Goal: Navigation & Orientation: Find specific page/section

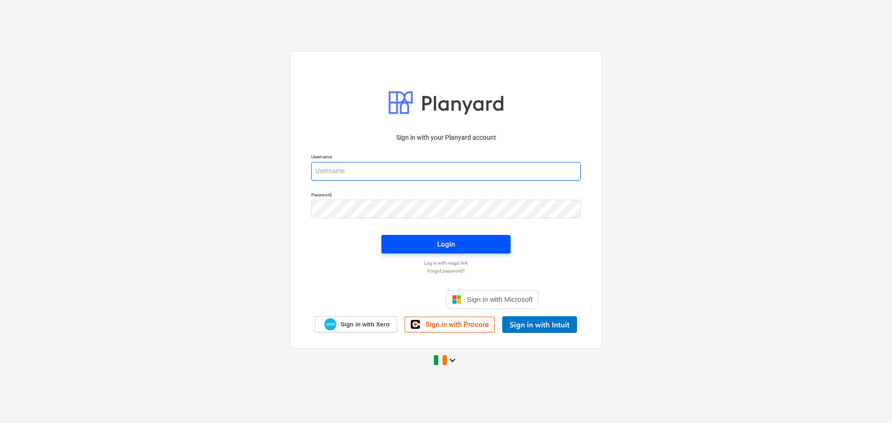
type input "[EMAIL_ADDRESS][DOMAIN_NAME]"
click at [454, 244] on div "Login" at bounding box center [446, 244] width 18 height 12
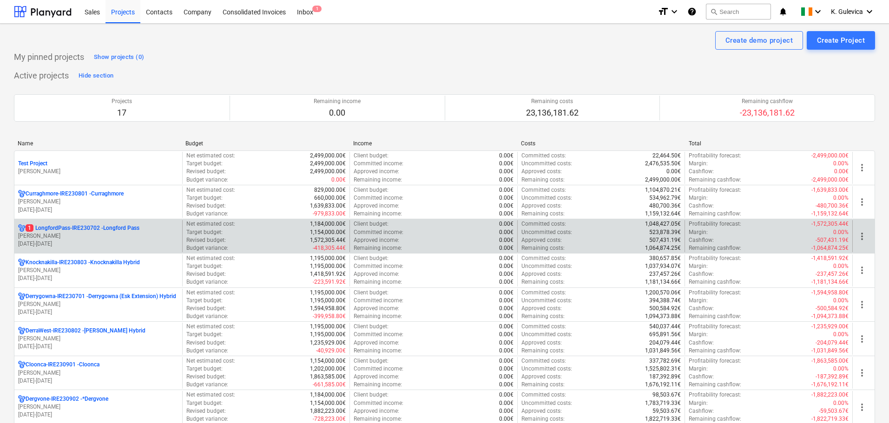
click at [111, 236] on p "[PERSON_NAME]" at bounding box center [98, 236] width 160 height 8
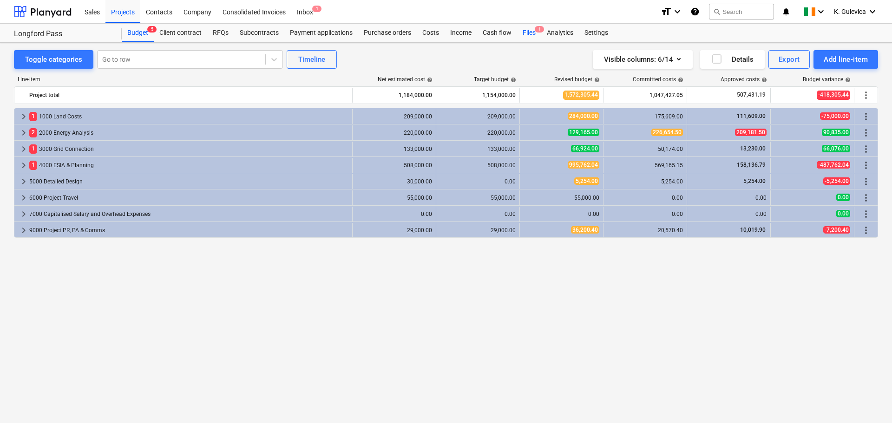
click at [524, 31] on div "Files 1" at bounding box center [529, 33] width 24 height 19
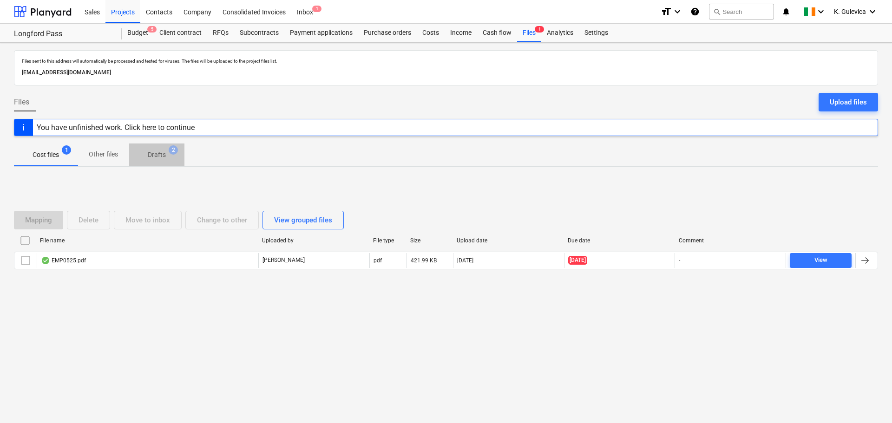
click at [157, 151] on p "Drafts" at bounding box center [157, 155] width 18 height 10
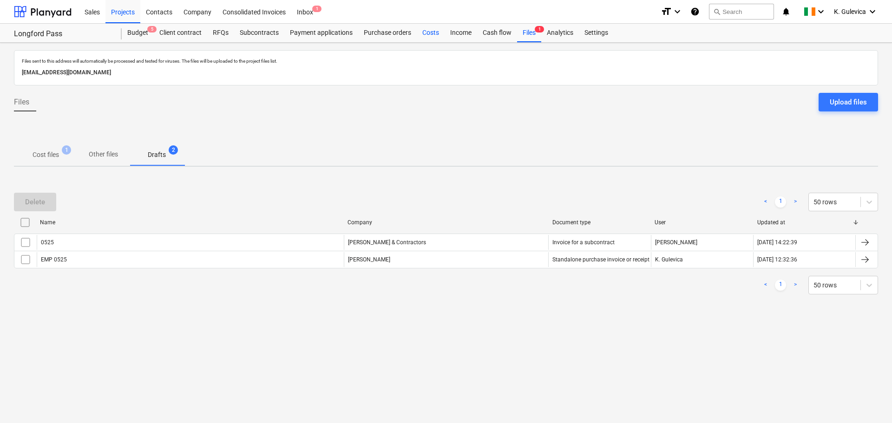
click at [434, 31] on div "Costs" at bounding box center [431, 33] width 28 height 19
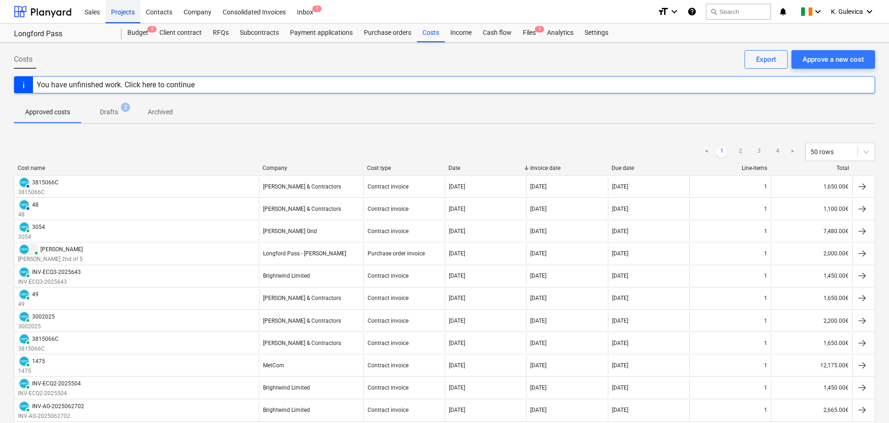
click at [117, 11] on div "Projects" at bounding box center [122, 12] width 35 height 24
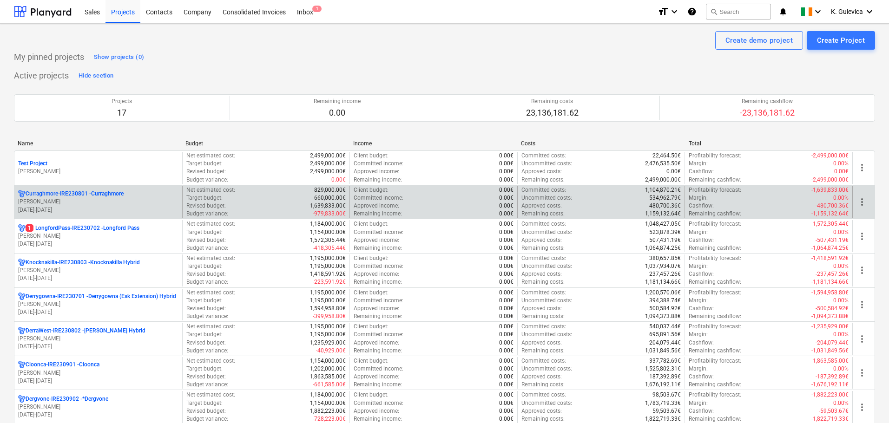
click at [72, 209] on p "[DATE] - [DATE]" at bounding box center [98, 210] width 160 height 8
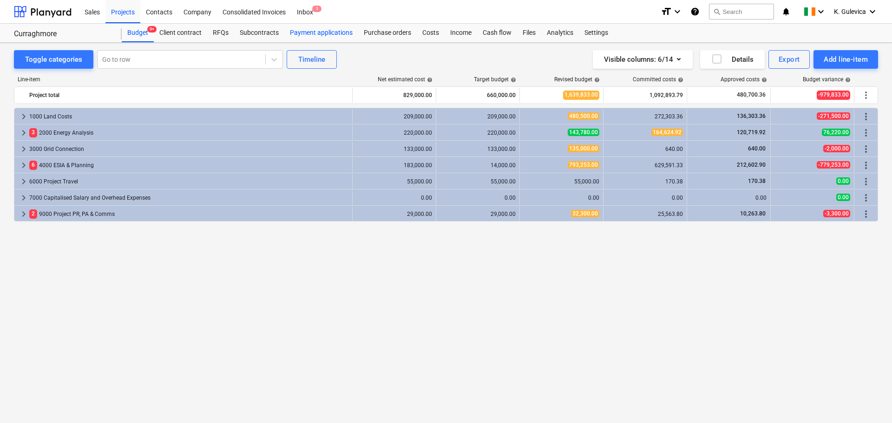
click at [308, 34] on div "Payment applications" at bounding box center [321, 33] width 74 height 19
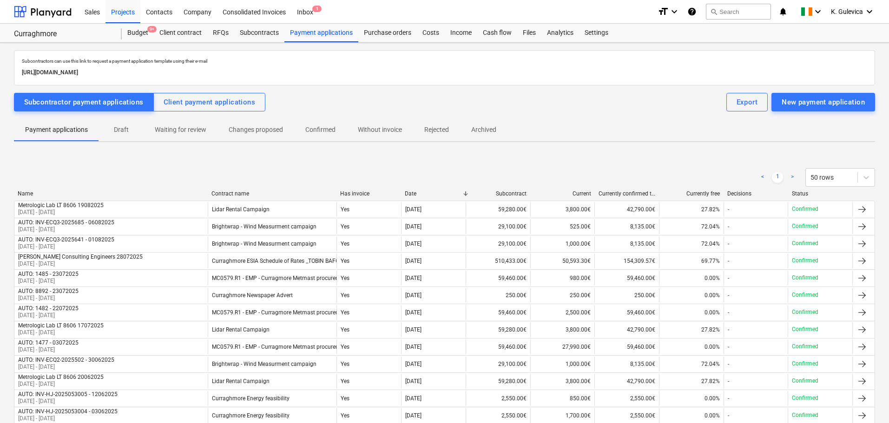
click at [386, 129] on p "Without invoice" at bounding box center [380, 130] width 44 height 10
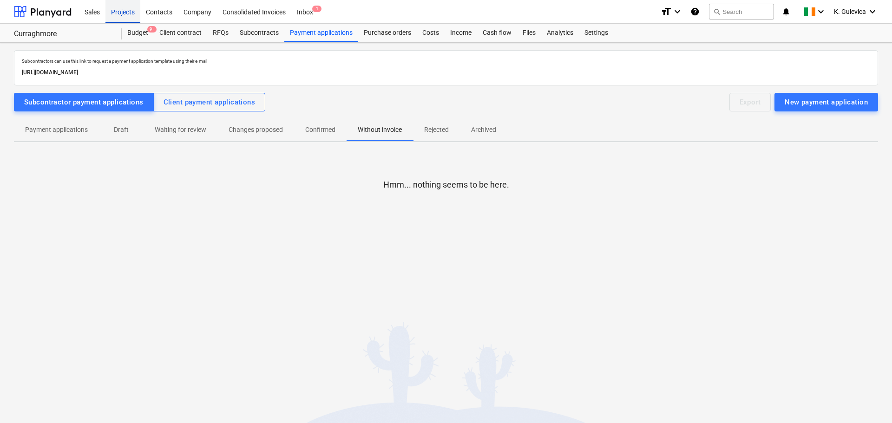
click at [122, 11] on div "Projects" at bounding box center [122, 12] width 35 height 24
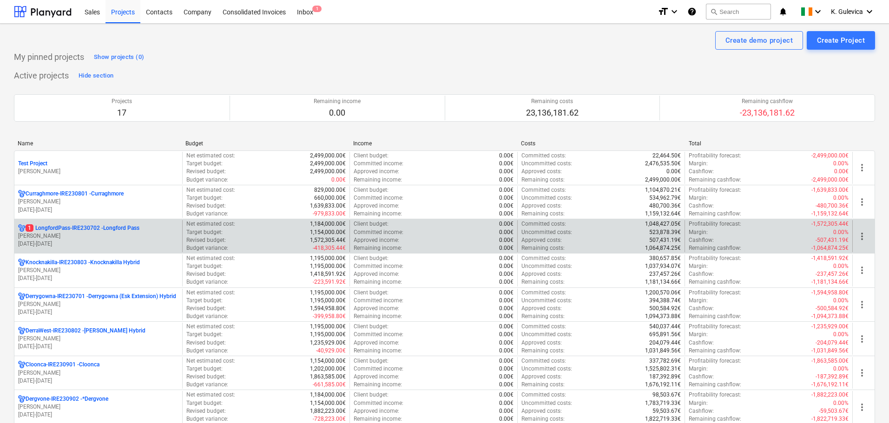
click at [116, 239] on p "[PERSON_NAME]" at bounding box center [98, 236] width 160 height 8
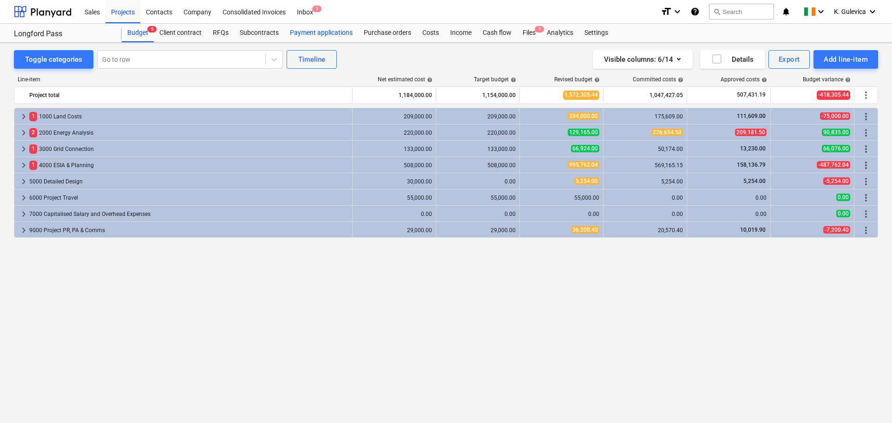
click at [303, 31] on div "Payment applications" at bounding box center [321, 33] width 74 height 19
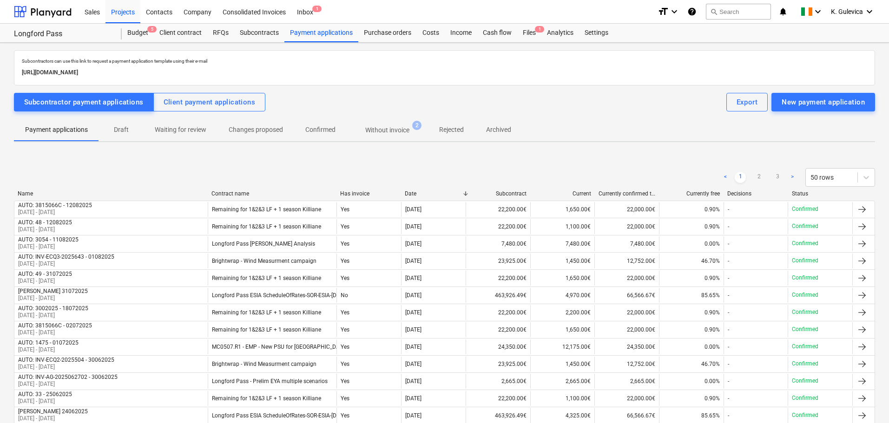
click at [392, 131] on p "Without invoice" at bounding box center [387, 130] width 44 height 10
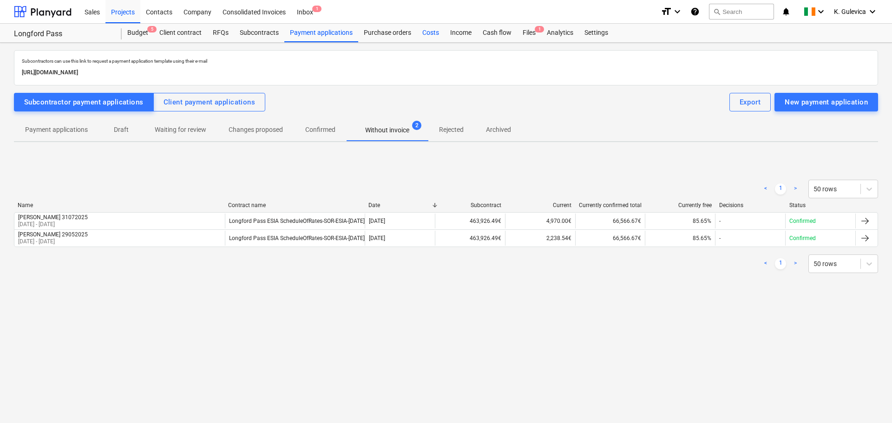
click at [429, 33] on div "Costs" at bounding box center [431, 33] width 28 height 19
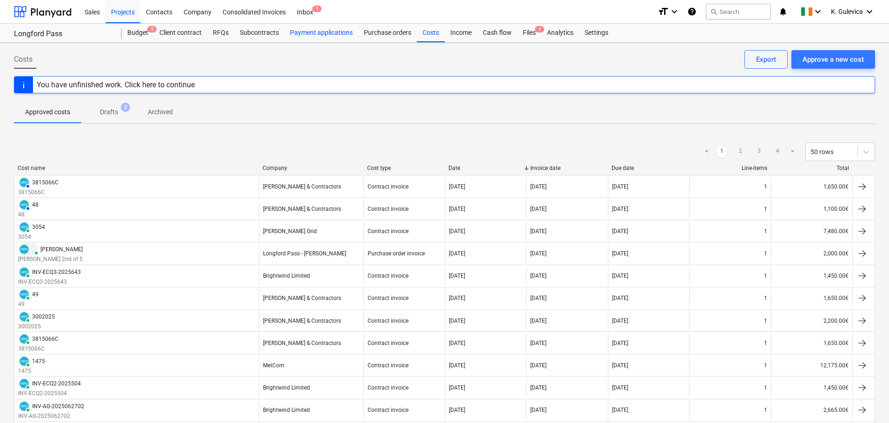
drag, startPoint x: 262, startPoint y: 33, endPoint x: 292, endPoint y: 40, distance: 30.6
click at [262, 33] on div "Subcontracts" at bounding box center [259, 33] width 50 height 19
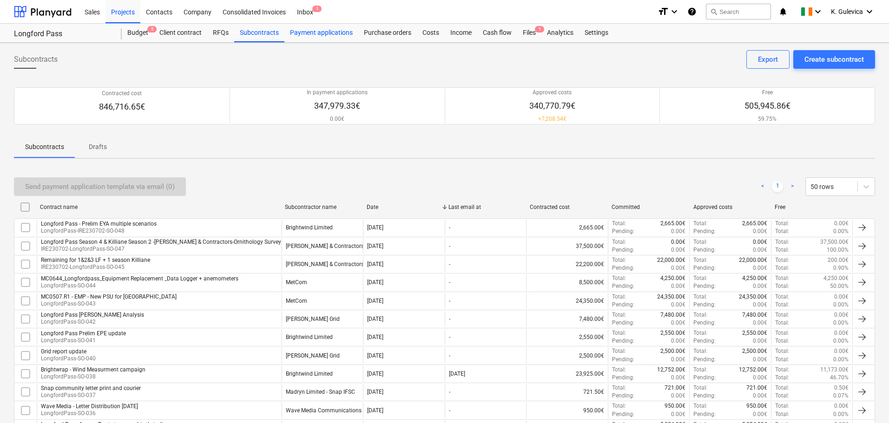
click at [321, 29] on div "Payment applications" at bounding box center [321, 33] width 74 height 19
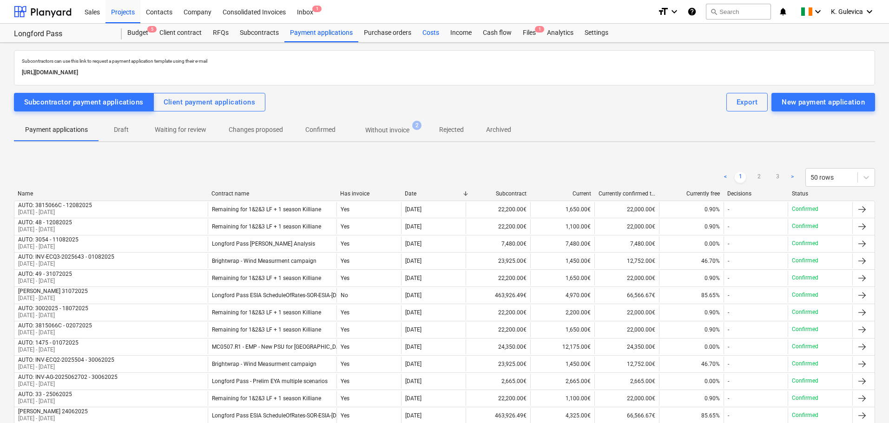
click at [434, 36] on div "Costs" at bounding box center [431, 33] width 28 height 19
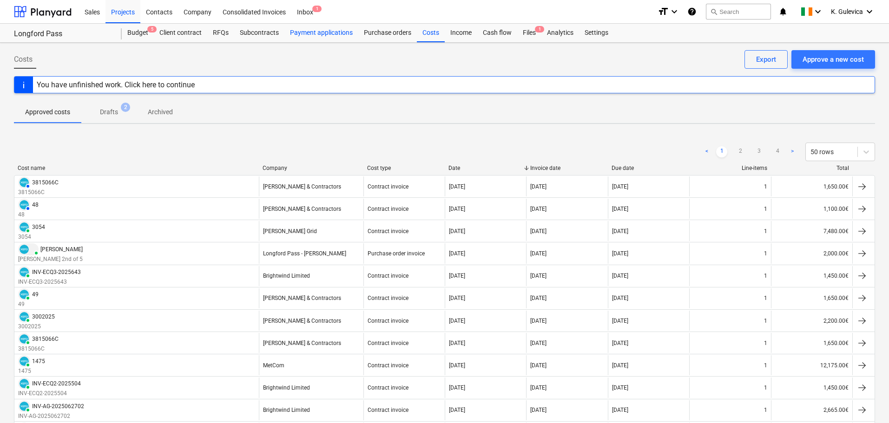
click at [329, 31] on div "Payment applications" at bounding box center [321, 33] width 74 height 19
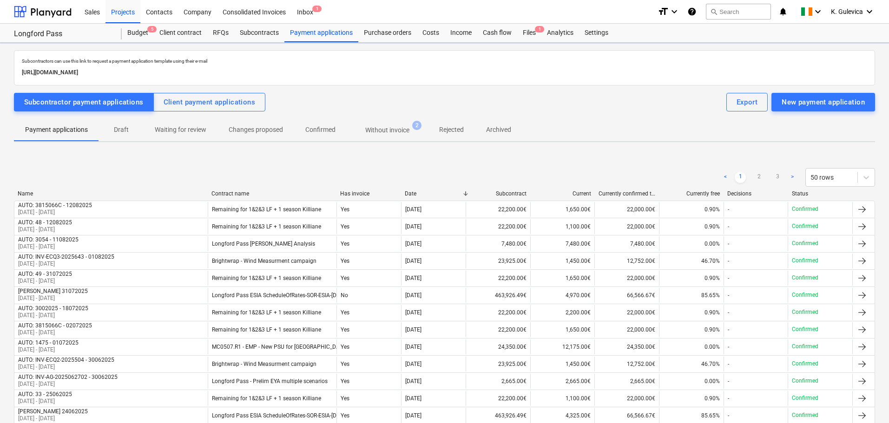
click at [392, 131] on p "Without invoice" at bounding box center [387, 130] width 44 height 10
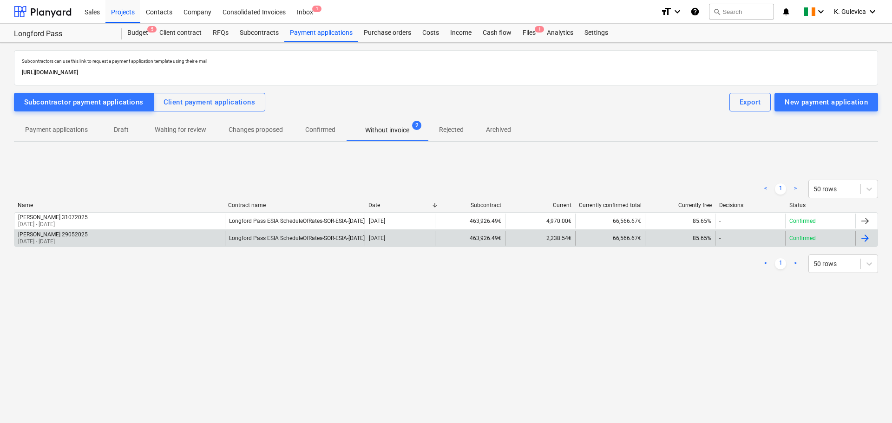
click at [197, 235] on div "[PERSON_NAME] 29052025 [DATE] - [DATE]" at bounding box center [119, 238] width 210 height 15
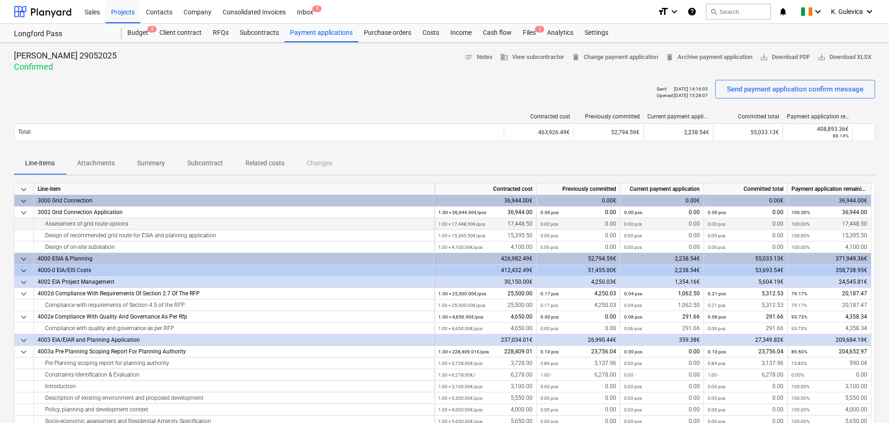
click at [102, 160] on p "Attachments" at bounding box center [96, 163] width 38 height 10
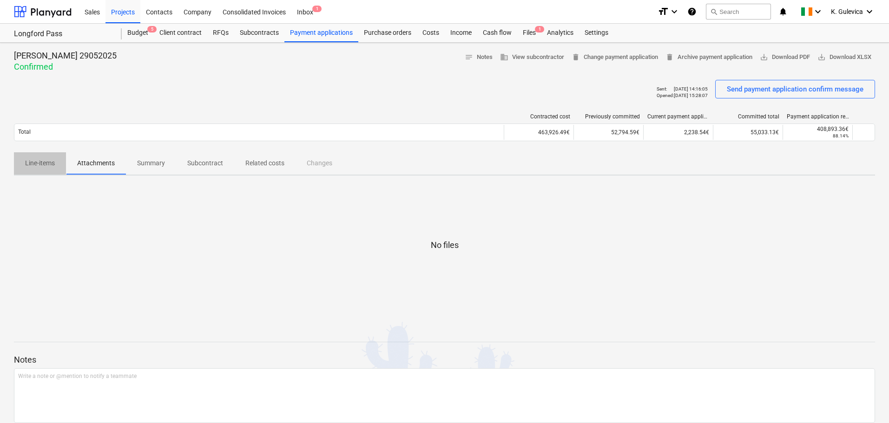
click at [49, 164] on p "Line-items" at bounding box center [40, 163] width 30 height 10
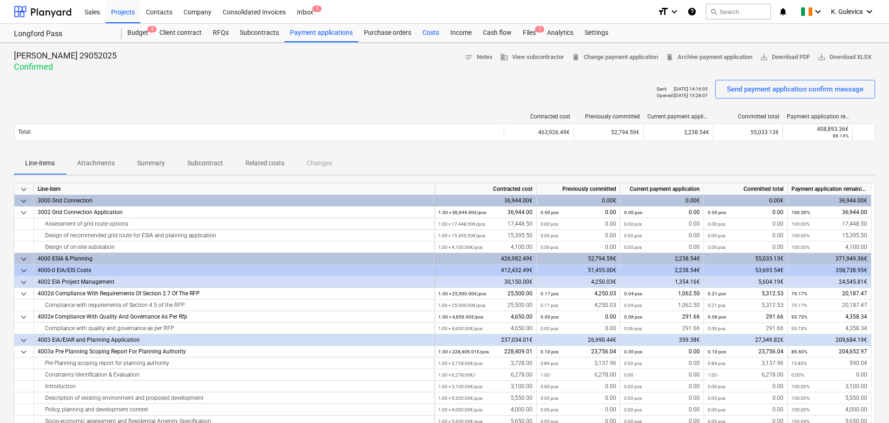
click at [429, 32] on div "Costs" at bounding box center [431, 33] width 28 height 19
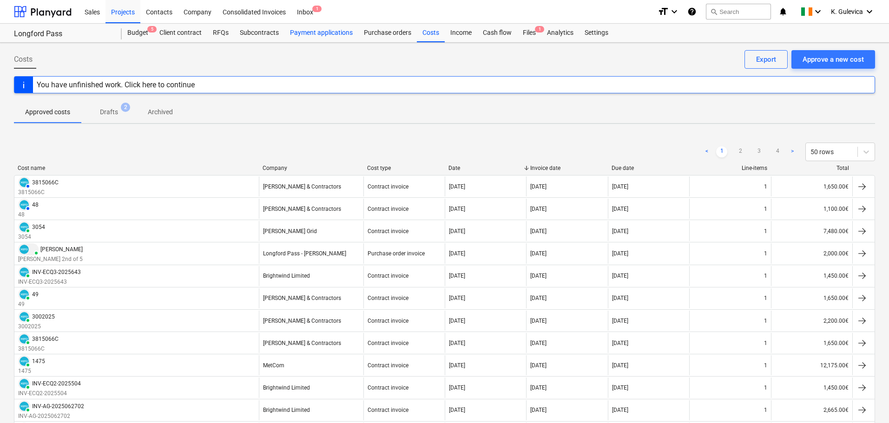
click at [325, 36] on div "Payment applications" at bounding box center [321, 33] width 74 height 19
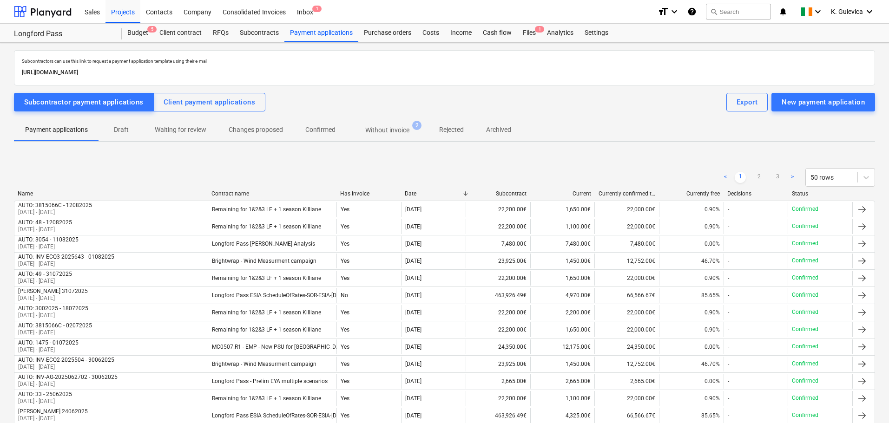
click at [387, 126] on p "Without invoice" at bounding box center [387, 130] width 44 height 10
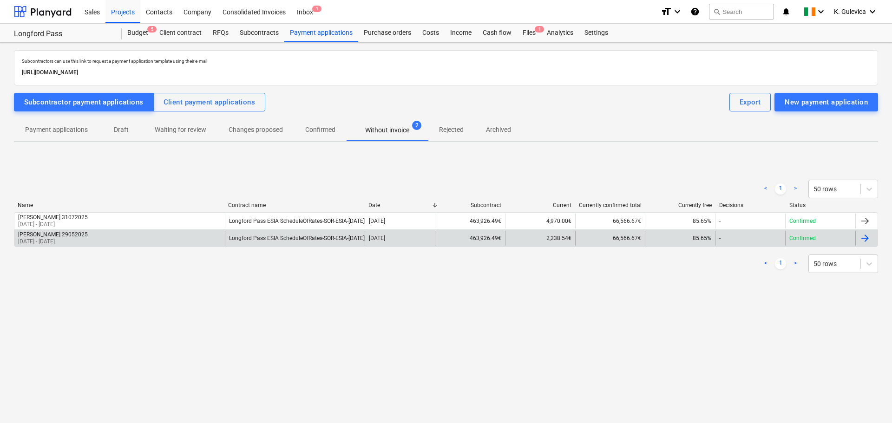
click at [174, 236] on div "[PERSON_NAME] 29052025 [DATE] - [DATE]" at bounding box center [119, 238] width 210 height 15
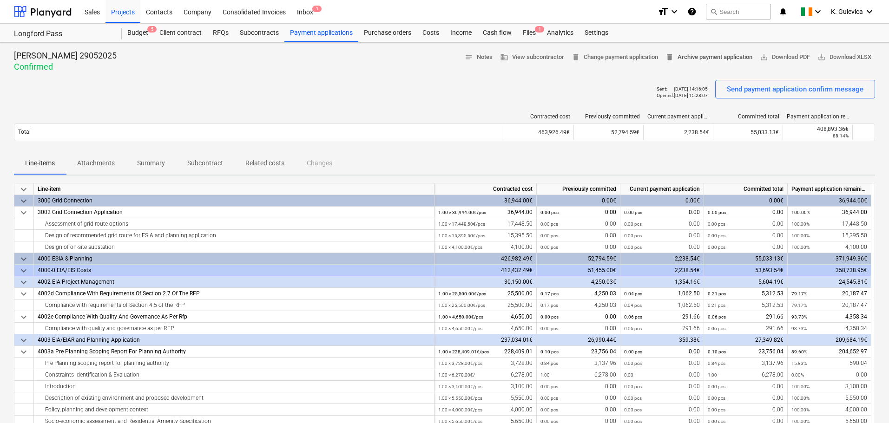
click at [701, 59] on span "delete Archive payment application" at bounding box center [708, 57] width 87 height 11
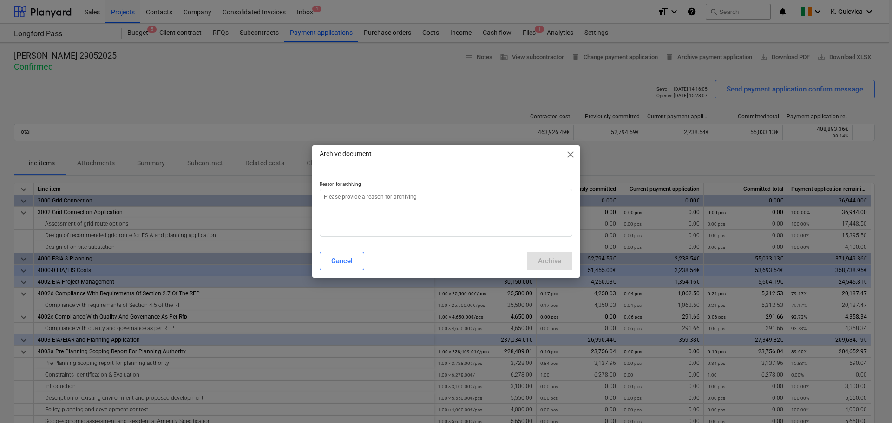
type textarea "x"
click at [442, 203] on textarea at bounding box center [446, 213] width 253 height 48
type textarea "a"
type textarea "x"
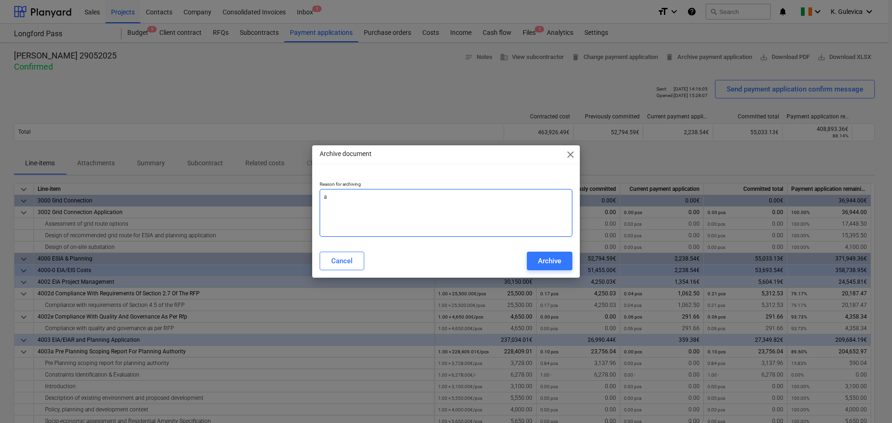
type textarea "al"
type textarea "x"
type textarea "alr"
type textarea "x"
type textarea "alre"
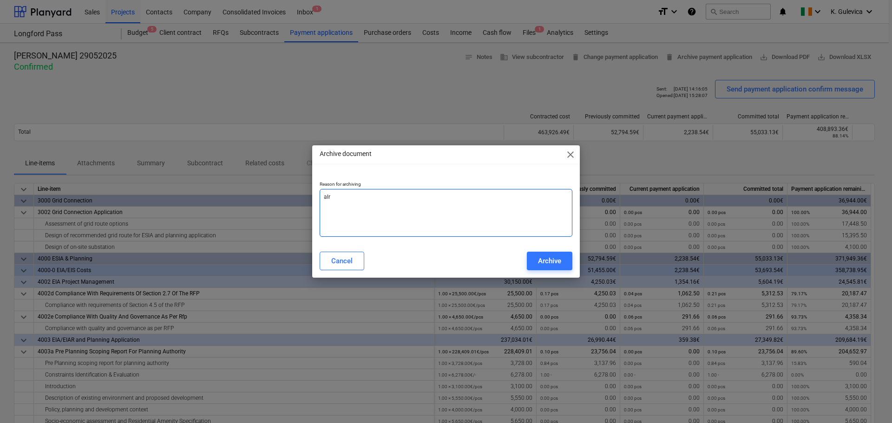
type textarea "x"
type textarea "alrea"
type textarea "x"
type textarea "alread"
type textarea "x"
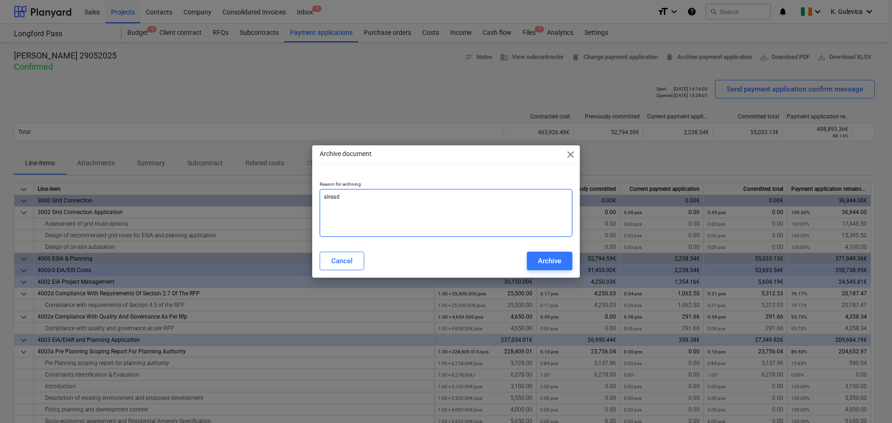
type textarea "already"
type textarea "x"
type textarea "already"
type textarea "x"
type textarea "already i"
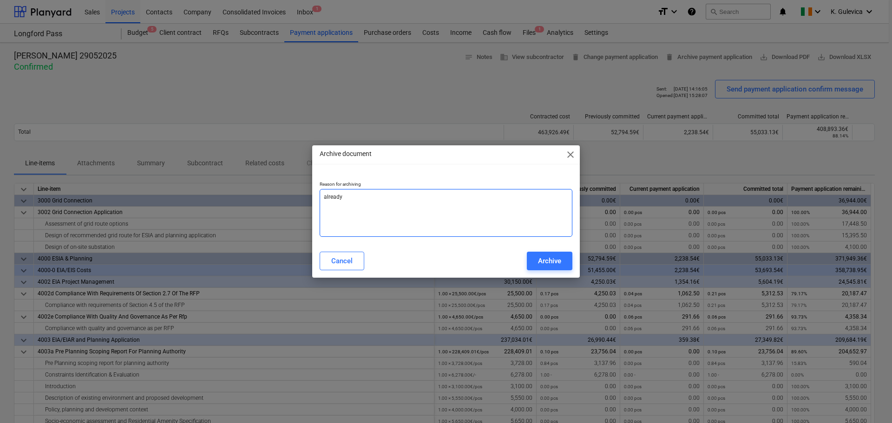
type textarea "x"
type textarea "already in"
type textarea "x"
type textarea "already in"
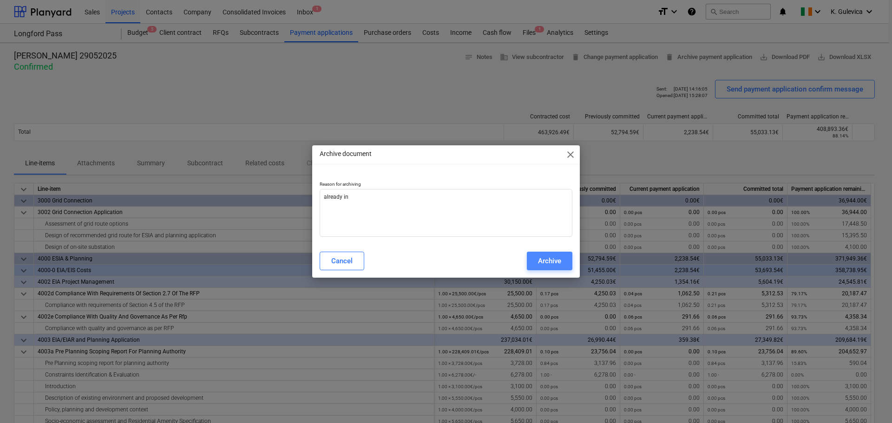
click at [554, 263] on div "Archive" at bounding box center [549, 261] width 23 height 12
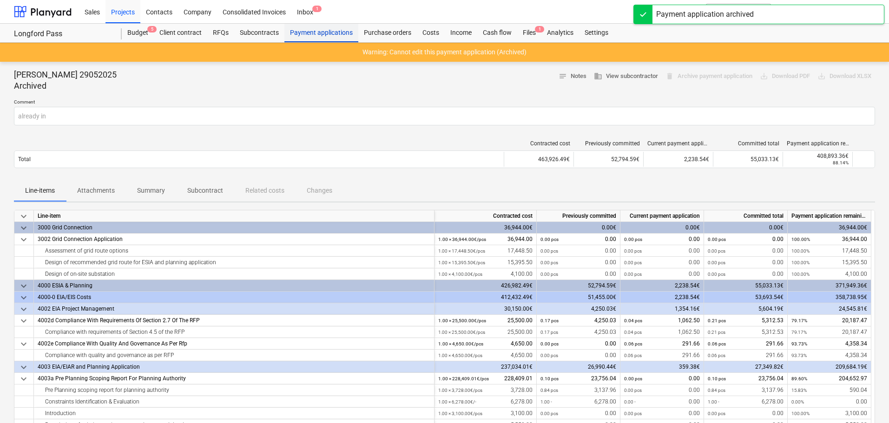
click at [312, 31] on div "Payment applications" at bounding box center [321, 33] width 74 height 19
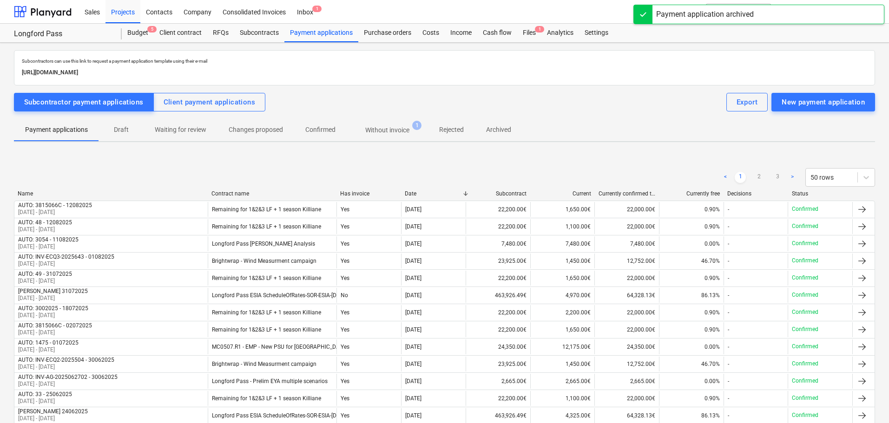
click at [379, 128] on p "Without invoice" at bounding box center [387, 130] width 44 height 10
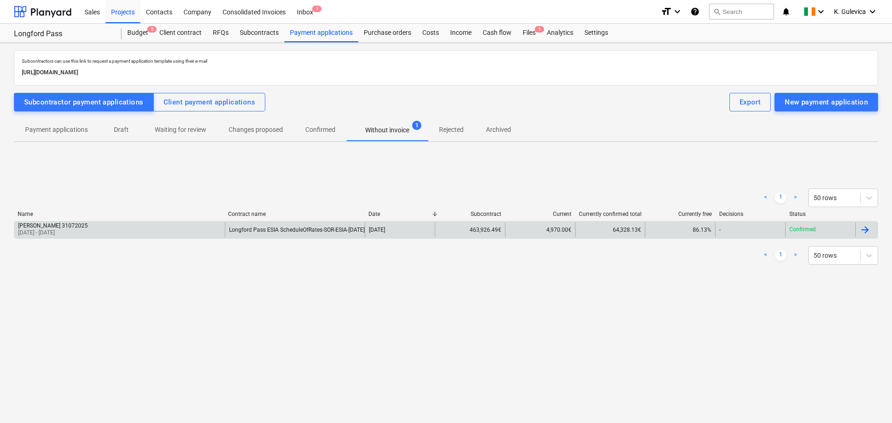
click at [75, 231] on p "[DATE] - [DATE]" at bounding box center [53, 233] width 70 height 8
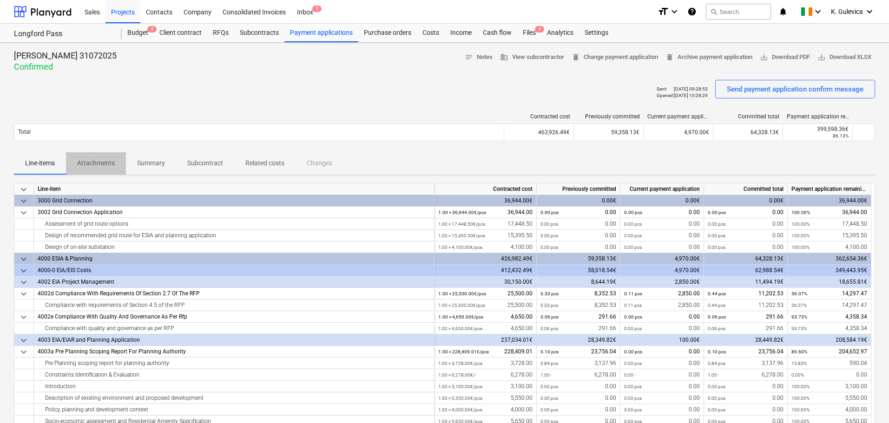
click at [93, 157] on span "Attachments" at bounding box center [96, 163] width 60 height 15
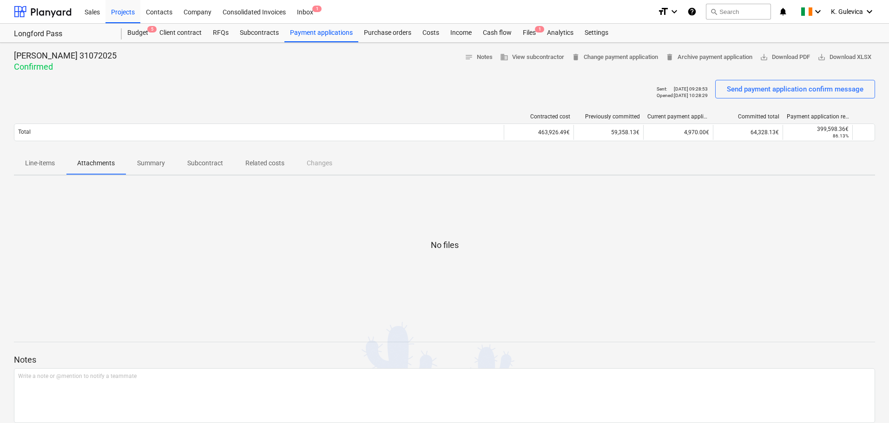
click at [36, 162] on p "Line-items" at bounding box center [40, 163] width 30 height 10
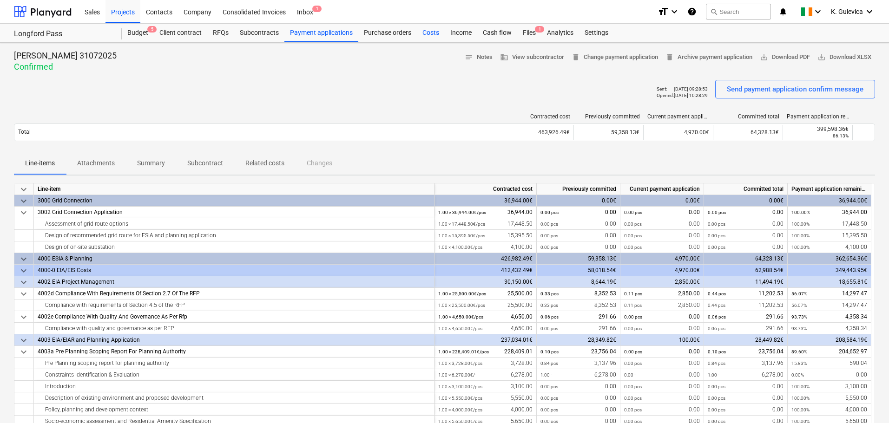
click at [431, 33] on div "Costs" at bounding box center [431, 33] width 28 height 19
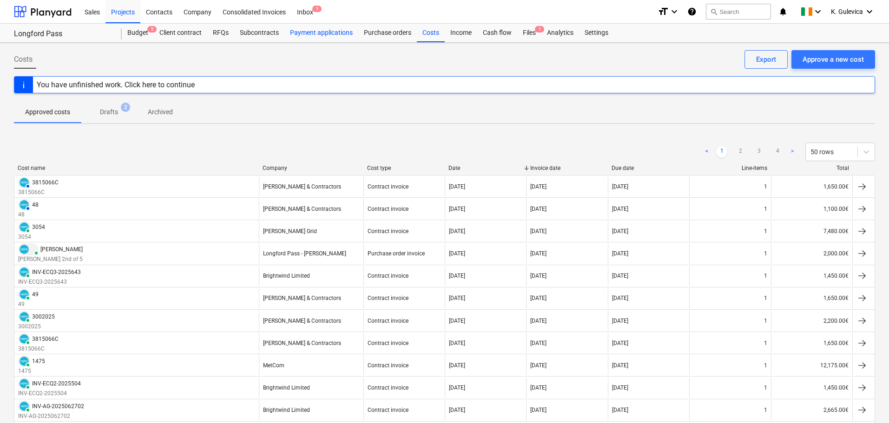
click at [321, 34] on div "Payment applications" at bounding box center [321, 33] width 74 height 19
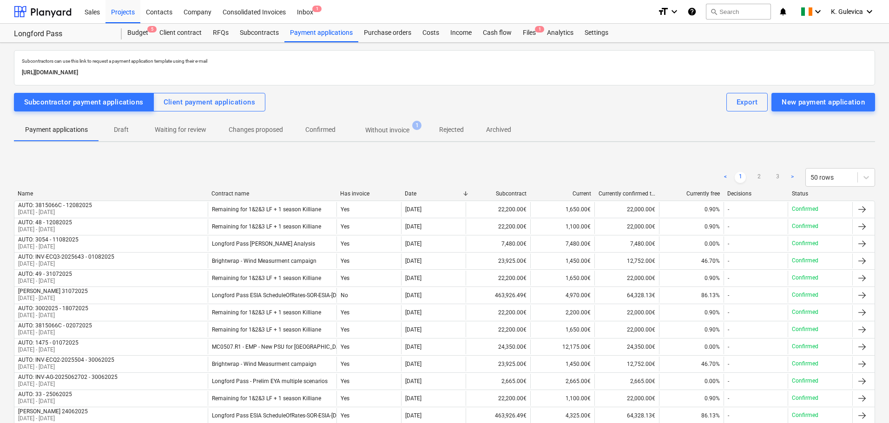
click at [394, 128] on p "Without invoice" at bounding box center [387, 130] width 44 height 10
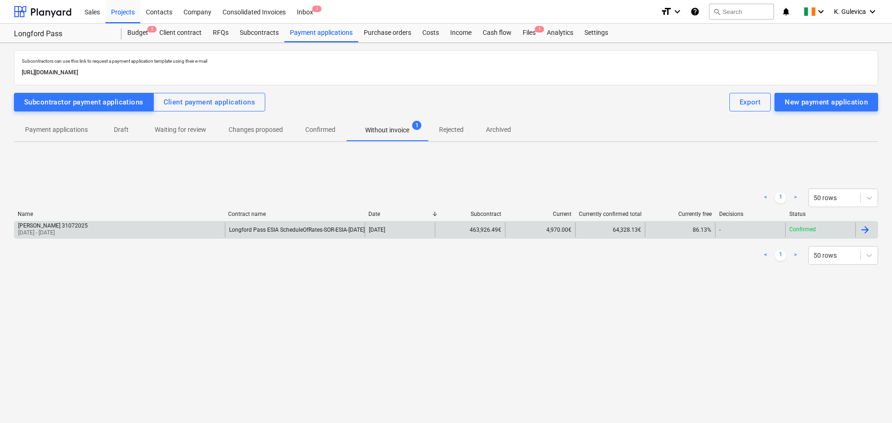
click at [254, 233] on div "Longford Pass ESIA ScheduleOfRates-SOR-ESIA-[DATE] -BAFO.pdf" at bounding box center [295, 230] width 140 height 15
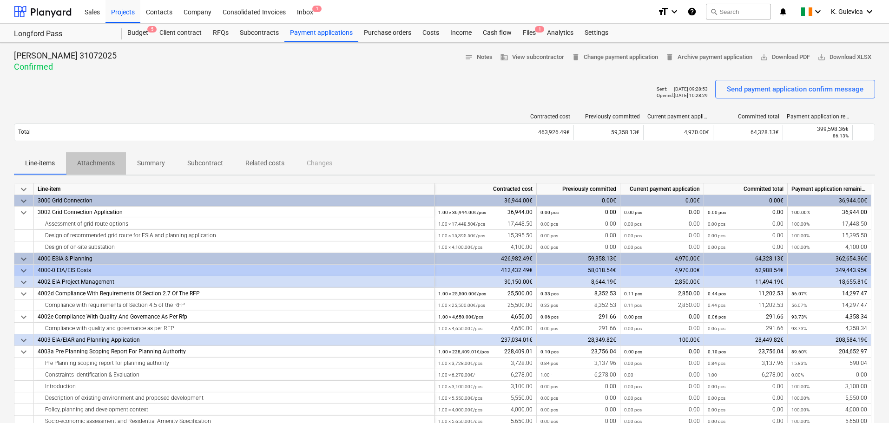
click at [107, 161] on p "Attachments" at bounding box center [96, 163] width 38 height 10
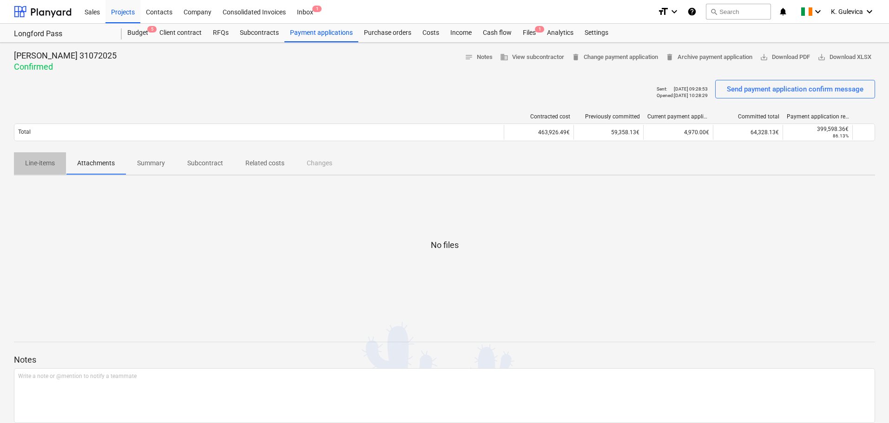
click at [51, 164] on p "Line-items" at bounding box center [40, 163] width 30 height 10
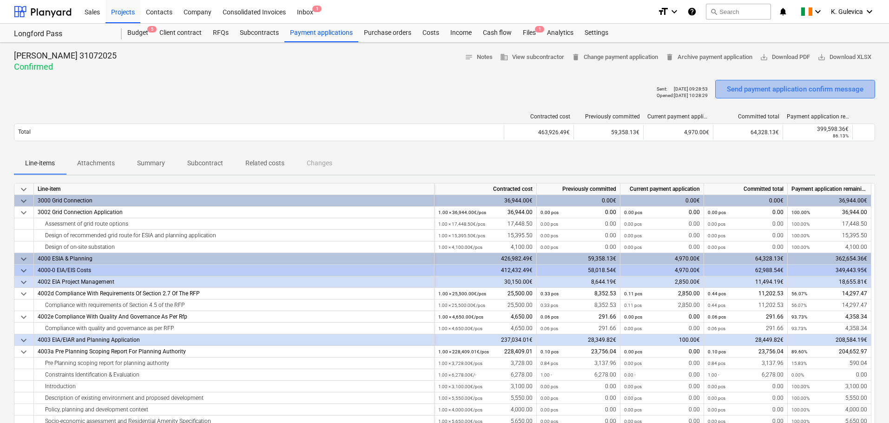
click at [792, 85] on div "Send payment application confirm message" at bounding box center [795, 89] width 137 height 12
click at [125, 7] on div "Projects" at bounding box center [122, 12] width 35 height 24
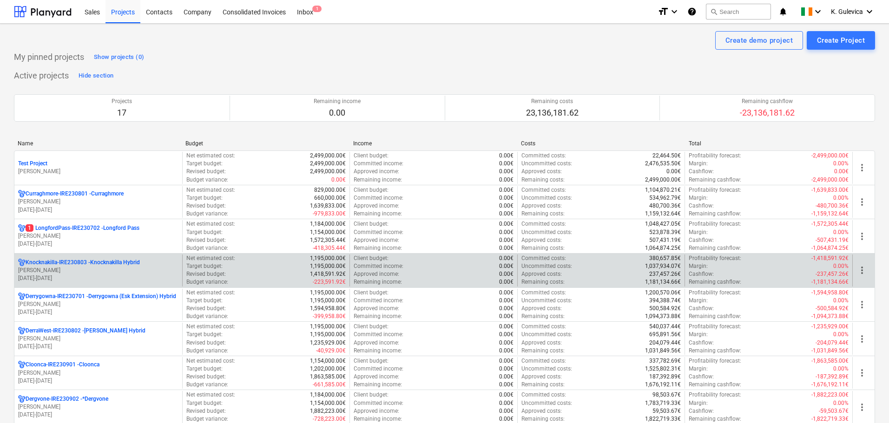
click at [95, 265] on p "Knocknakilla-IRE230803 - Knocknakilla Hybrid" at bounding box center [83, 263] width 114 height 8
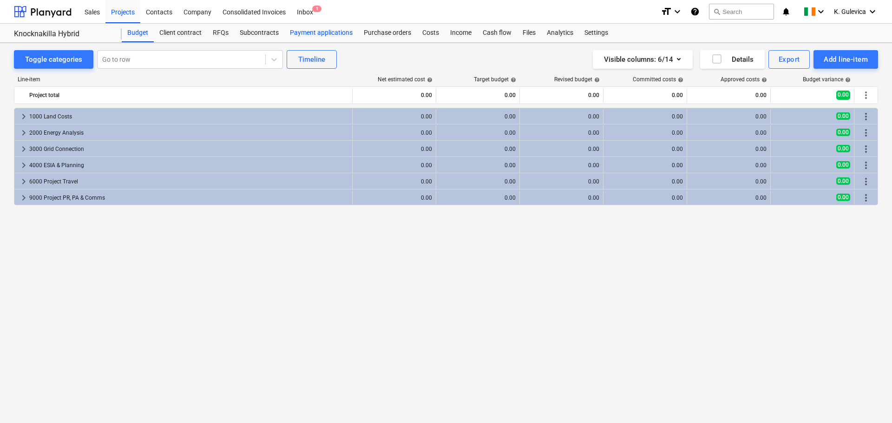
click at [322, 31] on div "Payment applications" at bounding box center [321, 33] width 74 height 19
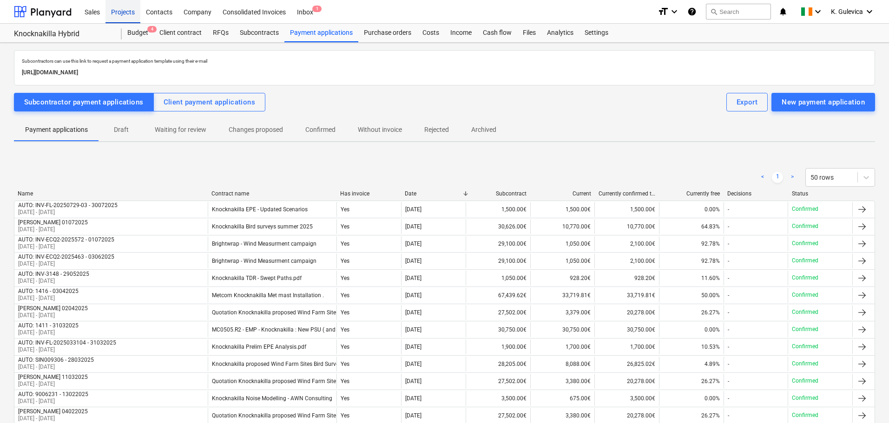
click at [115, 9] on div "Projects" at bounding box center [122, 12] width 35 height 24
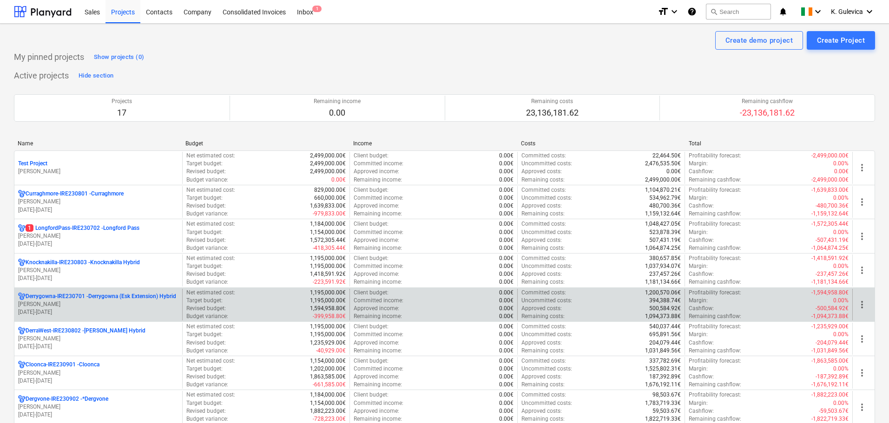
click at [99, 299] on p "Derrygowna-IRE230701 - Derrygowna (Esk Extension) Hybrid" at bounding box center [101, 297] width 151 height 8
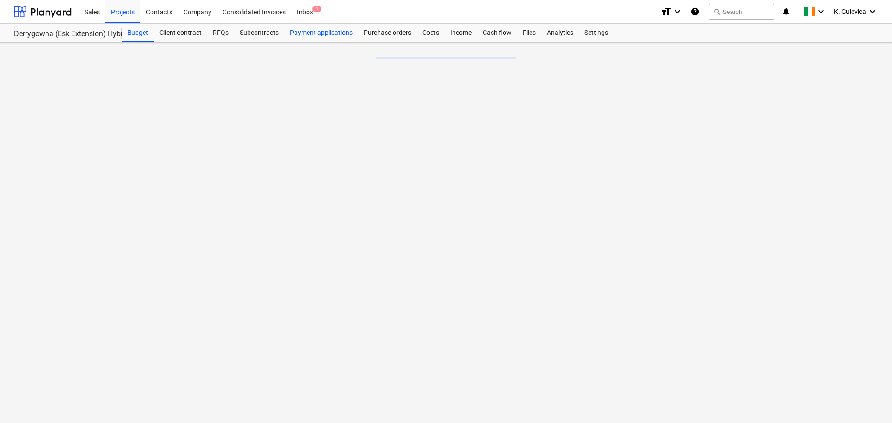
click at [329, 33] on div "Payment applications" at bounding box center [321, 33] width 74 height 19
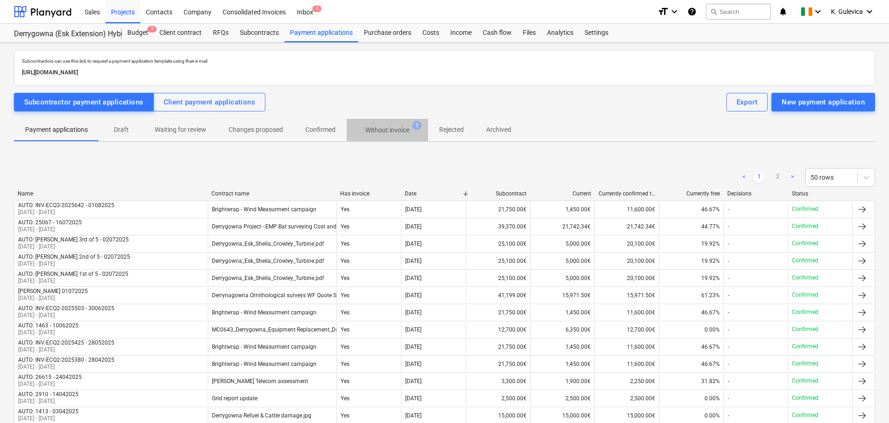
click at [386, 127] on p "Without invoice" at bounding box center [387, 130] width 44 height 10
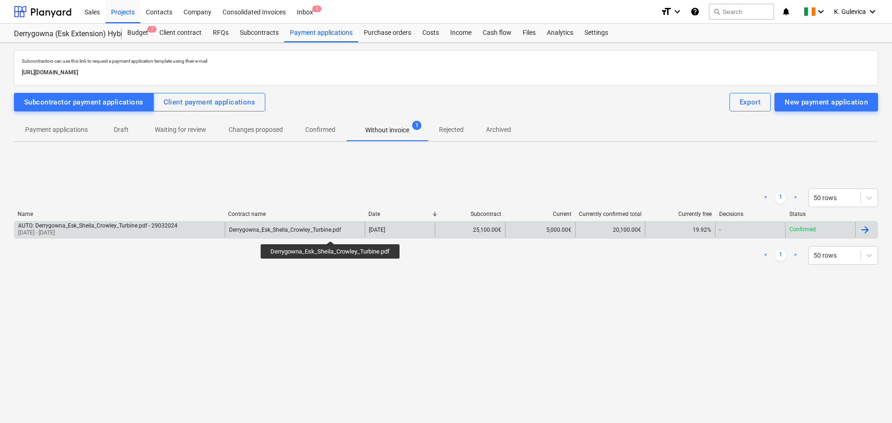
click at [331, 233] on div "Derrygowna_Esk_Sheila_Crowley_Turbine.pdf" at bounding box center [285, 230] width 112 height 7
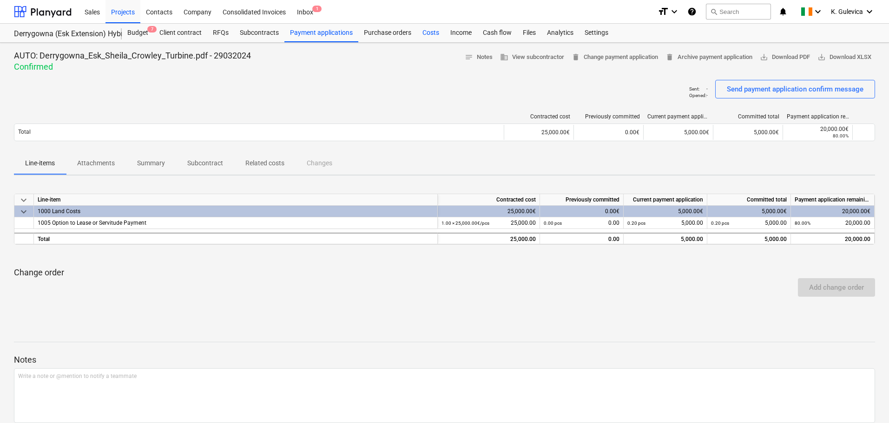
click at [430, 30] on div "Costs" at bounding box center [431, 33] width 28 height 19
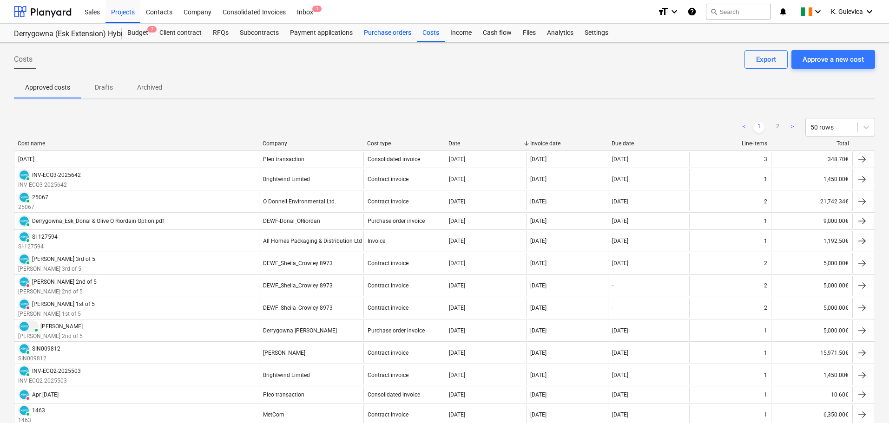
click at [389, 30] on div "Purchase orders" at bounding box center [387, 33] width 59 height 19
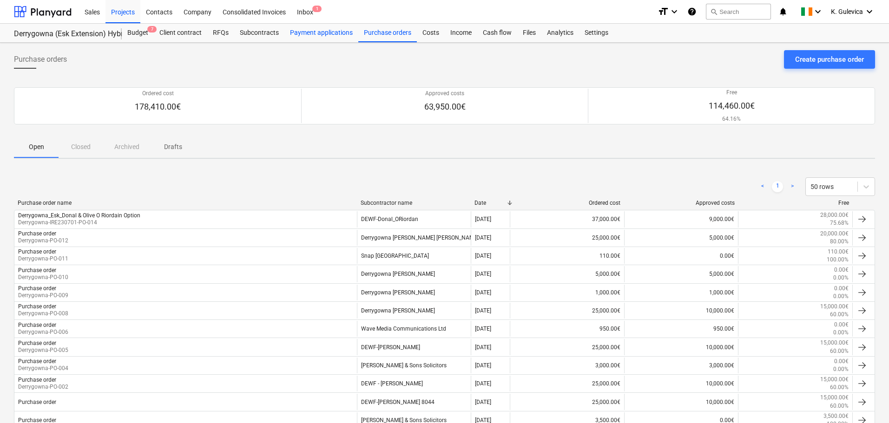
click at [311, 34] on div "Payment applications" at bounding box center [321, 33] width 74 height 19
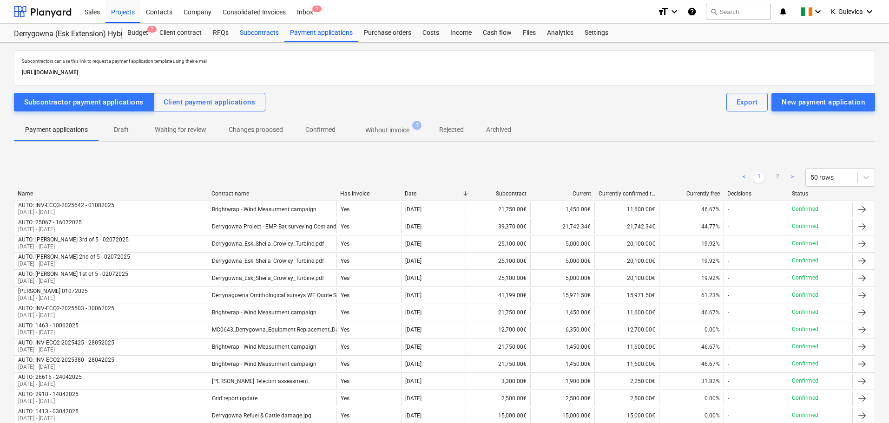
drag, startPoint x: 247, startPoint y: 27, endPoint x: 251, endPoint y: 30, distance: 5.3
click at [247, 28] on div "Subcontracts" at bounding box center [259, 33] width 50 height 19
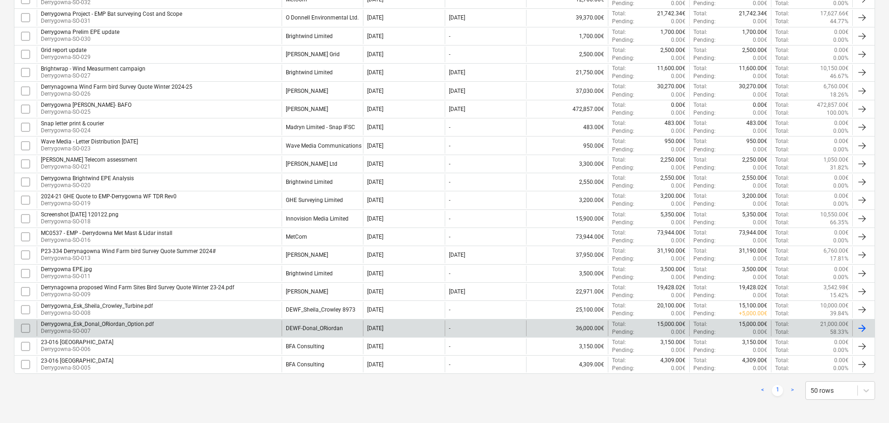
scroll to position [268, 0]
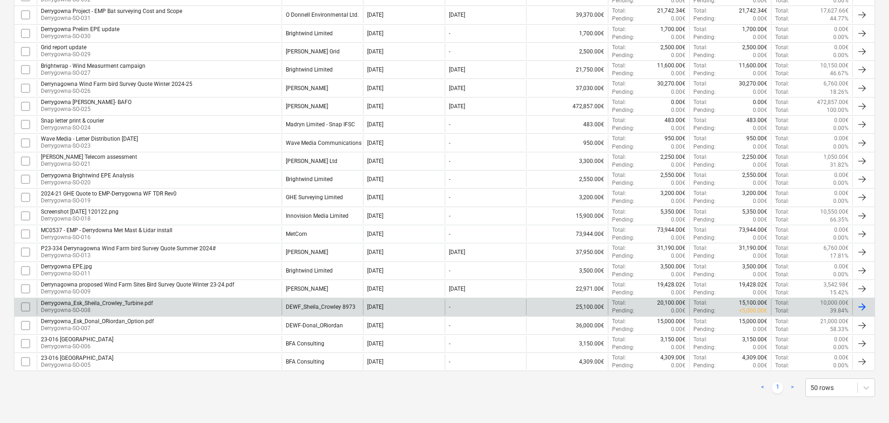
click at [301, 308] on div "DEWF_Sheila_Crowley 8973" at bounding box center [321, 307] width 70 height 7
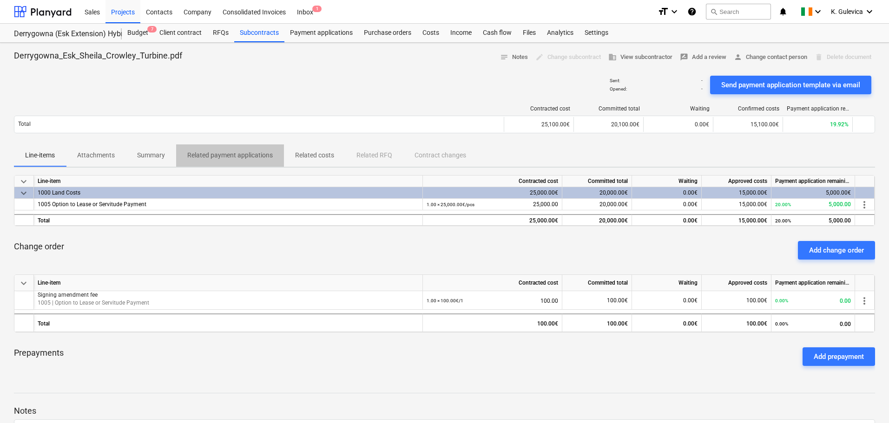
click at [215, 157] on p "Related payment applications" at bounding box center [229, 156] width 85 height 10
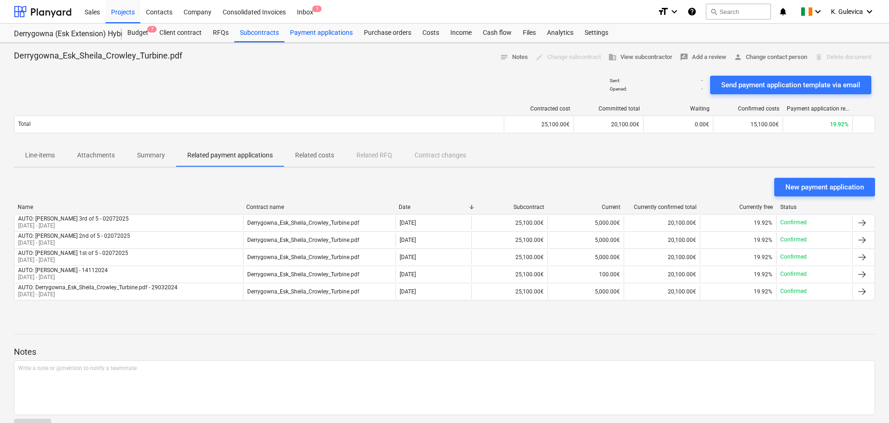
click at [330, 30] on div "Payment applications" at bounding box center [321, 33] width 74 height 19
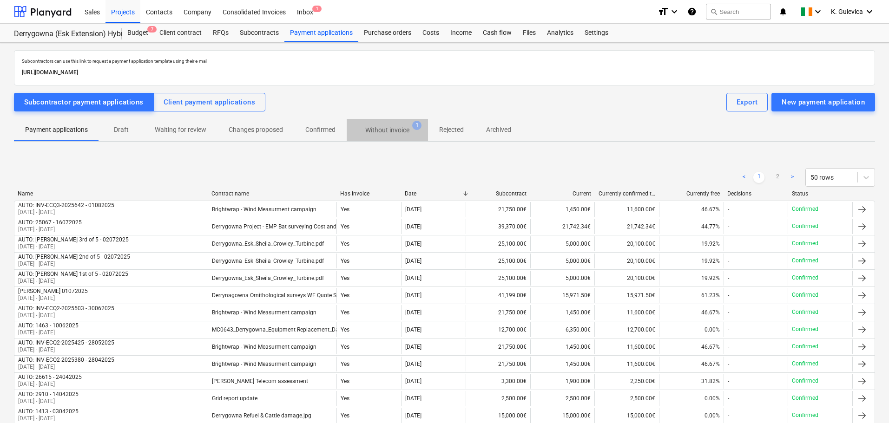
click at [389, 131] on p "Without invoice" at bounding box center [387, 130] width 44 height 10
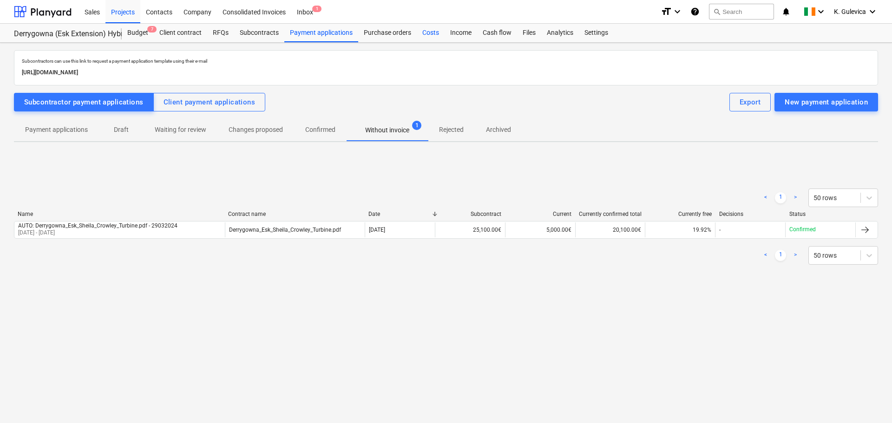
click at [421, 35] on div "Costs" at bounding box center [431, 33] width 28 height 19
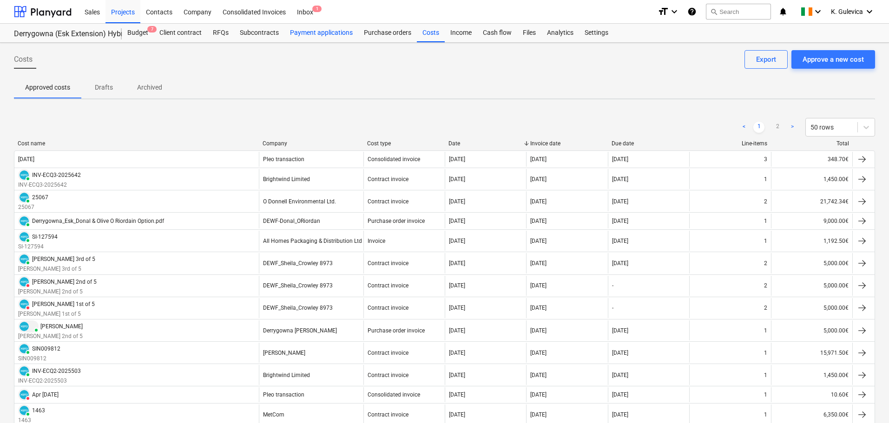
click at [309, 34] on div "Payment applications" at bounding box center [321, 33] width 74 height 19
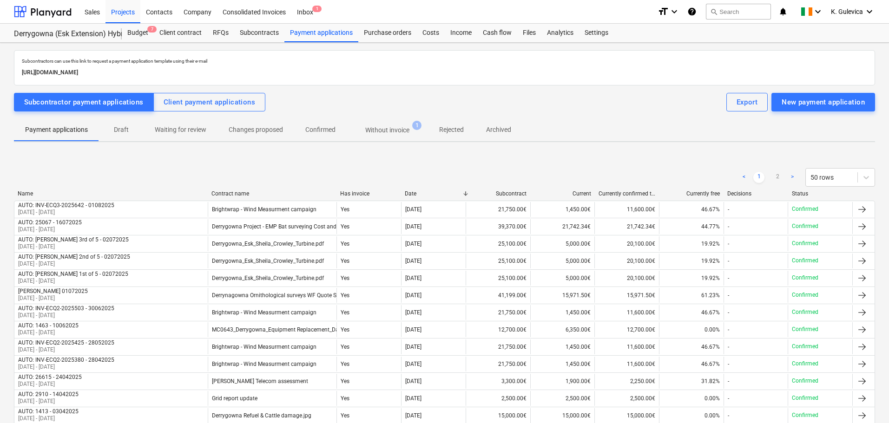
click at [380, 131] on p "Without invoice" at bounding box center [387, 130] width 44 height 10
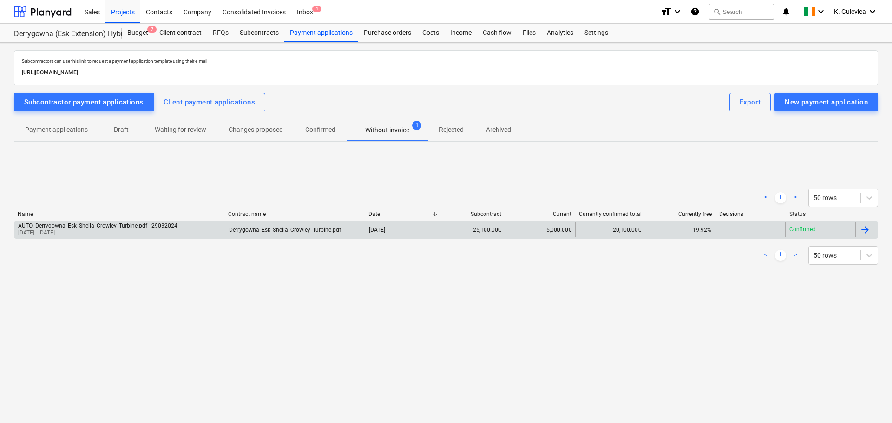
click at [243, 232] on div "Derrygowna_Esk_Sheila_Crowley_Turbine.pdf" at bounding box center [285, 230] width 112 height 7
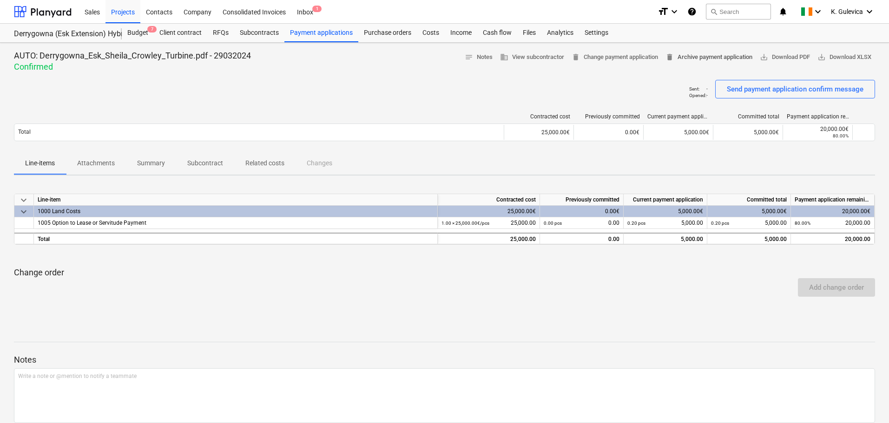
click at [696, 53] on span "delete Archive payment application" at bounding box center [708, 57] width 87 height 11
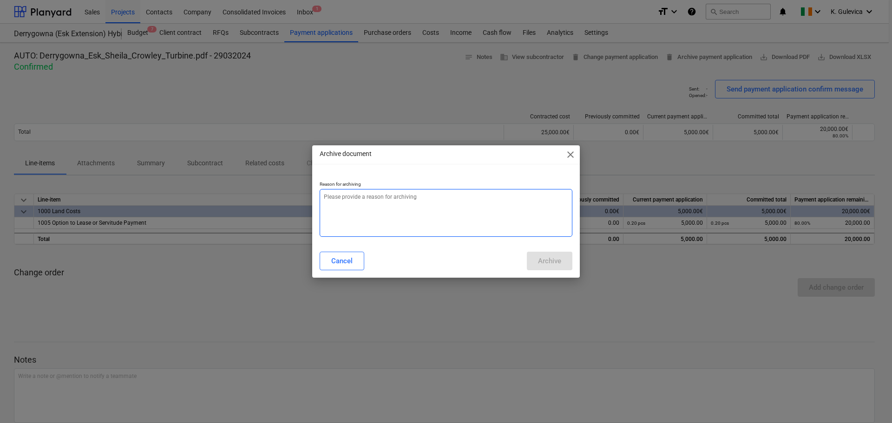
click at [468, 216] on textarea at bounding box center [446, 213] width 253 height 48
type textarea "x"
type textarea "a"
type textarea "x"
type textarea "al"
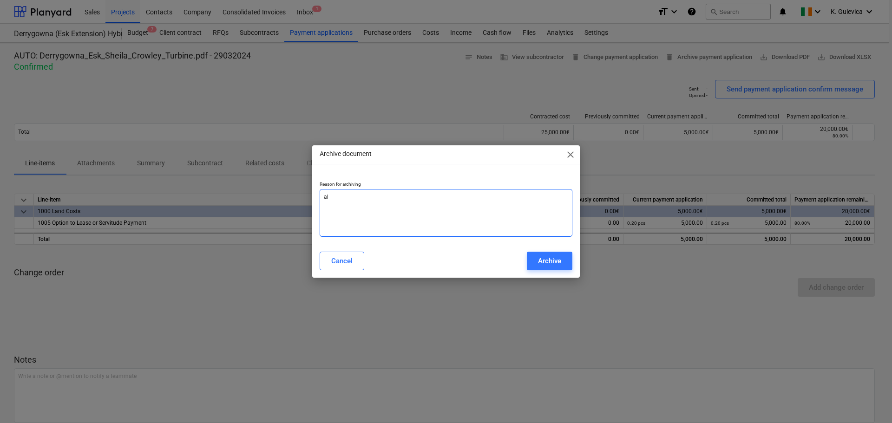
type textarea "x"
type textarea "alr"
type textarea "x"
type textarea "alre"
type textarea "x"
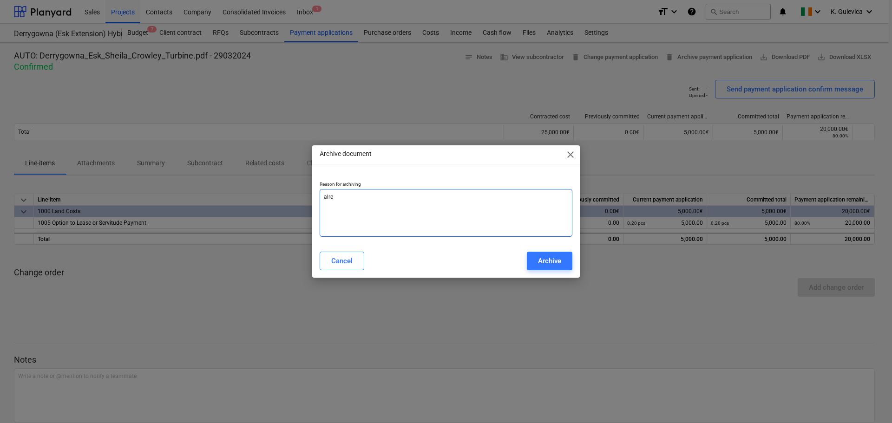
type textarea "alrea"
type textarea "x"
type textarea "alread"
type textarea "x"
type textarea "already"
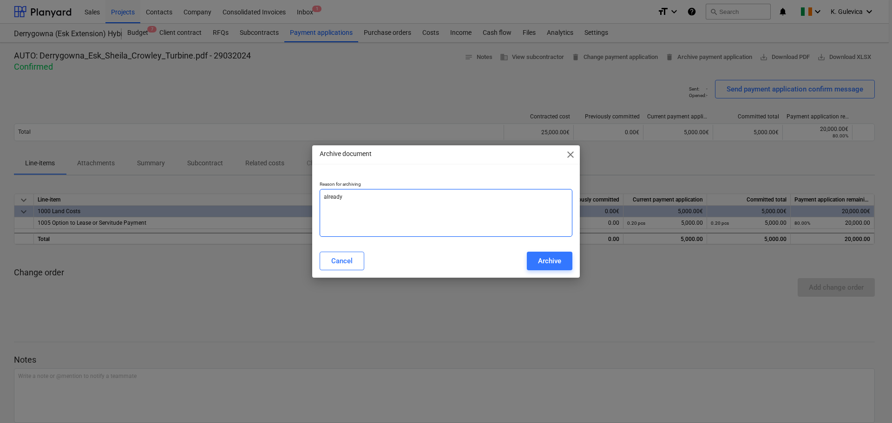
type textarea "x"
type textarea "already"
type textarea "x"
type textarea "already i"
type textarea "x"
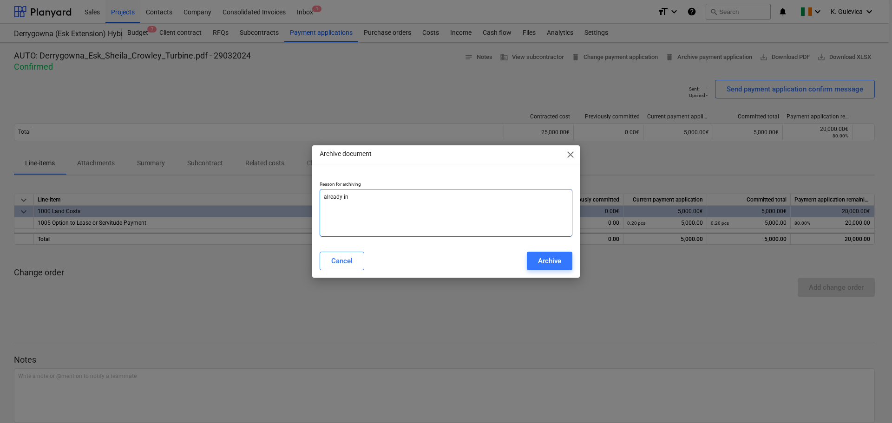
drag, startPoint x: 350, startPoint y: 197, endPoint x: 314, endPoint y: 197, distance: 35.8
click at [314, 197] on div "Reason for archiving already in" at bounding box center [446, 209] width 268 height 71
type textarea "already in"
drag, startPoint x: 320, startPoint y: 198, endPoint x: 461, endPoint y: 202, distance: 140.8
click at [460, 202] on textarea "already in" at bounding box center [446, 213] width 253 height 48
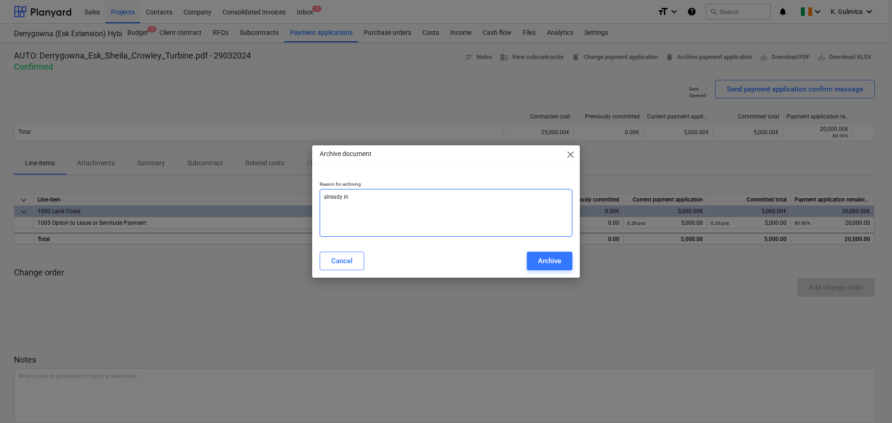
drag, startPoint x: 354, startPoint y: 198, endPoint x: 299, endPoint y: 198, distance: 54.8
click at [290, 198] on div "Archive document close Reason for archiving already in Cancel Archive" at bounding box center [446, 211] width 892 height 423
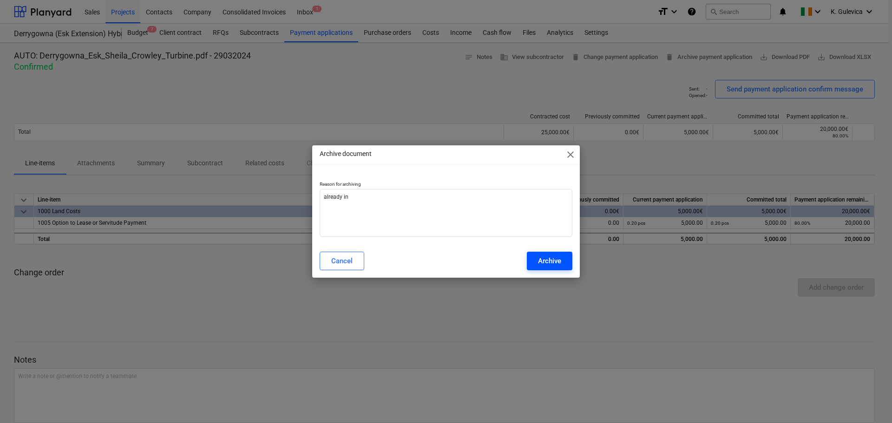
click at [565, 264] on button "Archive" at bounding box center [550, 261] width 46 height 19
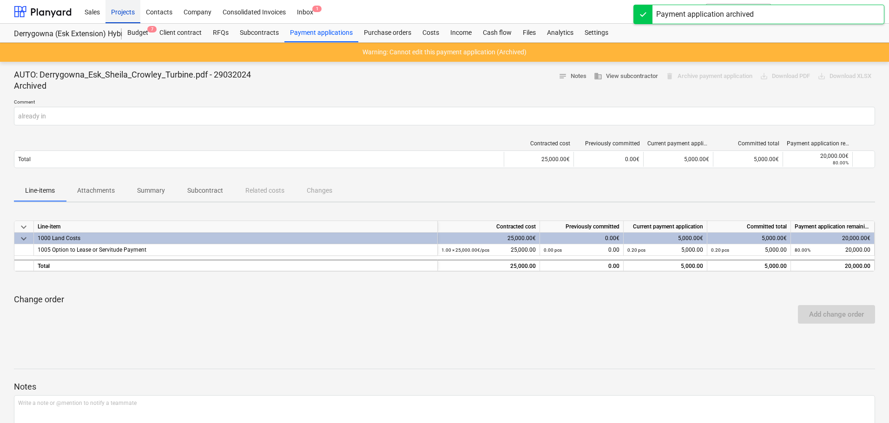
click at [113, 14] on div "Projects" at bounding box center [122, 12] width 35 height 24
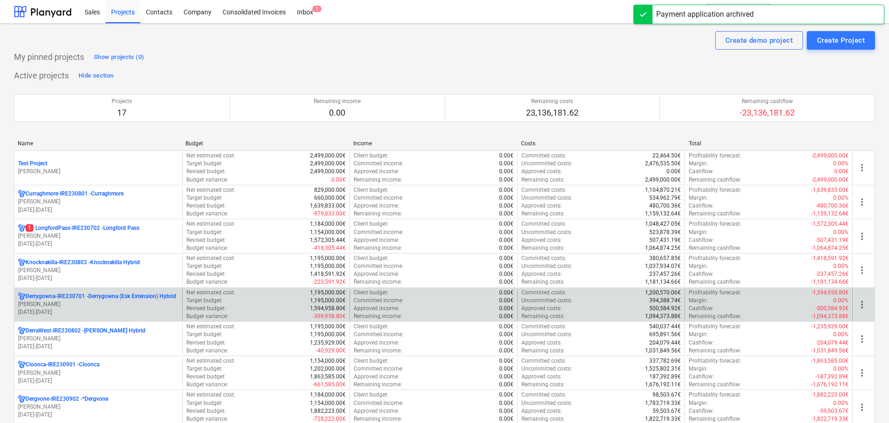
click at [104, 302] on p "[PERSON_NAME]" at bounding box center [98, 305] width 160 height 8
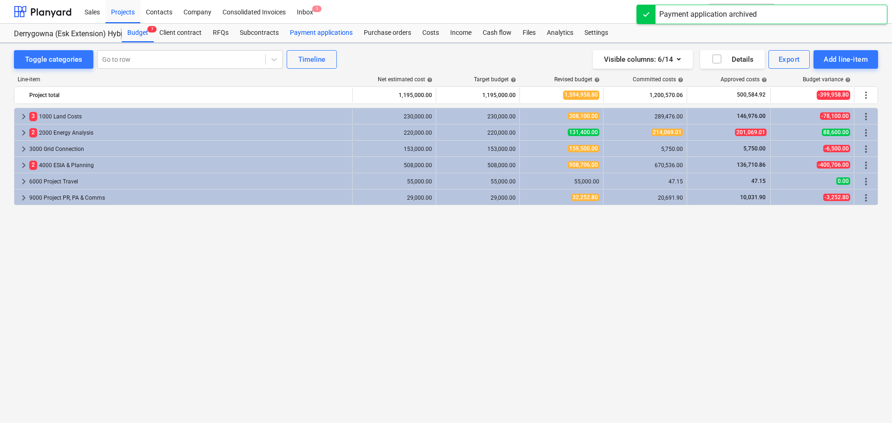
click at [295, 34] on div "Payment applications" at bounding box center [321, 33] width 74 height 19
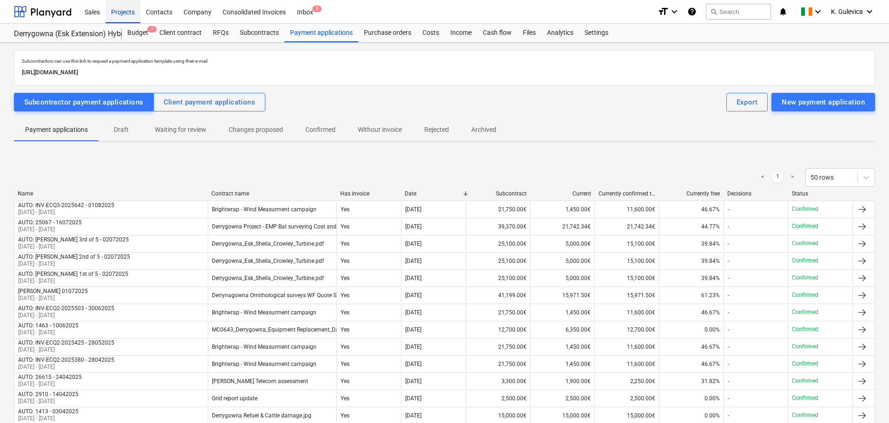
click at [122, 18] on div "Projects" at bounding box center [122, 12] width 35 height 24
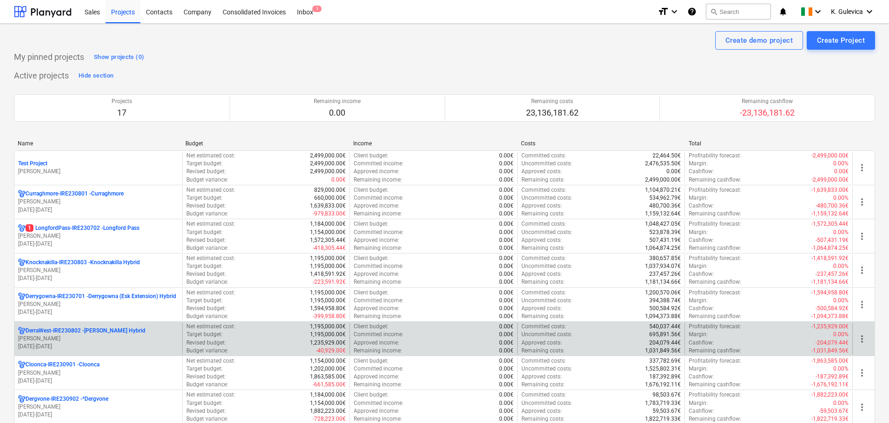
click at [91, 335] on p "[PERSON_NAME]" at bounding box center [98, 339] width 160 height 8
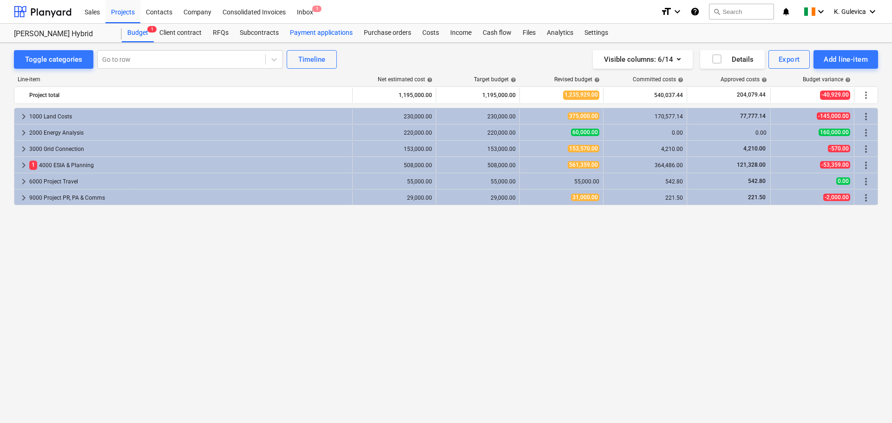
click at [300, 33] on div "Payment applications" at bounding box center [321, 33] width 74 height 19
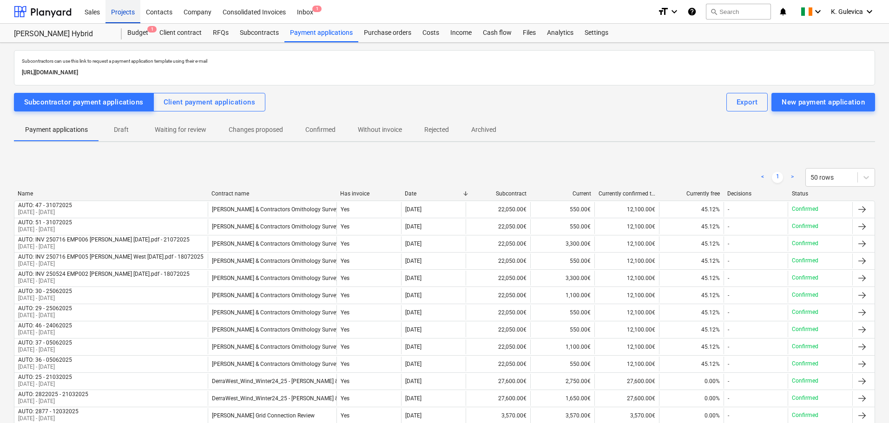
click at [129, 12] on div "Projects" at bounding box center [122, 12] width 35 height 24
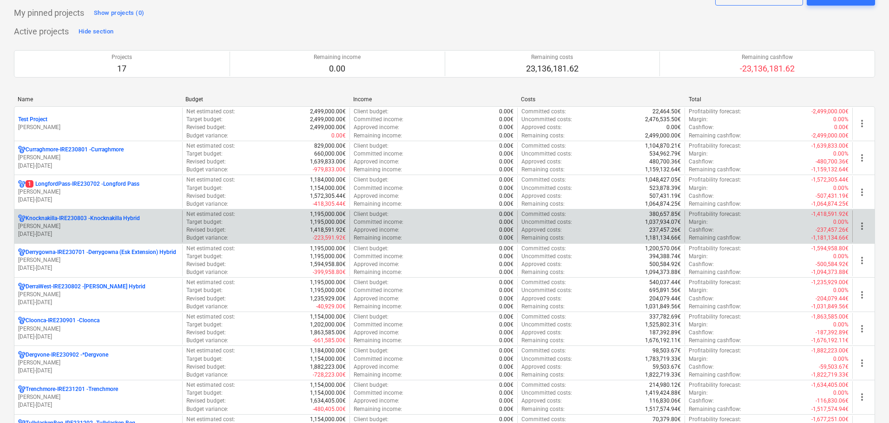
scroll to position [93, 0]
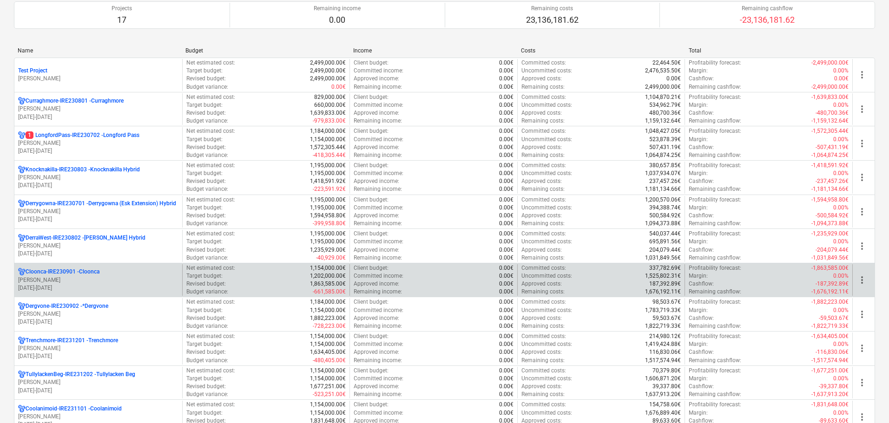
click at [79, 276] on p "Cloonca-IRE230901 - Cloonca" at bounding box center [63, 272] width 74 height 8
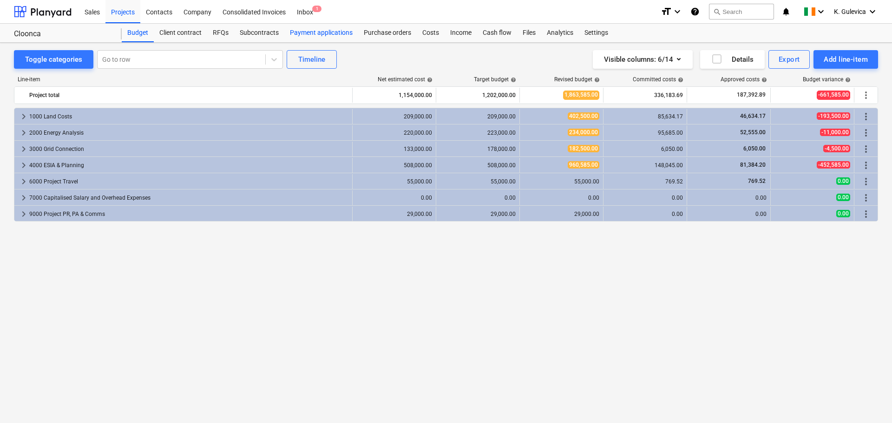
click at [320, 33] on div "Payment applications" at bounding box center [321, 33] width 74 height 19
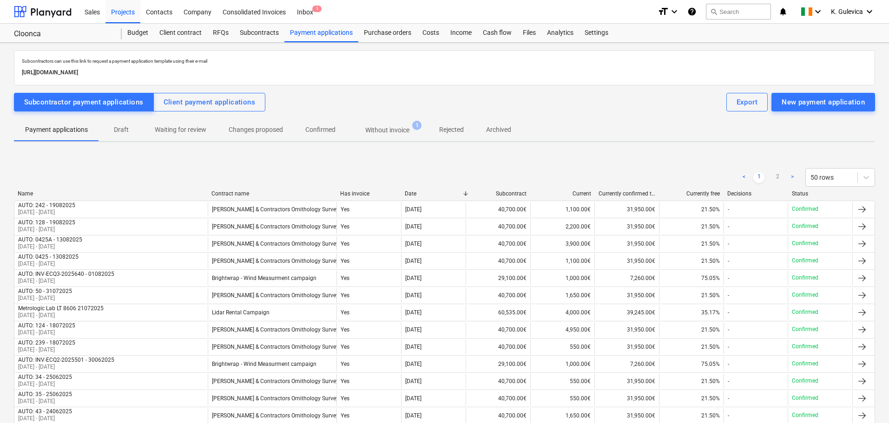
click at [398, 131] on p "Without invoice" at bounding box center [387, 130] width 44 height 10
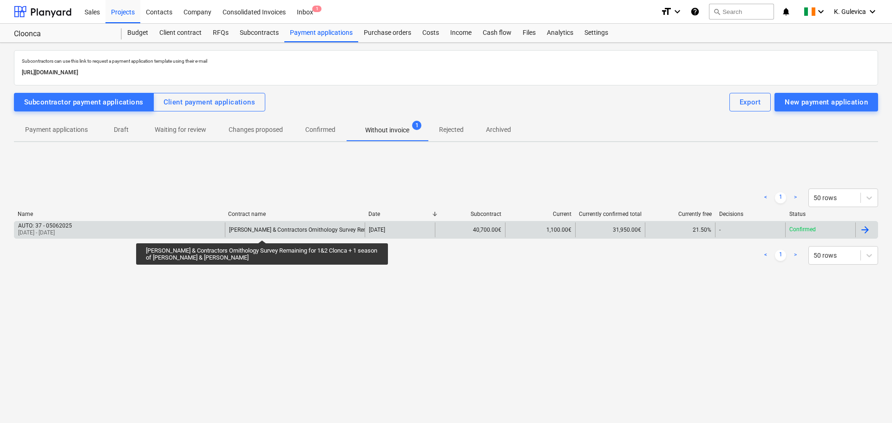
click at [262, 232] on div "[PERSON_NAME] & Contractors Ornithology Survey Remaining for 1&2 Clonca + 1 sea…" at bounding box center [389, 230] width 321 height 7
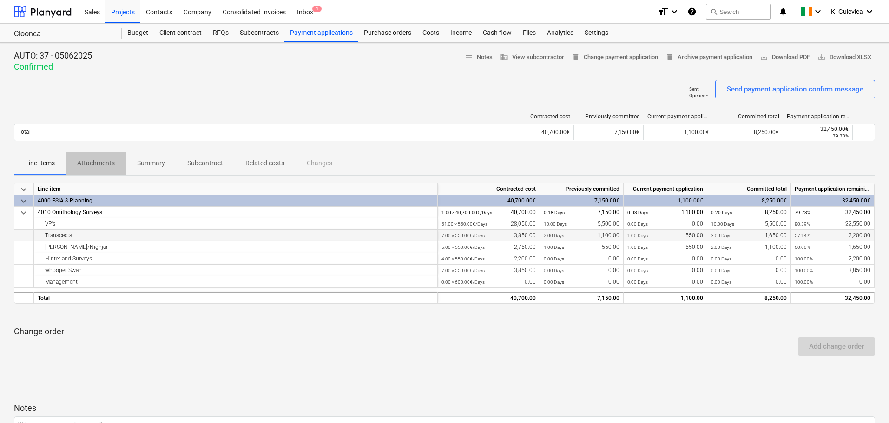
click at [97, 162] on p "Attachments" at bounding box center [96, 163] width 38 height 10
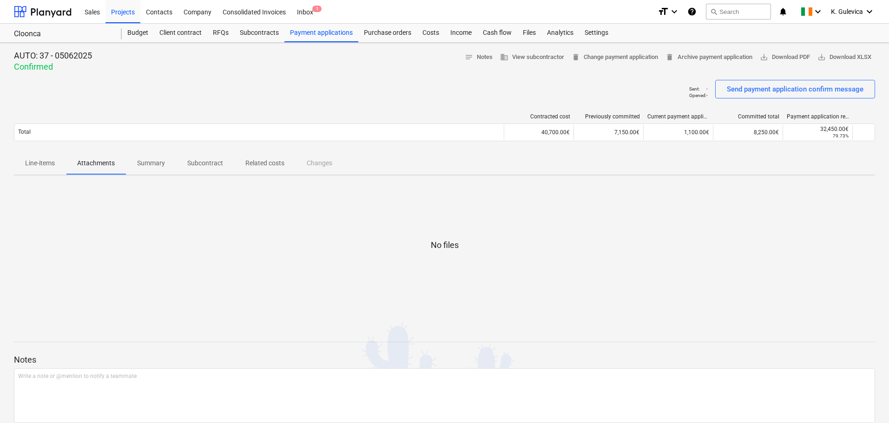
click at [33, 161] on p "Line-items" at bounding box center [40, 163] width 30 height 10
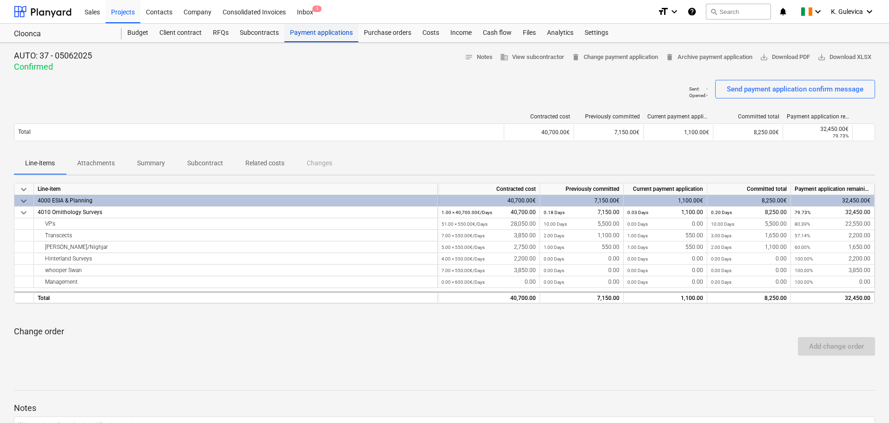
click at [306, 32] on div "Payment applications" at bounding box center [321, 33] width 74 height 19
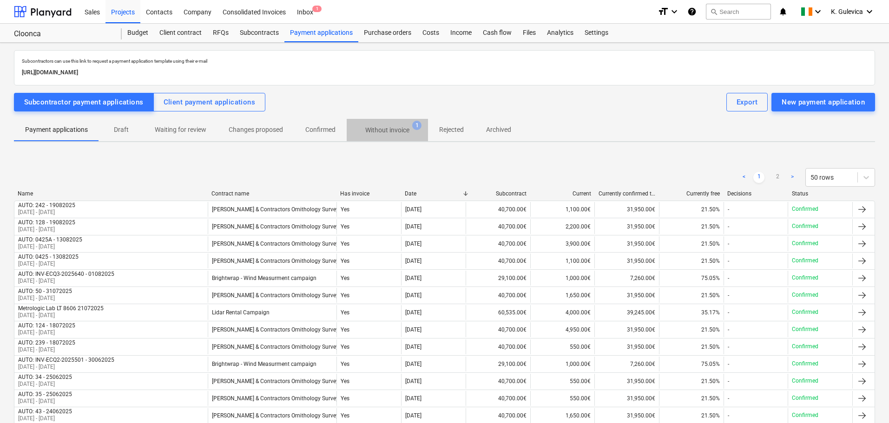
click at [384, 129] on p "Without invoice" at bounding box center [387, 130] width 44 height 10
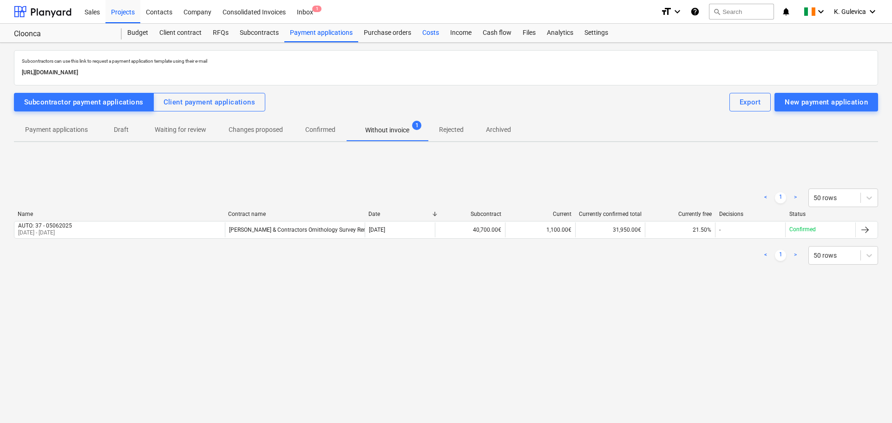
click at [428, 35] on div "Costs" at bounding box center [431, 33] width 28 height 19
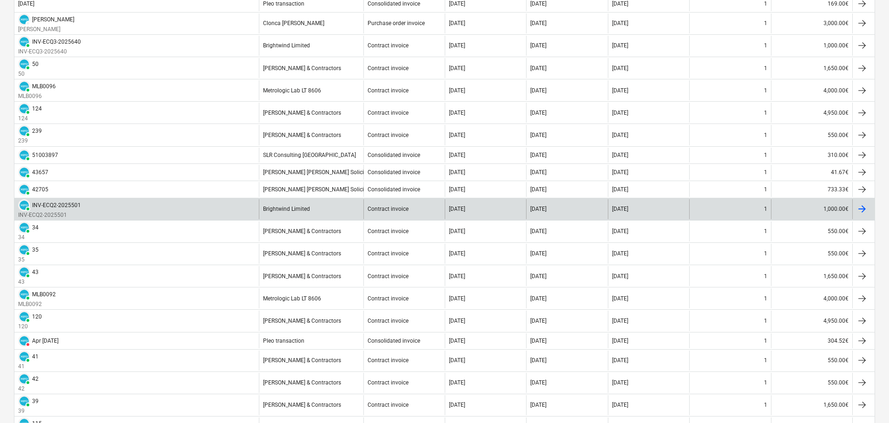
scroll to position [139, 0]
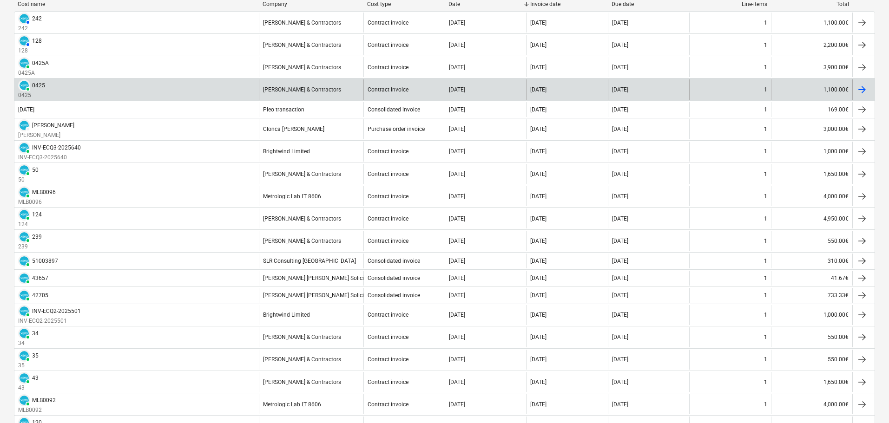
click at [83, 90] on div "PAID 0425 0425" at bounding box center [136, 89] width 244 height 20
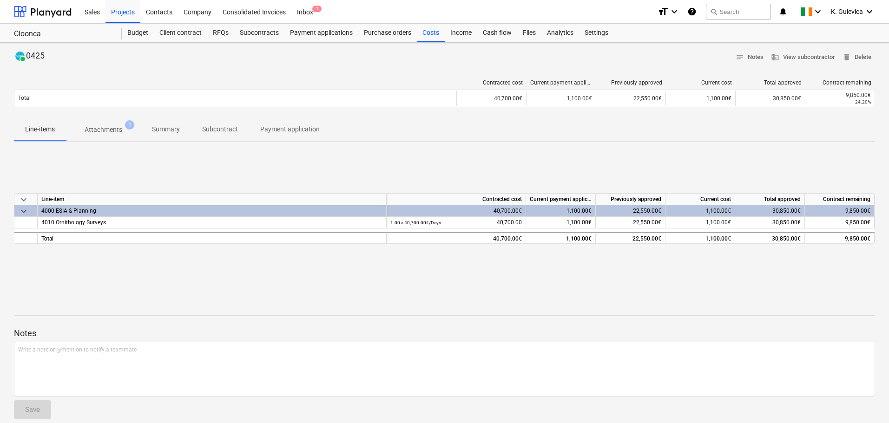
click at [114, 127] on p "Attachments" at bounding box center [104, 130] width 38 height 10
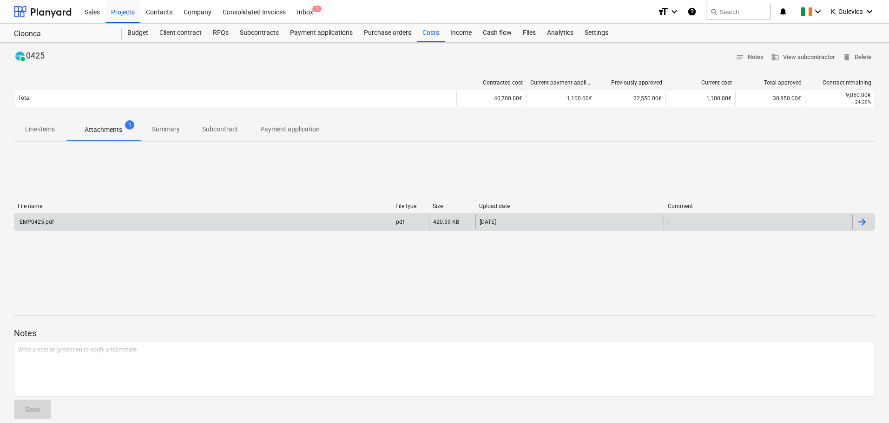
click at [120, 217] on div "EMP0425.pdf" at bounding box center [202, 222] width 377 height 15
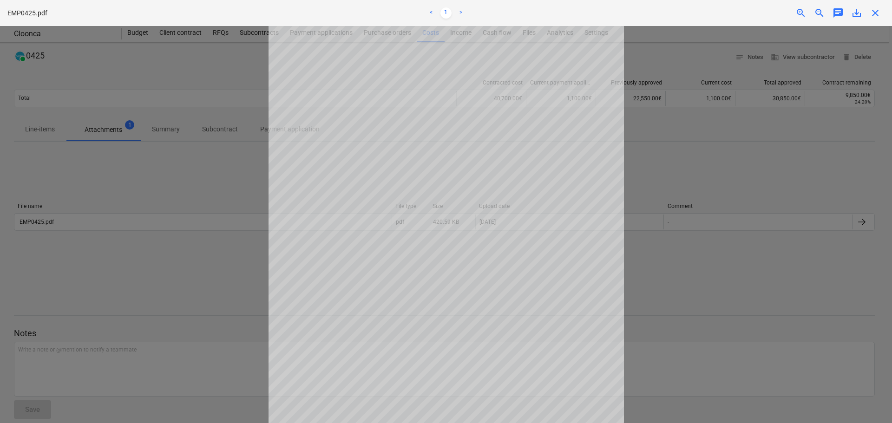
click at [880, 12] on div "close" at bounding box center [875, 12] width 19 height 11
click at [868, 11] on div "close" at bounding box center [875, 12] width 19 height 11
click at [871, 11] on span "close" at bounding box center [875, 12] width 11 height 11
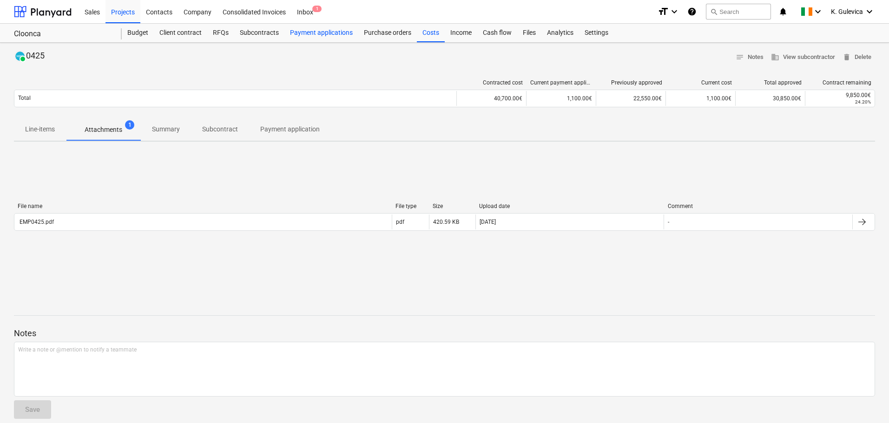
click at [335, 36] on div "Payment applications" at bounding box center [321, 33] width 74 height 19
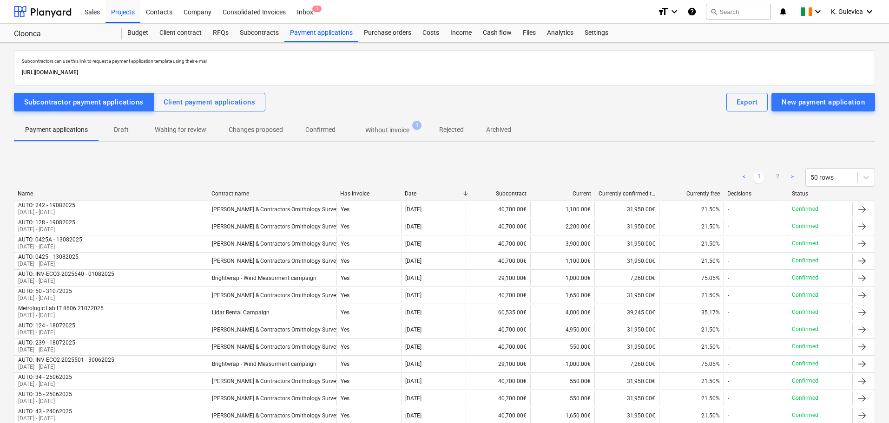
click at [395, 130] on p "Without invoice" at bounding box center [387, 130] width 44 height 10
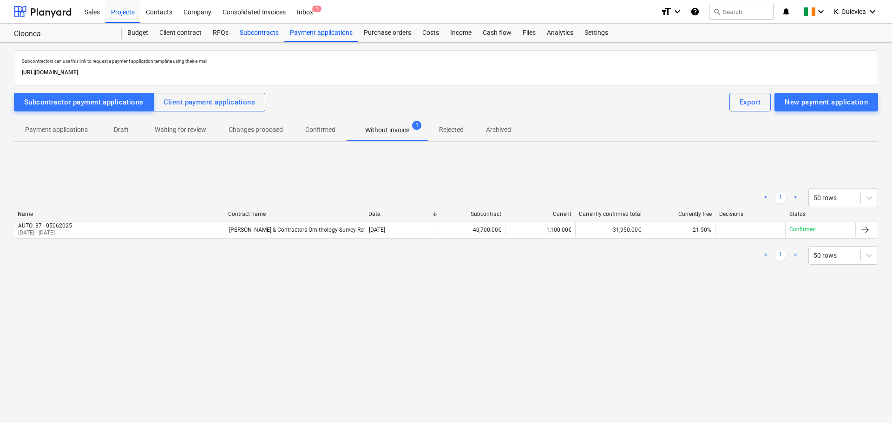
click at [263, 33] on div "Subcontracts" at bounding box center [259, 33] width 50 height 19
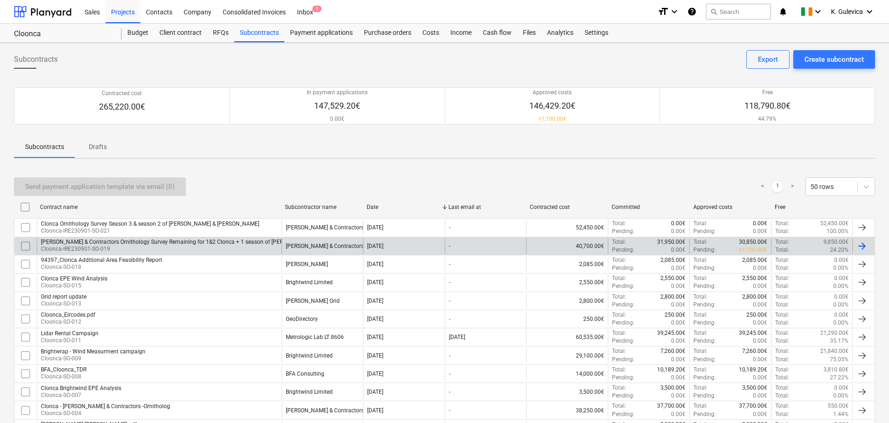
click at [253, 240] on div "[PERSON_NAME] & Contractors Ornithology Survey Remaining for 1&2 Clonca + 1 sea…" at bounding box center [201, 242] width 321 height 7
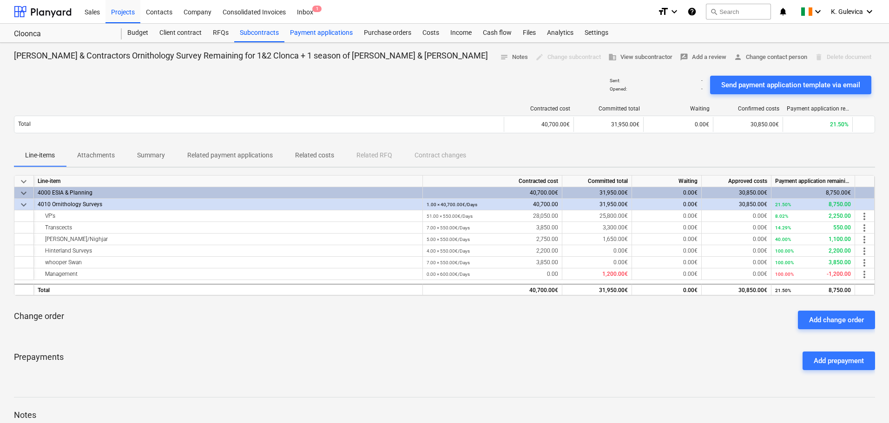
click at [320, 33] on div "Payment applications" at bounding box center [321, 33] width 74 height 19
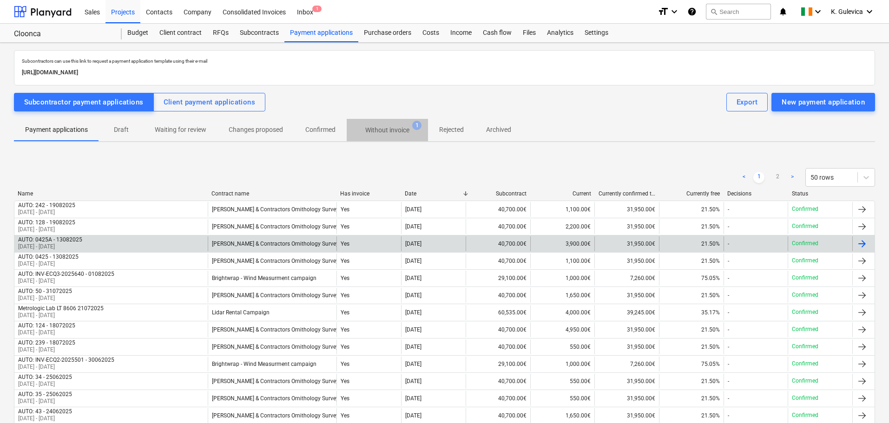
click at [387, 129] on p "Without invoice" at bounding box center [387, 130] width 44 height 10
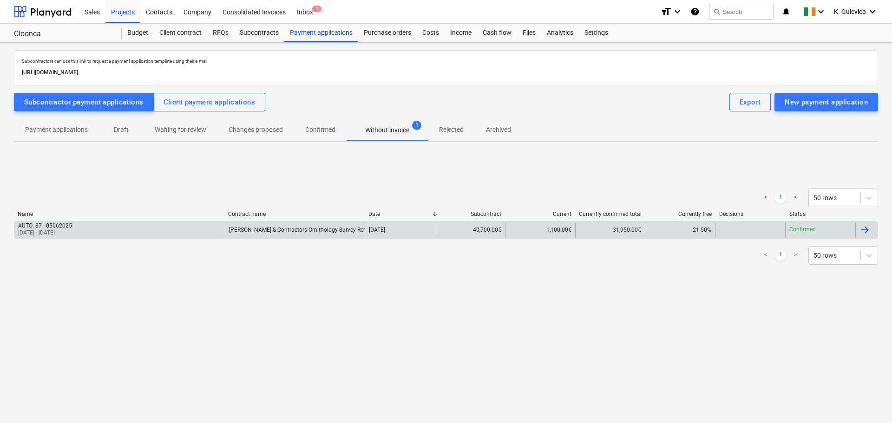
click at [106, 231] on div "AUTO: 37 - 05062025 [DATE] - [DATE]" at bounding box center [119, 230] width 210 height 15
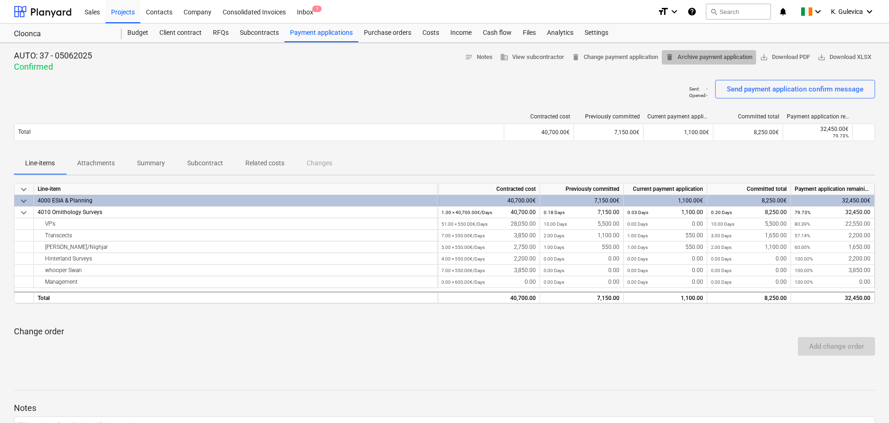
click at [707, 57] on span "delete Archive payment application" at bounding box center [708, 57] width 87 height 11
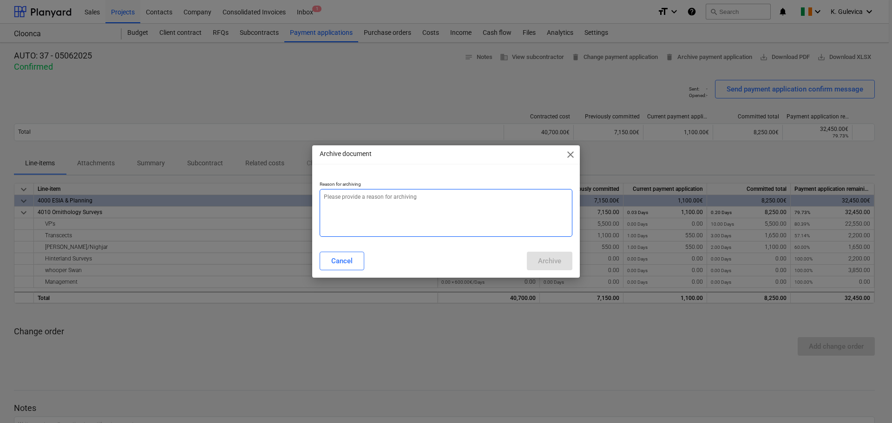
click at [464, 216] on textarea at bounding box center [446, 213] width 253 height 48
type textarea "x"
type textarea "a"
type textarea "x"
type textarea "al"
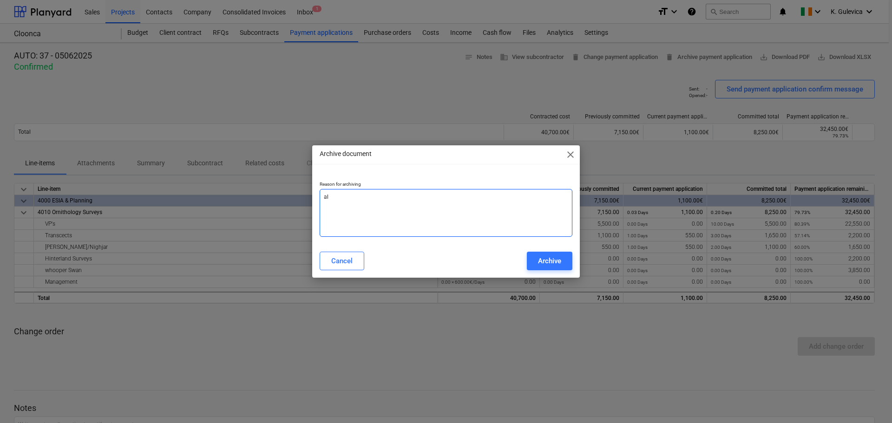
type textarea "x"
type textarea "alr"
type textarea "x"
type textarea "alre"
type textarea "x"
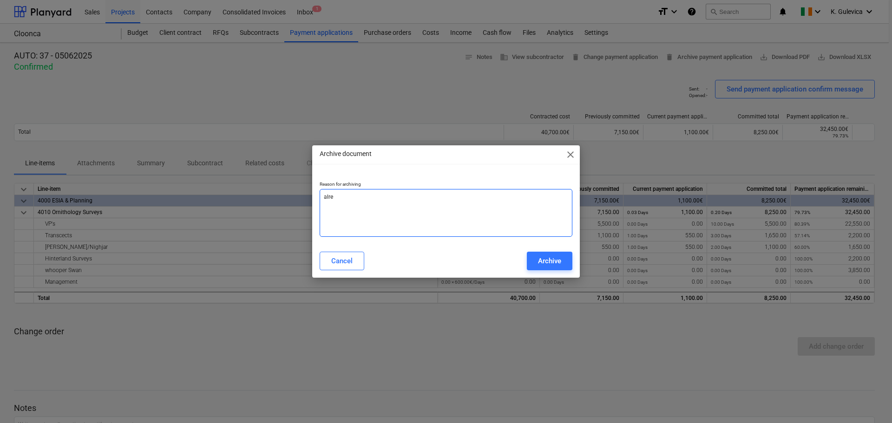
type textarea "alrea"
type textarea "x"
type textarea "alread"
type textarea "x"
type textarea "already"
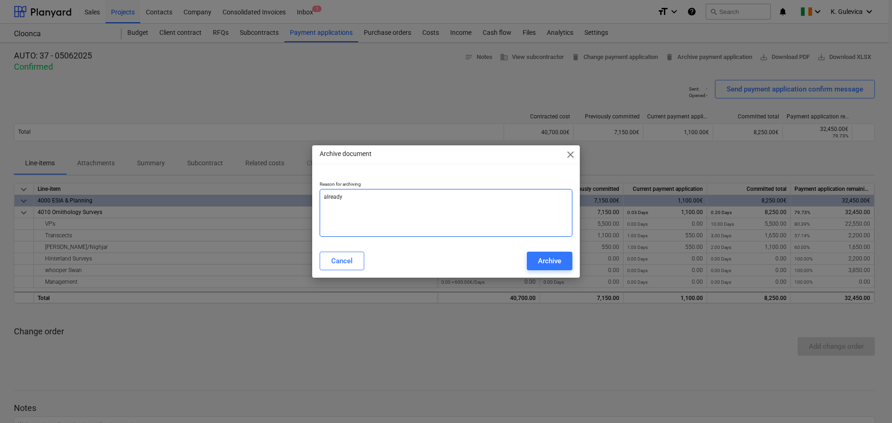
type textarea "x"
type textarea "already"
type textarea "x"
type textarea "already i"
type textarea "x"
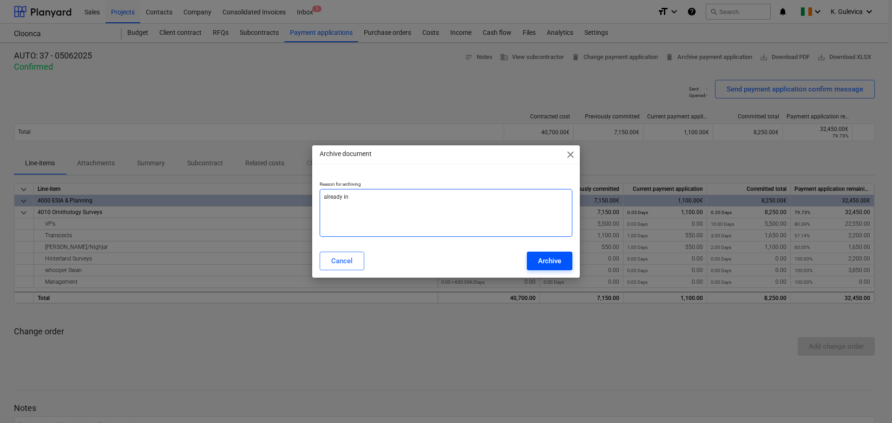
type textarea "already in"
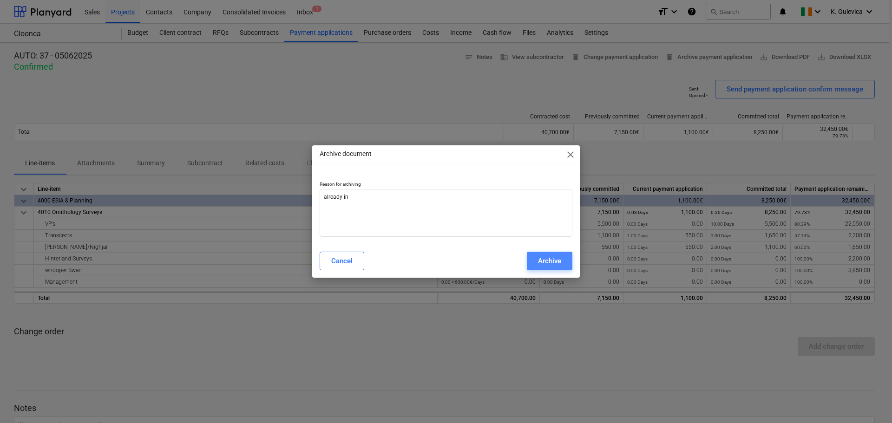
click at [555, 262] on div "Archive" at bounding box center [549, 261] width 23 height 12
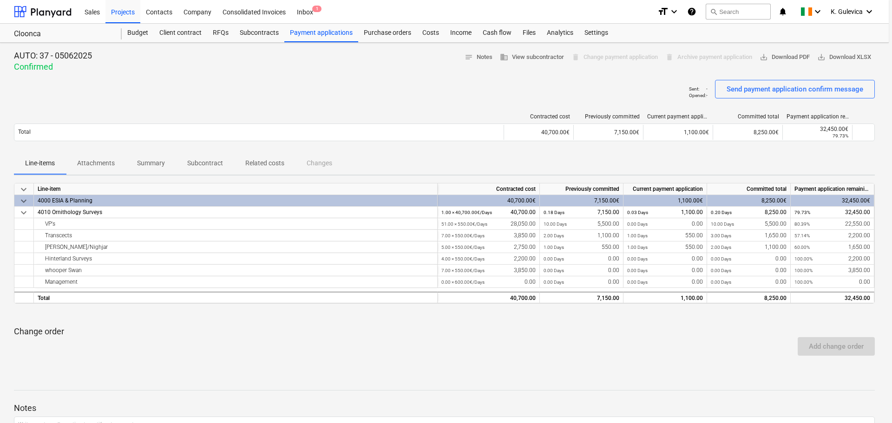
type textarea "x"
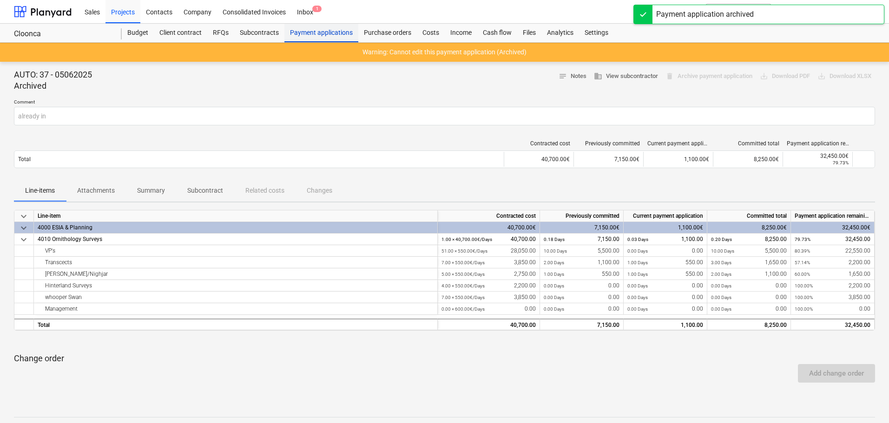
click at [327, 30] on div "Payment applications" at bounding box center [321, 33] width 74 height 19
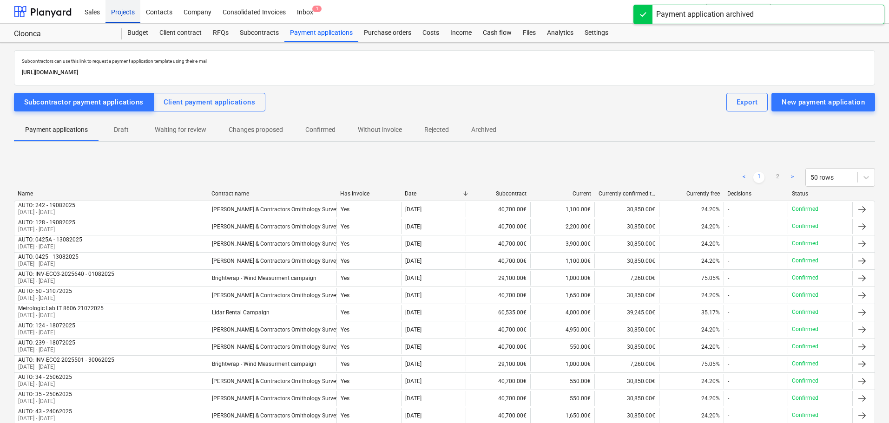
click at [112, 13] on div "Projects" at bounding box center [122, 12] width 35 height 24
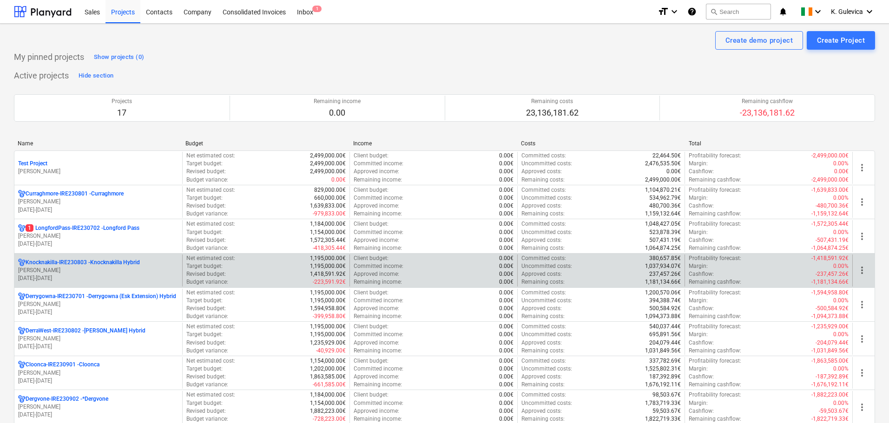
scroll to position [46, 0]
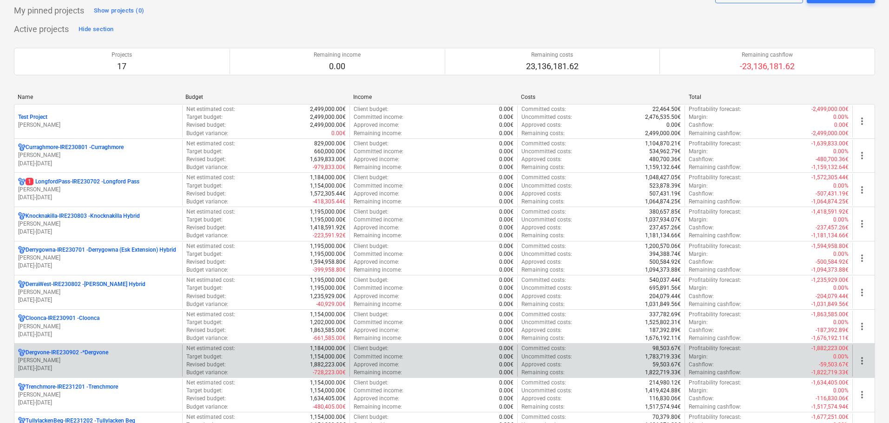
click at [75, 361] on p "[PERSON_NAME]" at bounding box center [98, 361] width 160 height 8
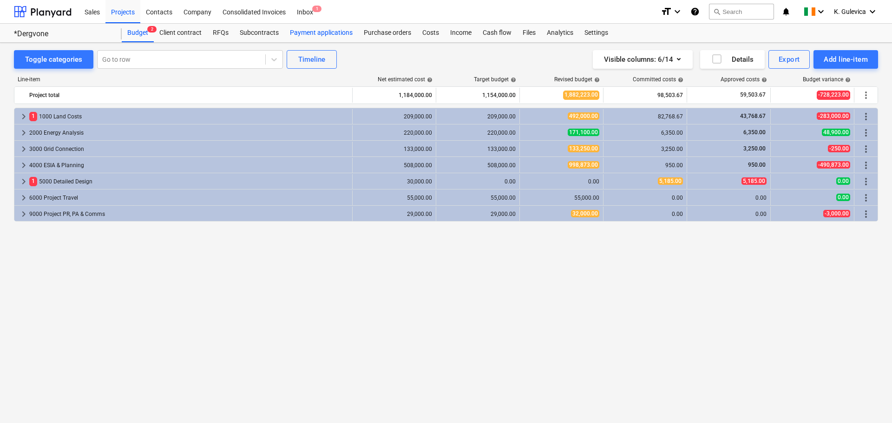
click at [318, 34] on div "Payment applications" at bounding box center [321, 33] width 74 height 19
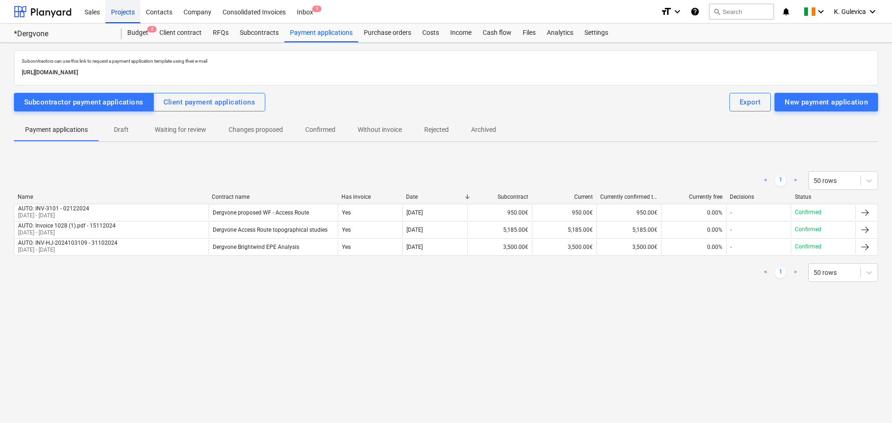
click at [129, 13] on div "Projects" at bounding box center [122, 12] width 35 height 24
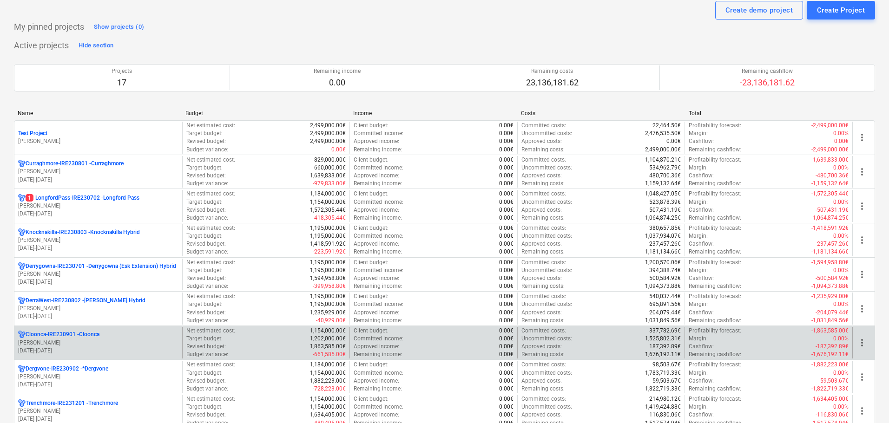
scroll to position [46, 0]
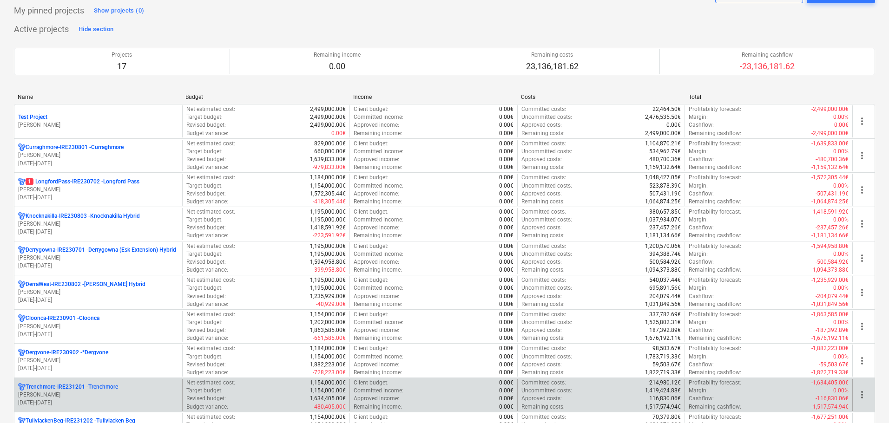
click at [116, 390] on p "Trenchmore-IRE231201 - Trenchmore" at bounding box center [72, 387] width 92 height 8
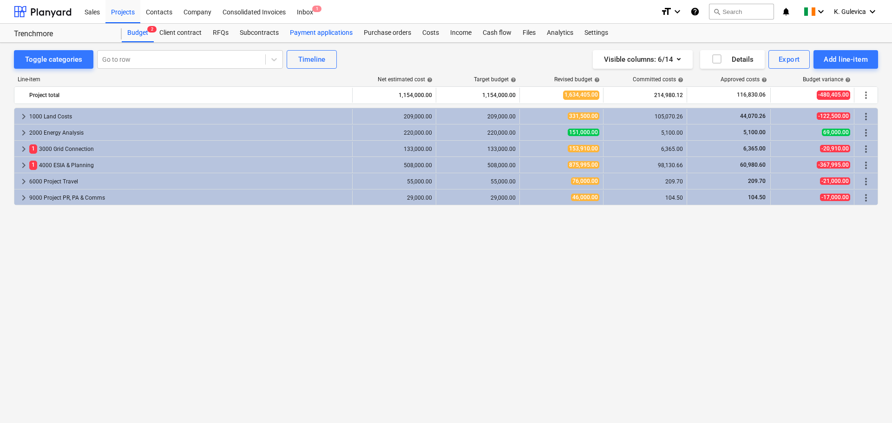
click at [324, 29] on div "Payment applications" at bounding box center [321, 33] width 74 height 19
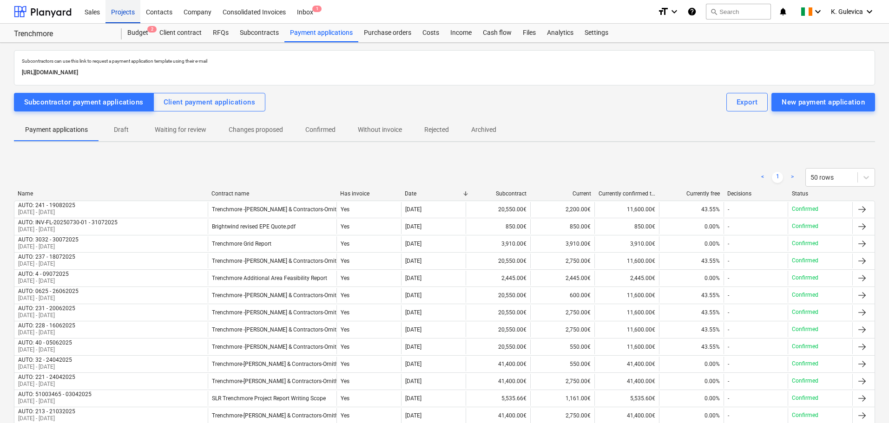
click at [113, 13] on div "Projects" at bounding box center [122, 12] width 35 height 24
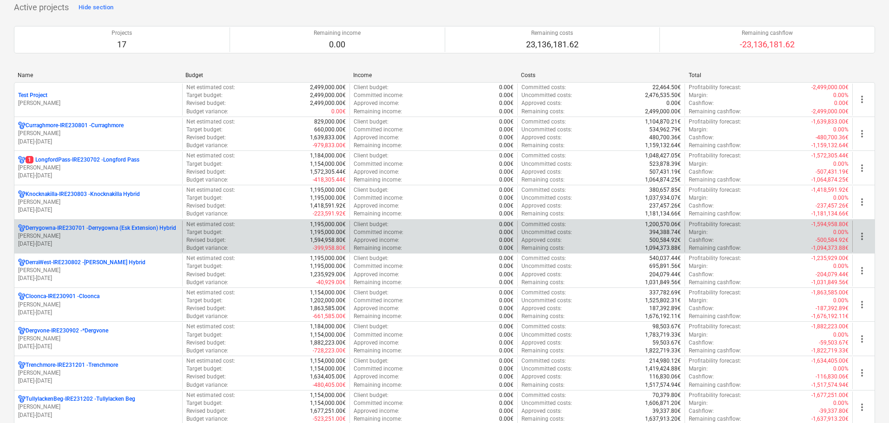
scroll to position [186, 0]
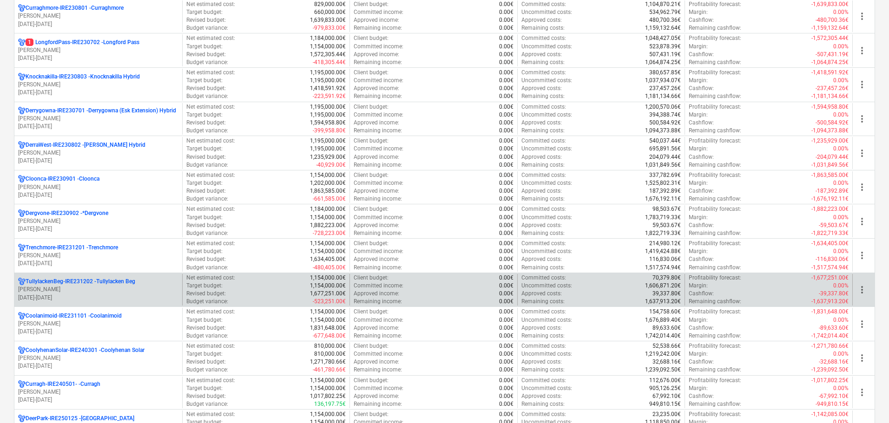
click at [84, 285] on p "TullylackenBeg-IRE231202 - Tullylacken Beg" at bounding box center [81, 282] width 110 height 8
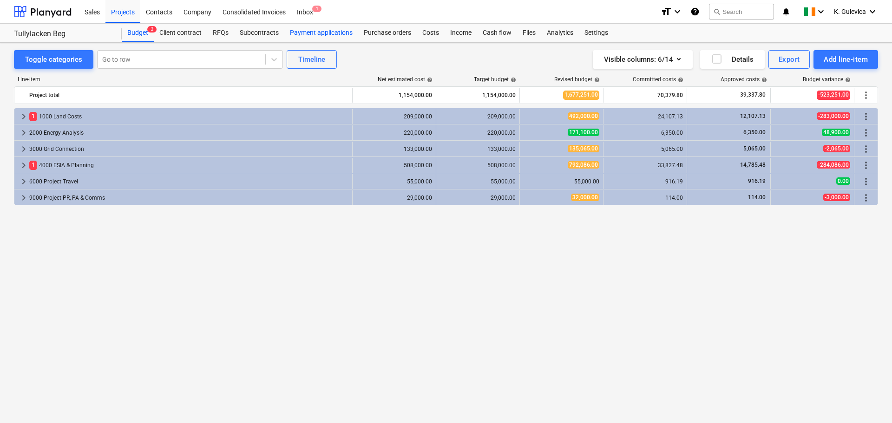
click at [324, 31] on div "Payment applications" at bounding box center [321, 33] width 74 height 19
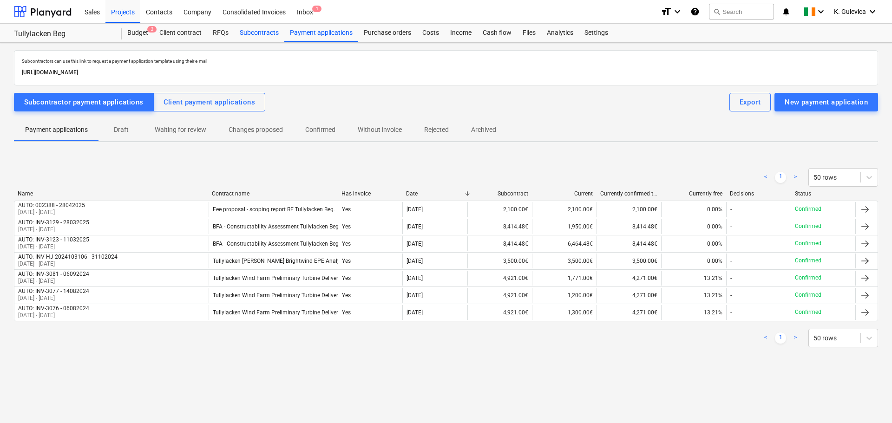
click at [240, 33] on div "Subcontracts" at bounding box center [259, 33] width 50 height 19
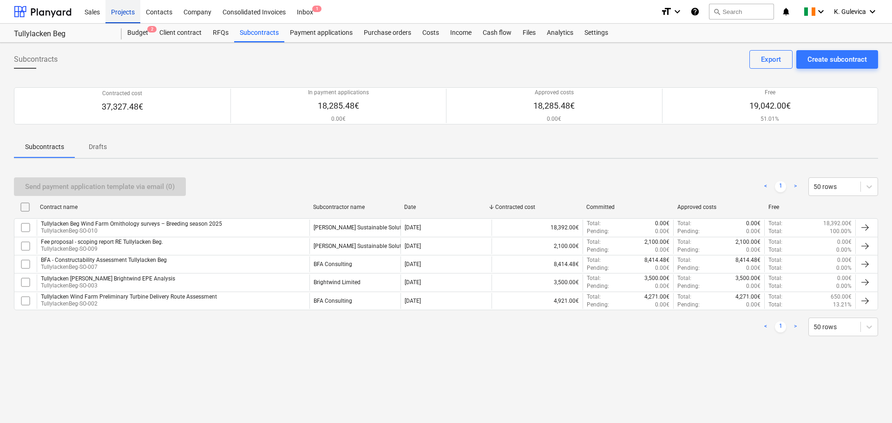
click at [119, 15] on div "Projects" at bounding box center [122, 12] width 35 height 24
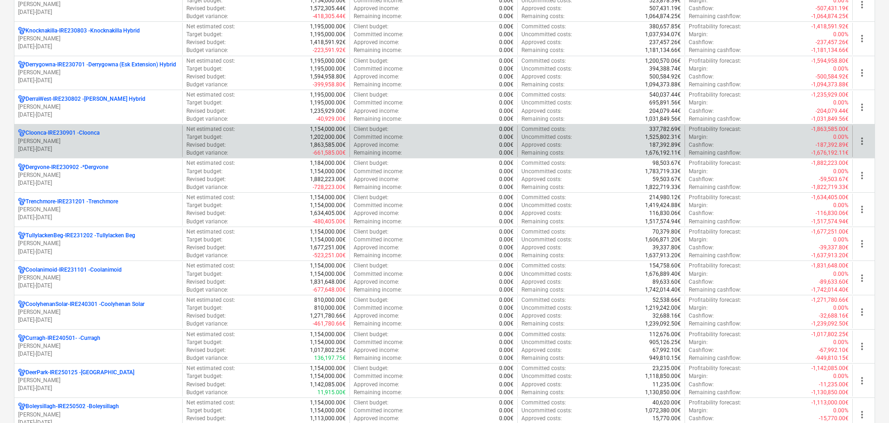
scroll to position [232, 0]
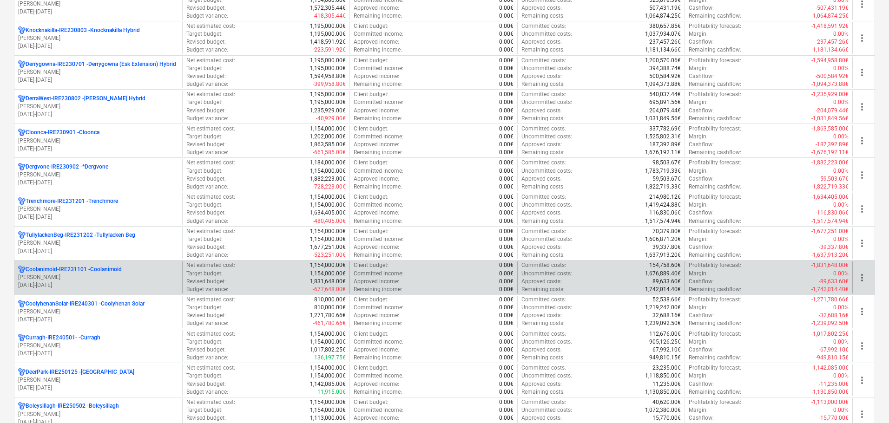
click at [83, 275] on p "[PERSON_NAME]" at bounding box center [98, 278] width 160 height 8
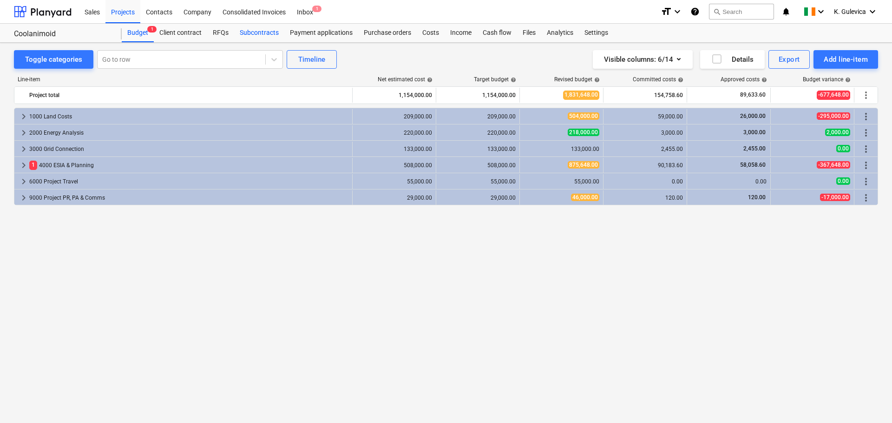
click at [262, 29] on div "Subcontracts" at bounding box center [259, 33] width 50 height 19
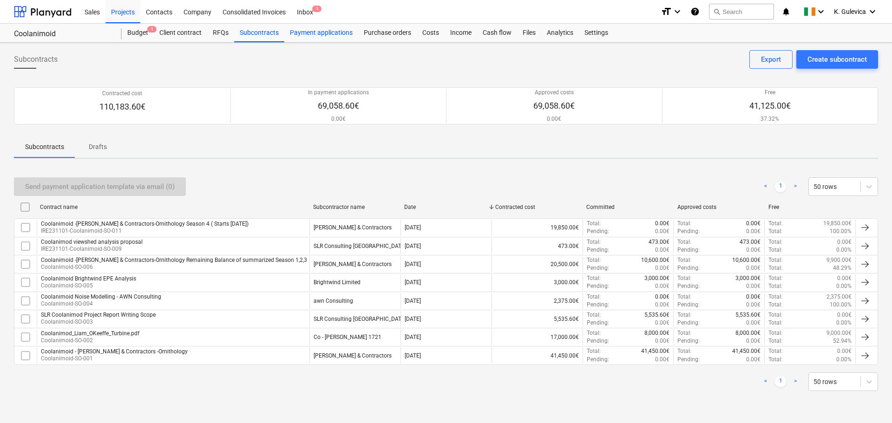
click at [309, 30] on div "Payment applications" at bounding box center [321, 33] width 74 height 19
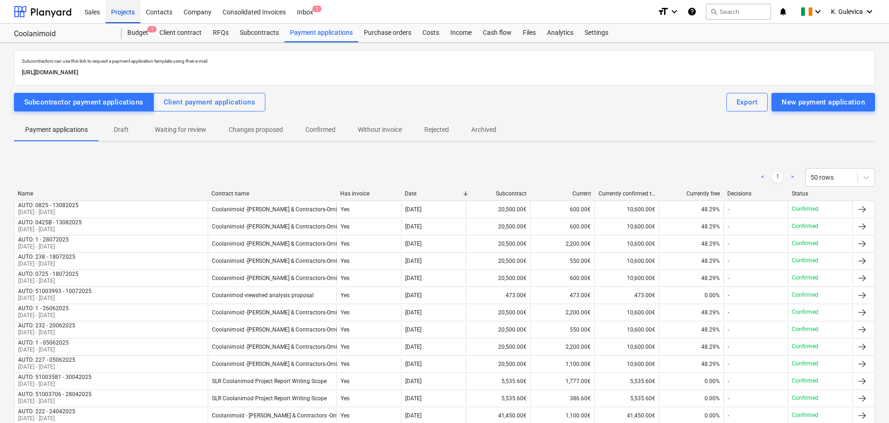
click at [114, 8] on div "Projects" at bounding box center [122, 12] width 35 height 24
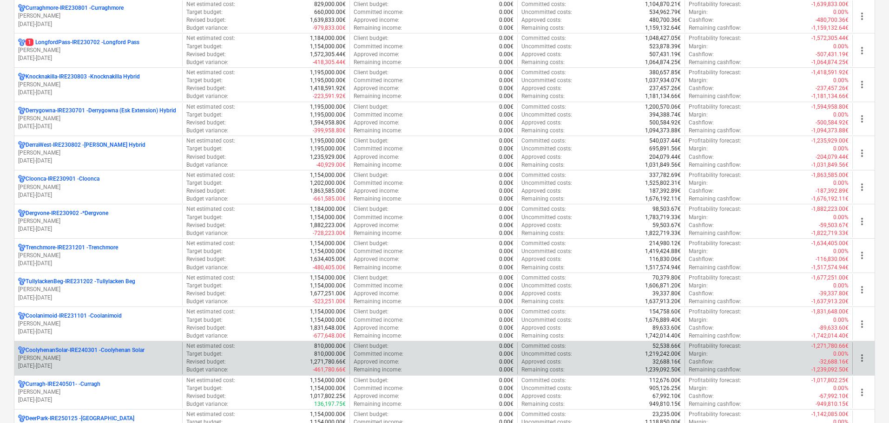
click at [91, 361] on p "[PERSON_NAME]" at bounding box center [98, 358] width 160 height 8
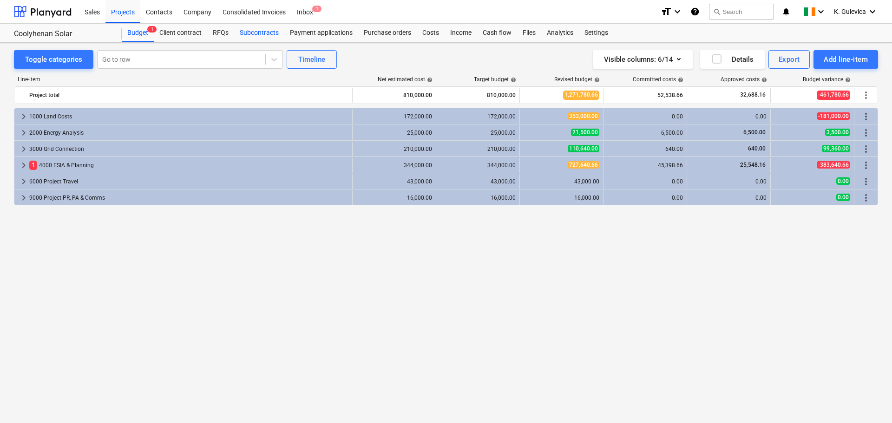
click at [254, 32] on div "Subcontracts" at bounding box center [259, 33] width 50 height 19
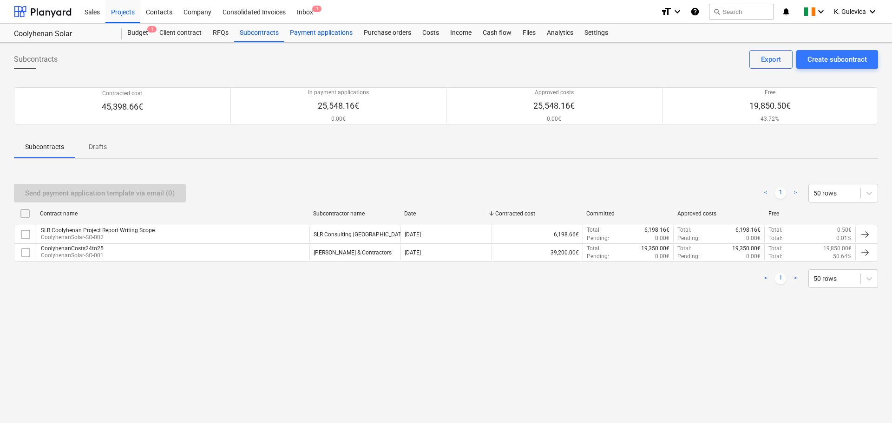
click at [325, 34] on div "Payment applications" at bounding box center [321, 33] width 74 height 19
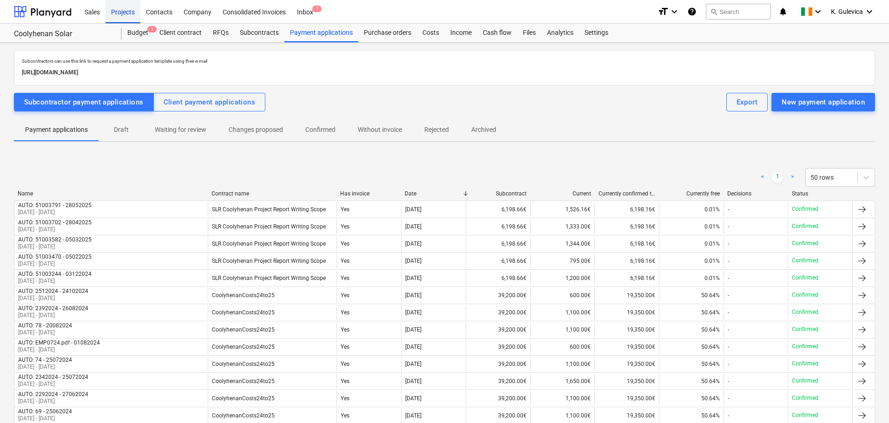
click at [128, 10] on div "Projects" at bounding box center [122, 12] width 35 height 24
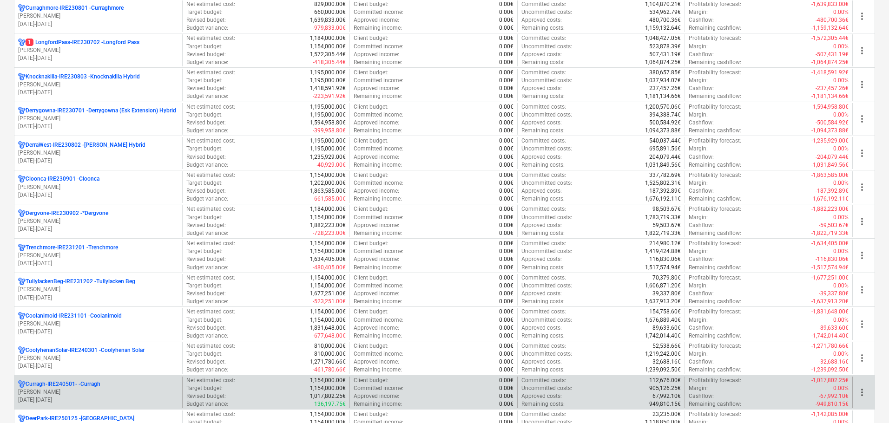
click at [95, 389] on p "[PERSON_NAME]" at bounding box center [98, 392] width 160 height 8
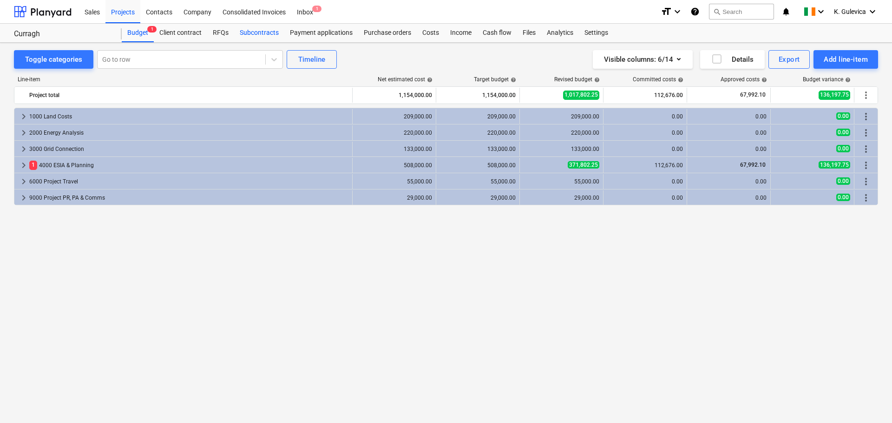
drag, startPoint x: 262, startPoint y: 26, endPoint x: 270, endPoint y: 33, distance: 11.2
click at [262, 27] on div "Subcontracts" at bounding box center [259, 33] width 50 height 19
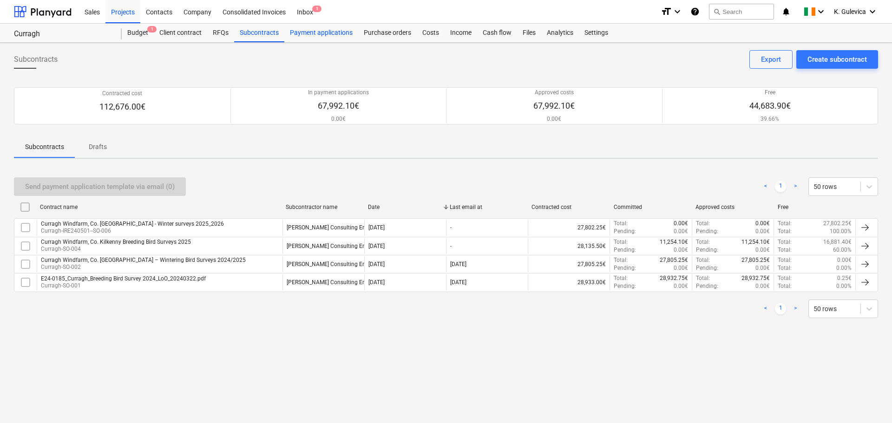
click at [308, 32] on div "Payment applications" at bounding box center [321, 33] width 74 height 19
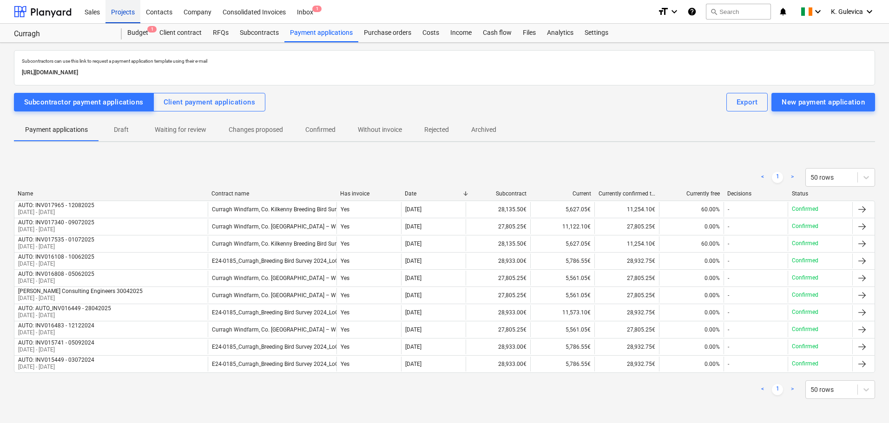
click at [119, 13] on div "Projects" at bounding box center [122, 12] width 35 height 24
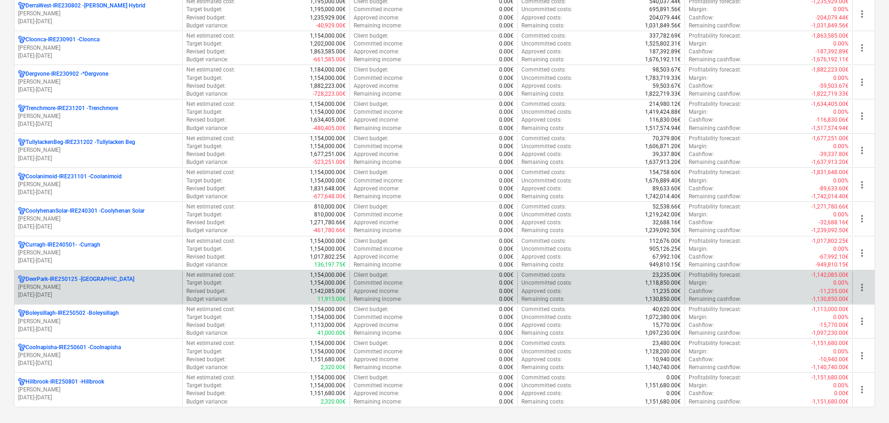
click at [115, 289] on p "[PERSON_NAME]" at bounding box center [98, 287] width 160 height 8
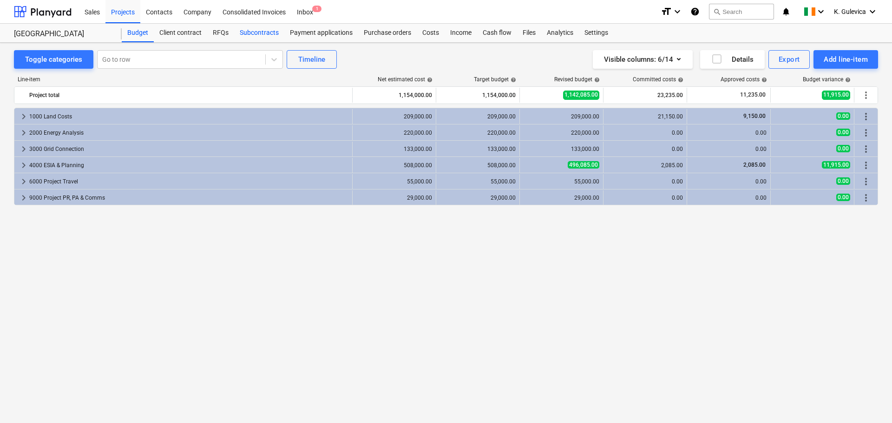
click at [258, 38] on div "Subcontracts" at bounding box center [259, 33] width 50 height 19
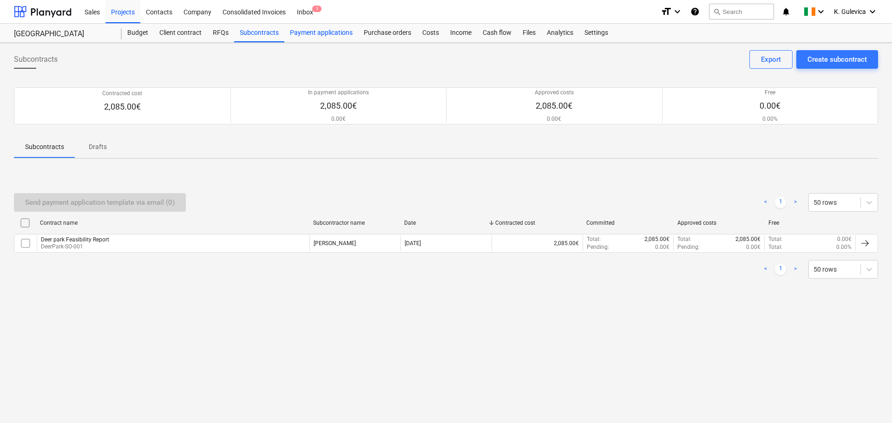
click at [331, 35] on div "Payment applications" at bounding box center [321, 33] width 74 height 19
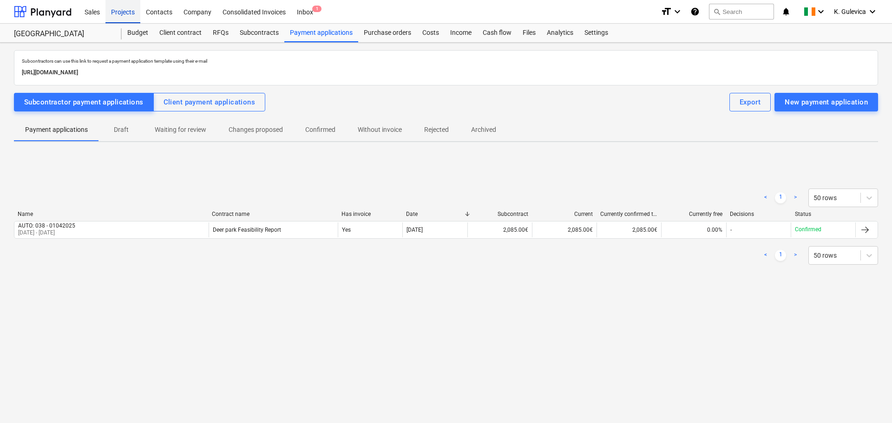
click at [111, 11] on div "Projects" at bounding box center [122, 12] width 35 height 24
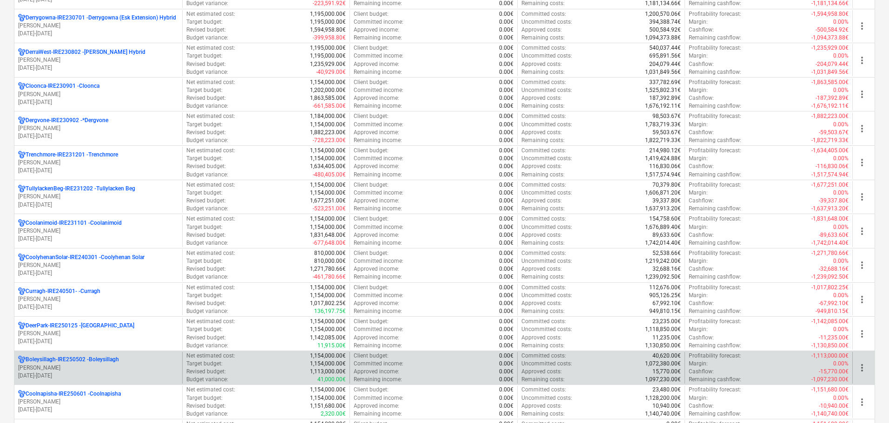
click at [89, 372] on p "[DATE] - [DATE]" at bounding box center [98, 376] width 160 height 8
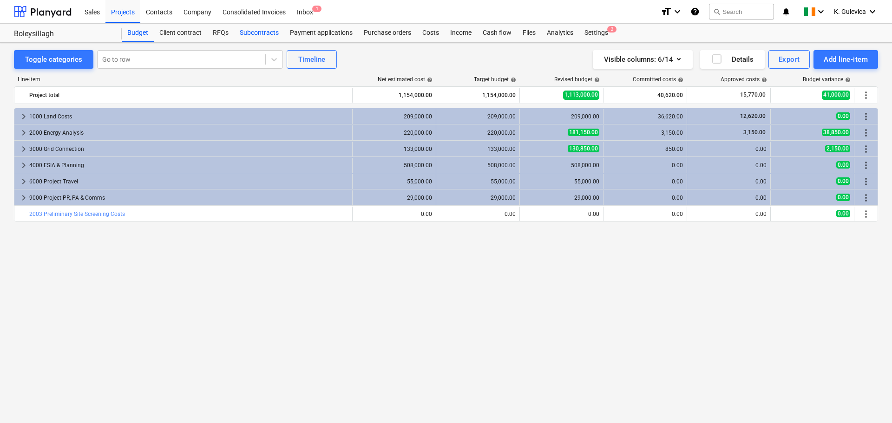
click at [250, 35] on div "Subcontracts" at bounding box center [259, 33] width 50 height 19
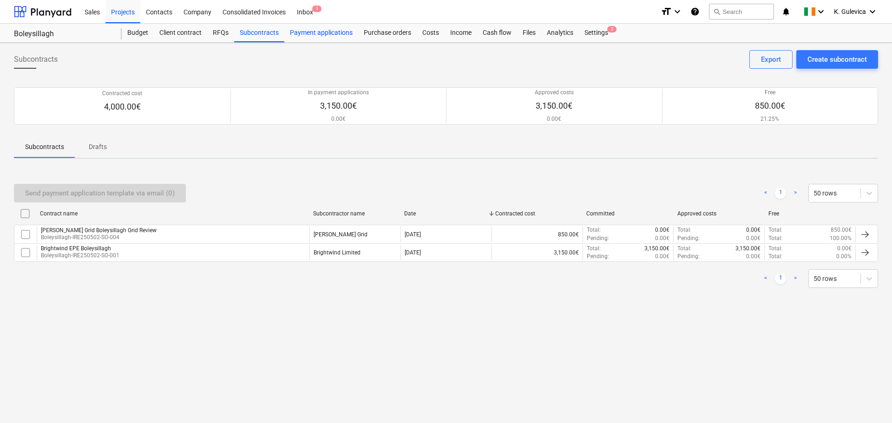
click at [312, 35] on div "Payment applications" at bounding box center [321, 33] width 74 height 19
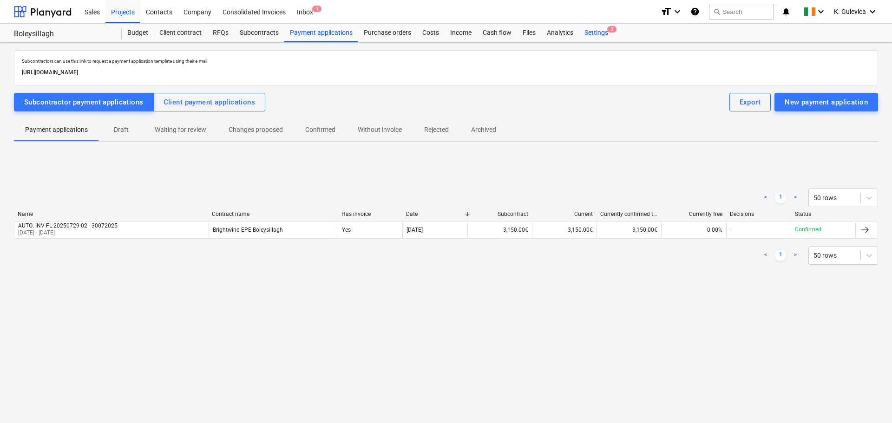
click at [590, 30] on div "Settings 2" at bounding box center [596, 33] width 35 height 19
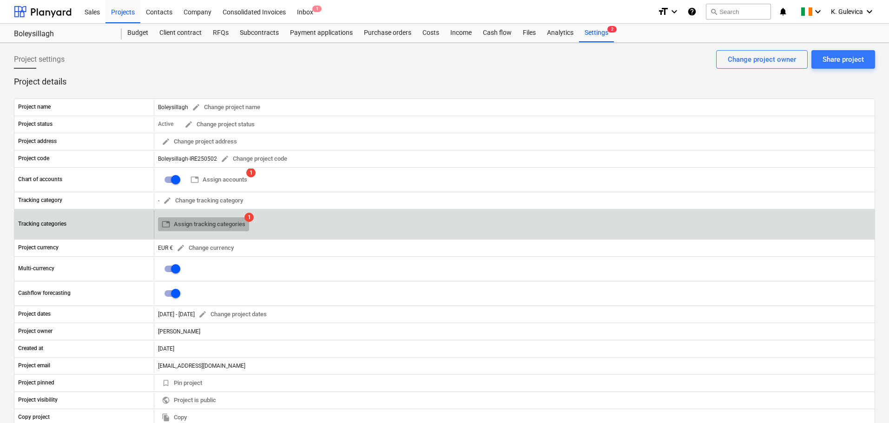
click at [195, 222] on span "table Assign tracking categories" at bounding box center [204, 224] width 84 height 11
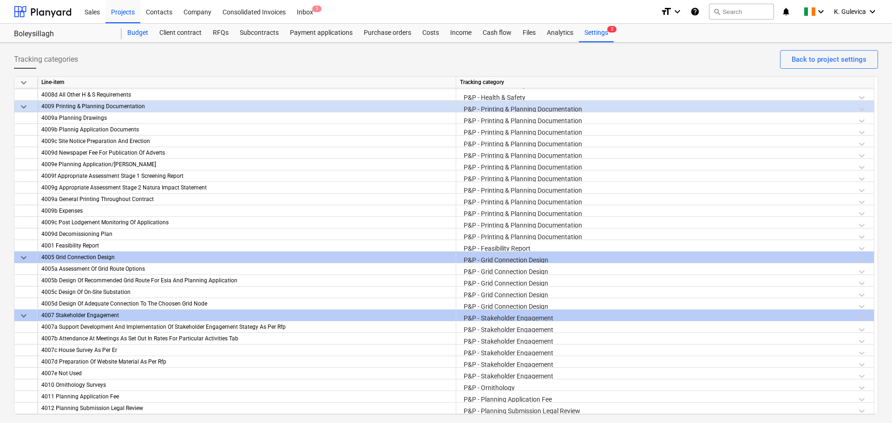
click at [135, 33] on div "Budget" at bounding box center [138, 33] width 32 height 19
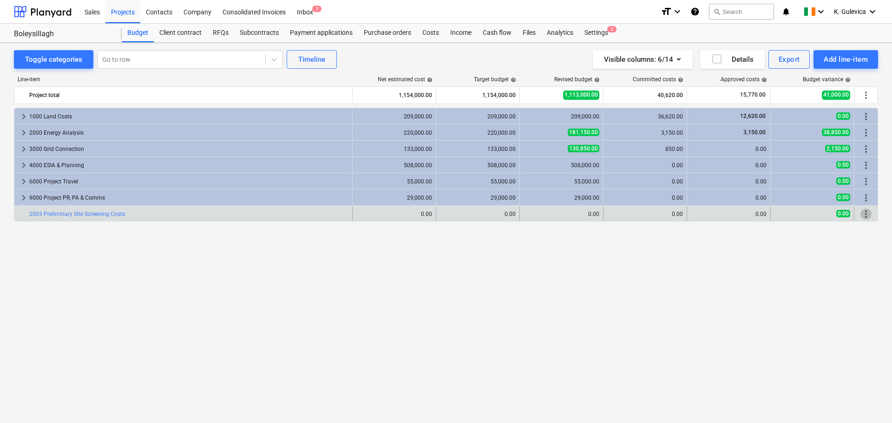
click at [870, 213] on span "more_vert" at bounding box center [865, 214] width 11 height 11
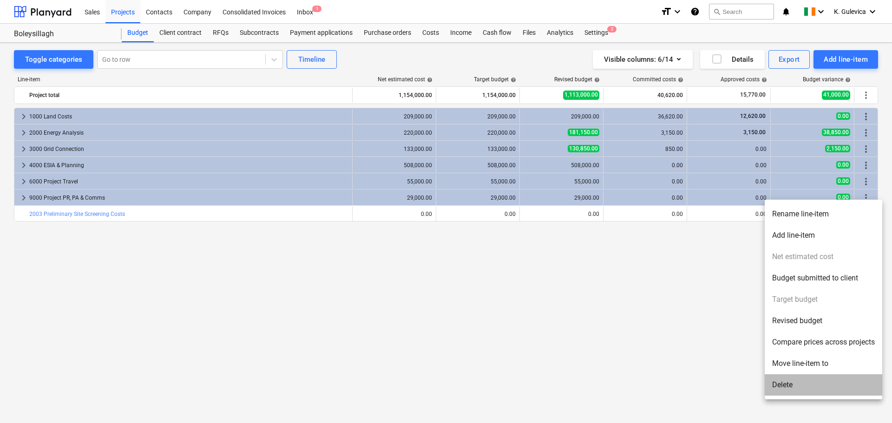
click at [813, 381] on li "Delete" at bounding box center [824, 384] width 118 height 21
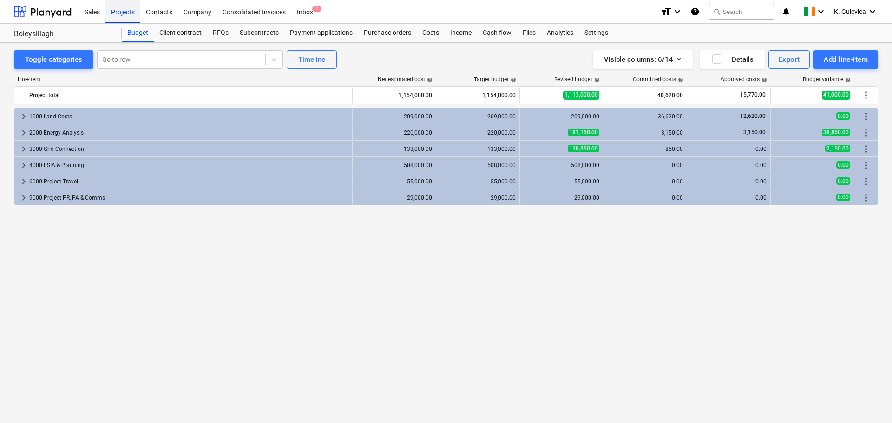
click at [121, 11] on div "Projects" at bounding box center [122, 12] width 35 height 24
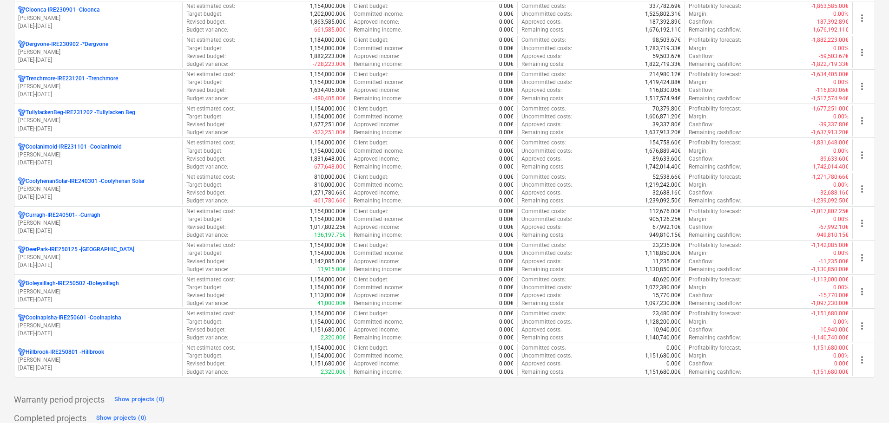
scroll to position [372, 0]
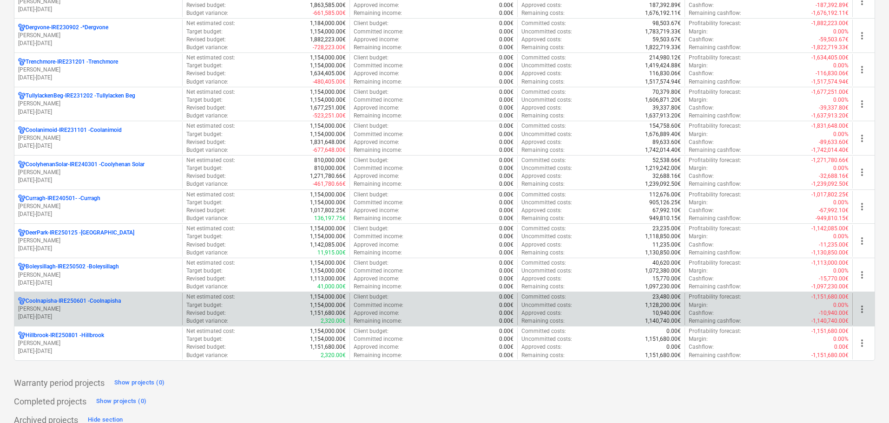
click at [94, 304] on p "Coolnapisha-IRE250601 - Coolnapisha" at bounding box center [73, 301] width 95 height 8
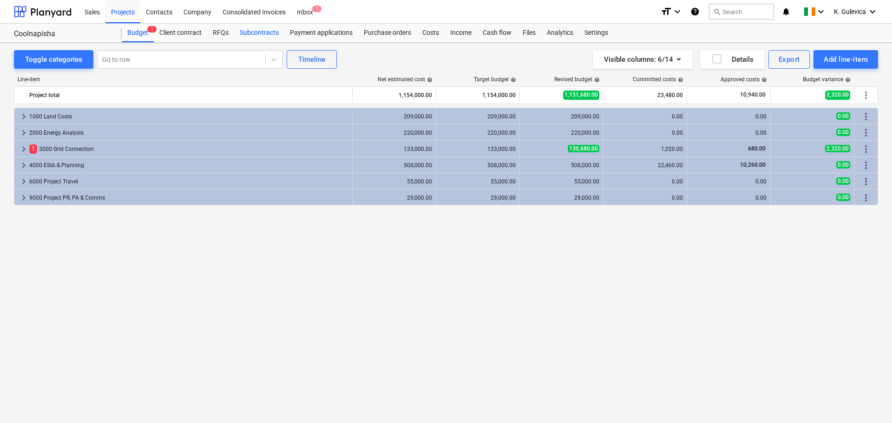
click at [256, 35] on div "Subcontracts" at bounding box center [259, 33] width 50 height 19
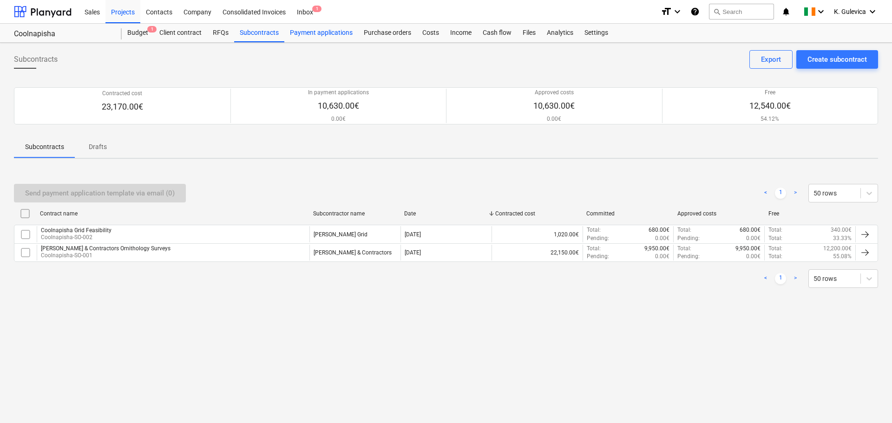
click at [308, 29] on div "Payment applications" at bounding box center [321, 33] width 74 height 19
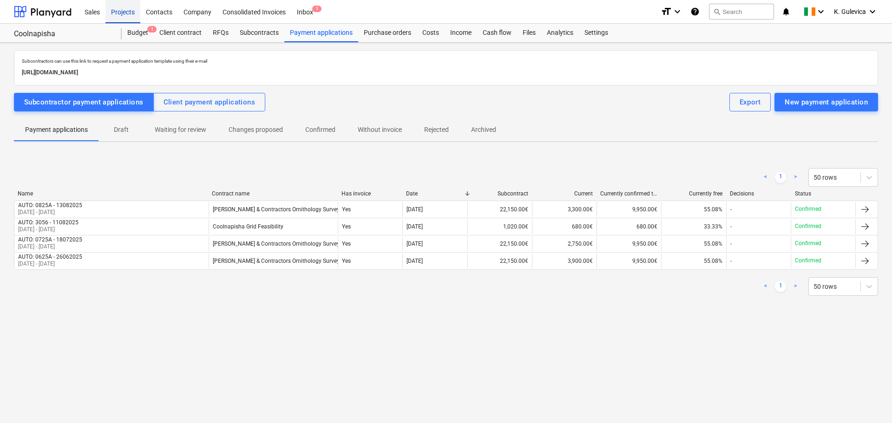
click at [126, 13] on div "Projects" at bounding box center [122, 12] width 35 height 24
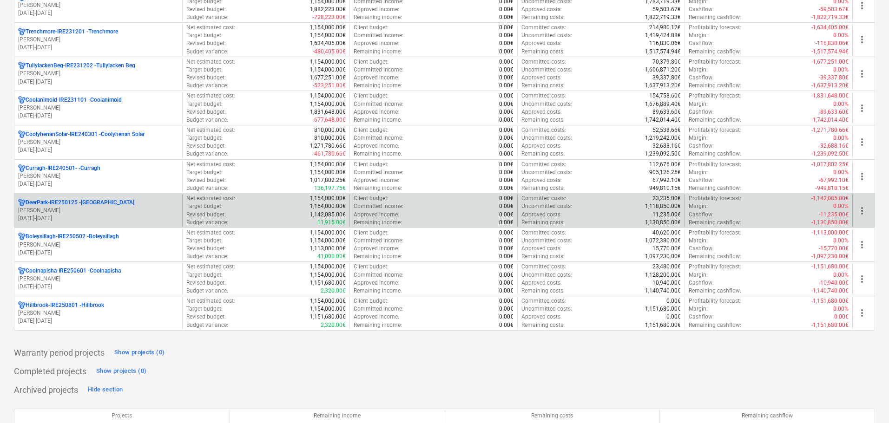
scroll to position [418, 0]
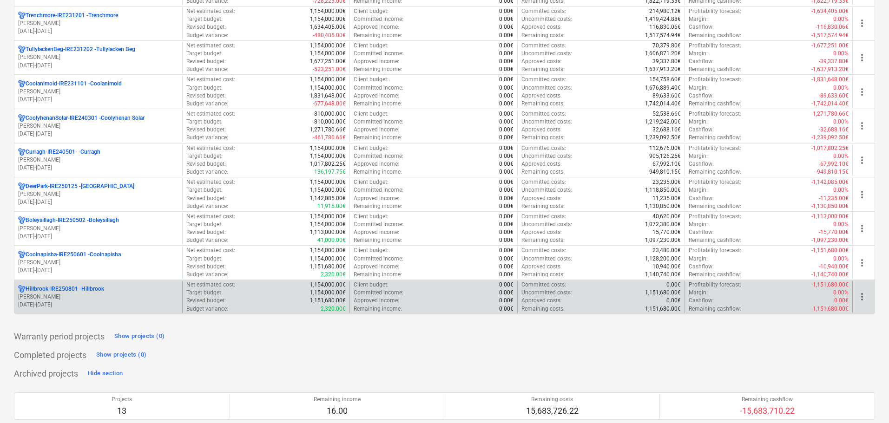
click at [112, 289] on div "Hillbrook-IRE250801 - Hillbrook" at bounding box center [98, 289] width 160 height 8
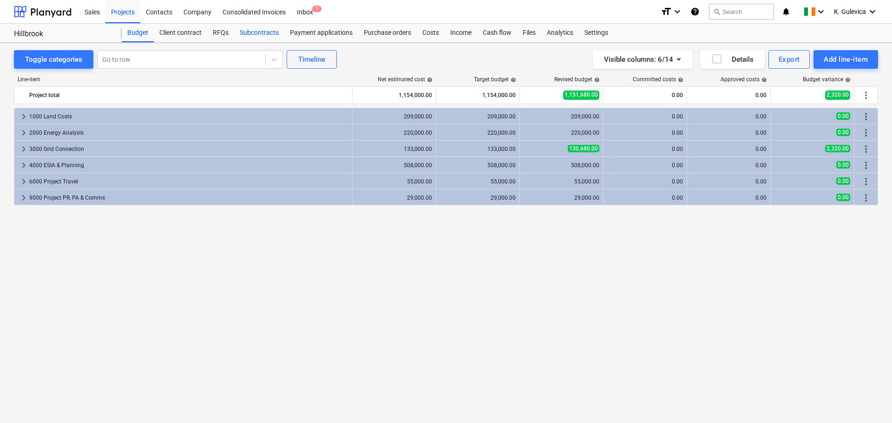
click at [253, 35] on div "Subcontracts" at bounding box center [259, 33] width 50 height 19
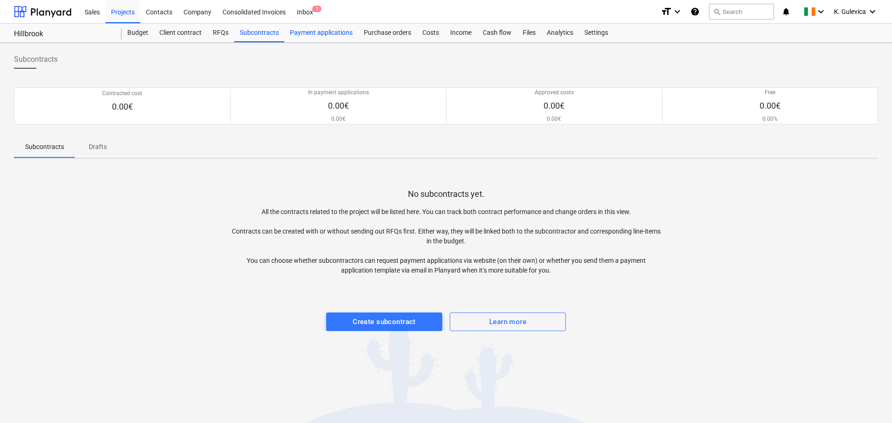
click at [328, 30] on div "Payment applications" at bounding box center [321, 33] width 74 height 19
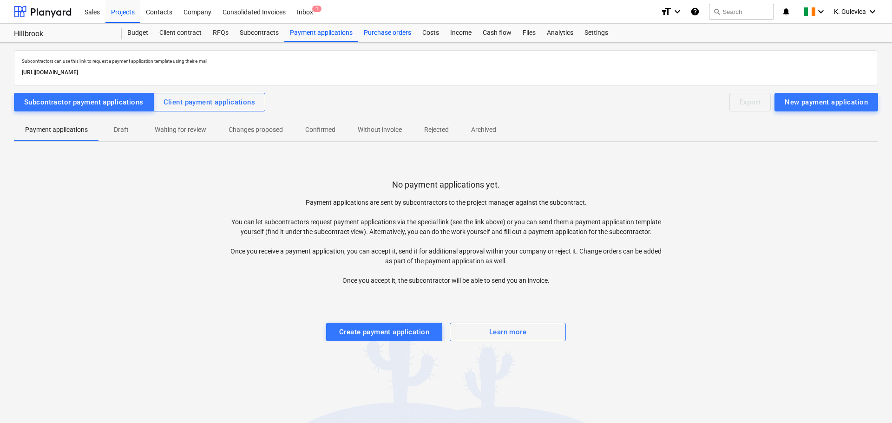
click at [397, 31] on div "Purchase orders" at bounding box center [387, 33] width 59 height 19
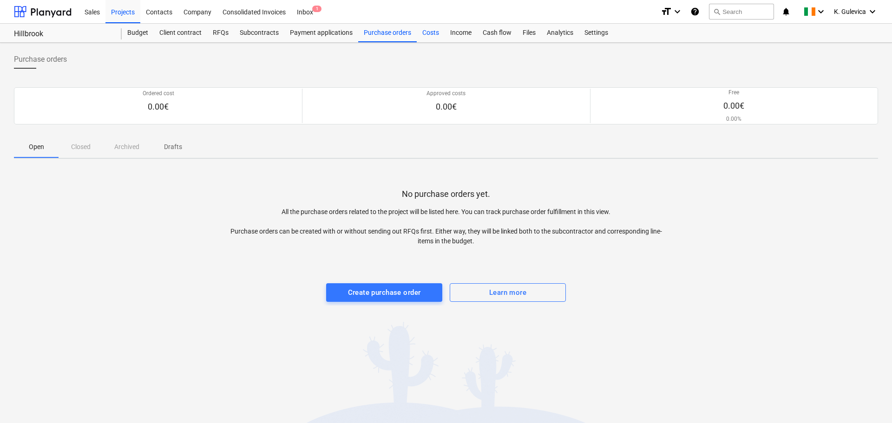
click at [430, 32] on div "Costs" at bounding box center [431, 33] width 28 height 19
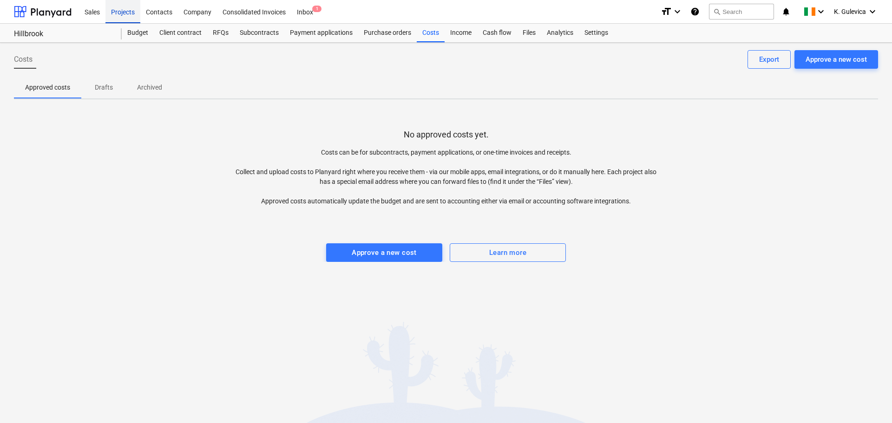
click at [117, 13] on div "Projects" at bounding box center [122, 12] width 35 height 24
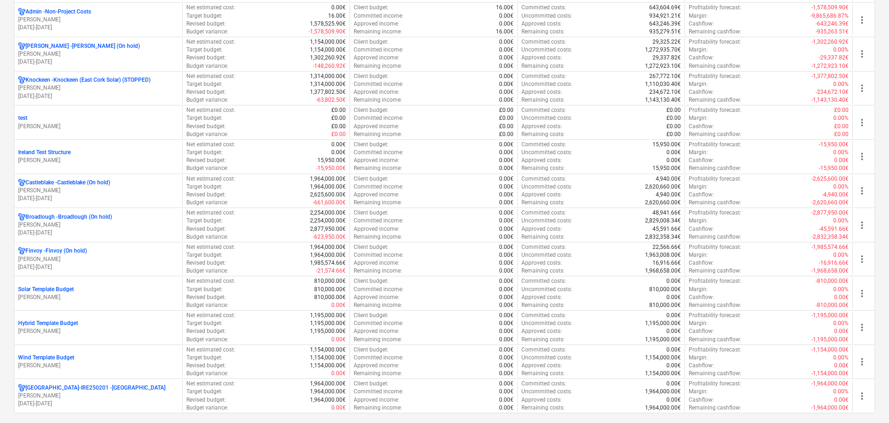
scroll to position [907, 0]
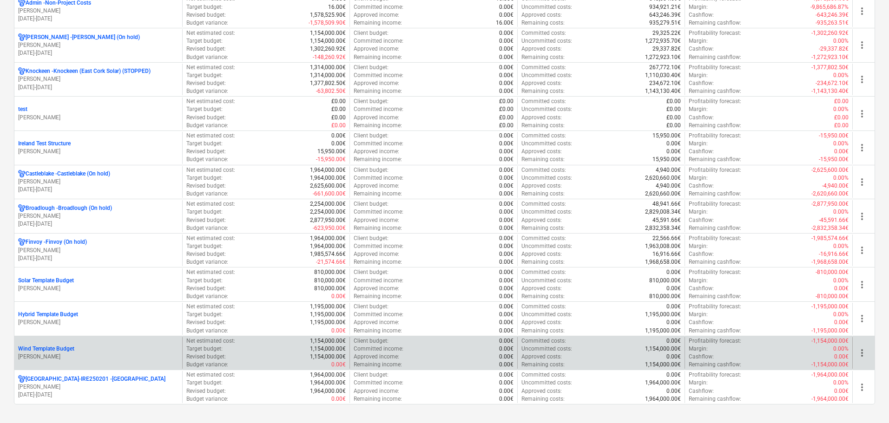
click at [135, 367] on div "Wind Template Budget U. Hannigan" at bounding box center [98, 353] width 168 height 32
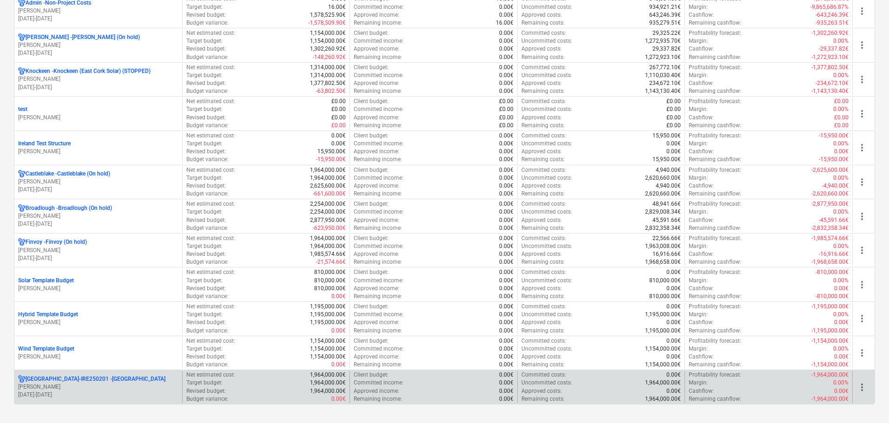
click at [133, 392] on p "[DATE] - [DATE]" at bounding box center [98, 395] width 160 height 8
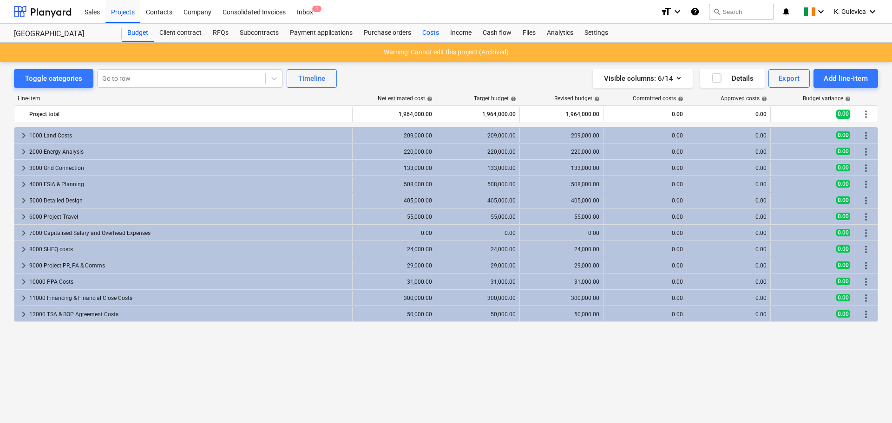
click at [425, 35] on div "Costs" at bounding box center [431, 33] width 28 height 19
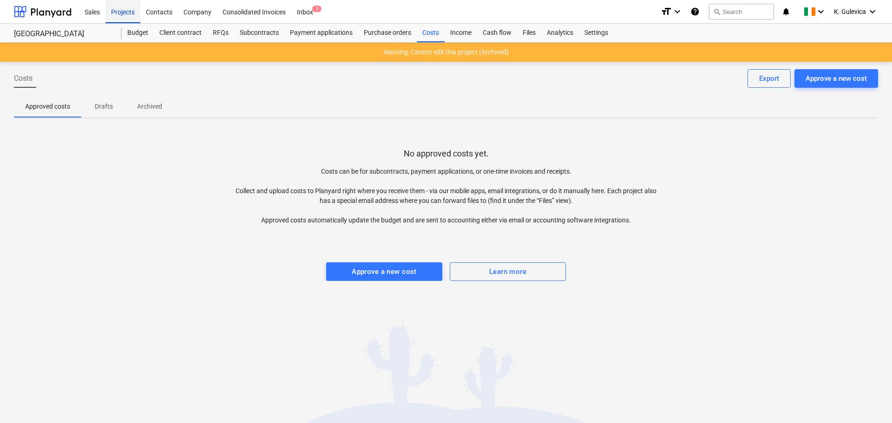
click at [117, 17] on div "Projects" at bounding box center [122, 12] width 35 height 24
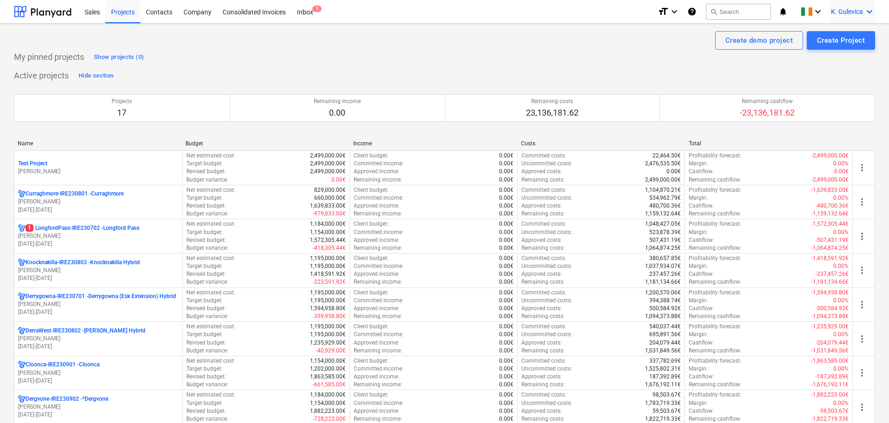
click at [850, 11] on span "K. Gulevica" at bounding box center [847, 11] width 32 height 7
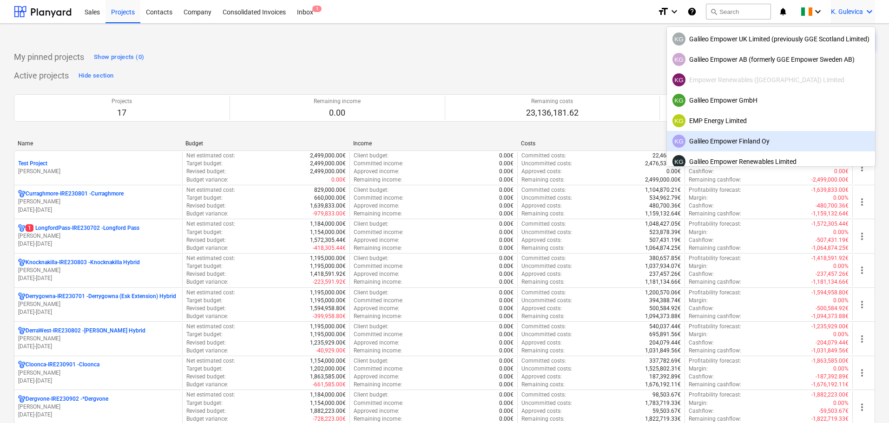
click at [748, 142] on div "KG Galileo Empower Finland Oy" at bounding box center [770, 141] width 197 height 13
